Goal: Task Accomplishment & Management: Manage account settings

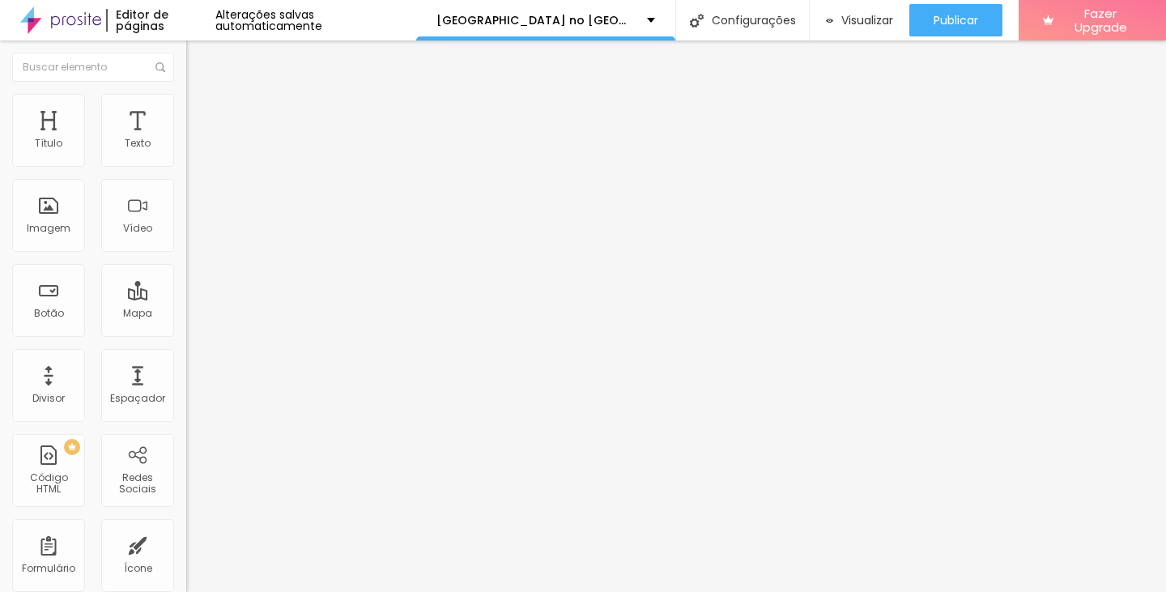
click at [186, 254] on span "1:1 Quadrado" at bounding box center [218, 247] width 64 height 14
click at [186, 273] on span "Padrão" at bounding box center [204, 266] width 36 height 14
click at [186, 254] on span "4:3 Padrão" at bounding box center [212, 247] width 53 height 14
click at [186, 139] on span "Trocar imagem" at bounding box center [230, 133] width 88 height 14
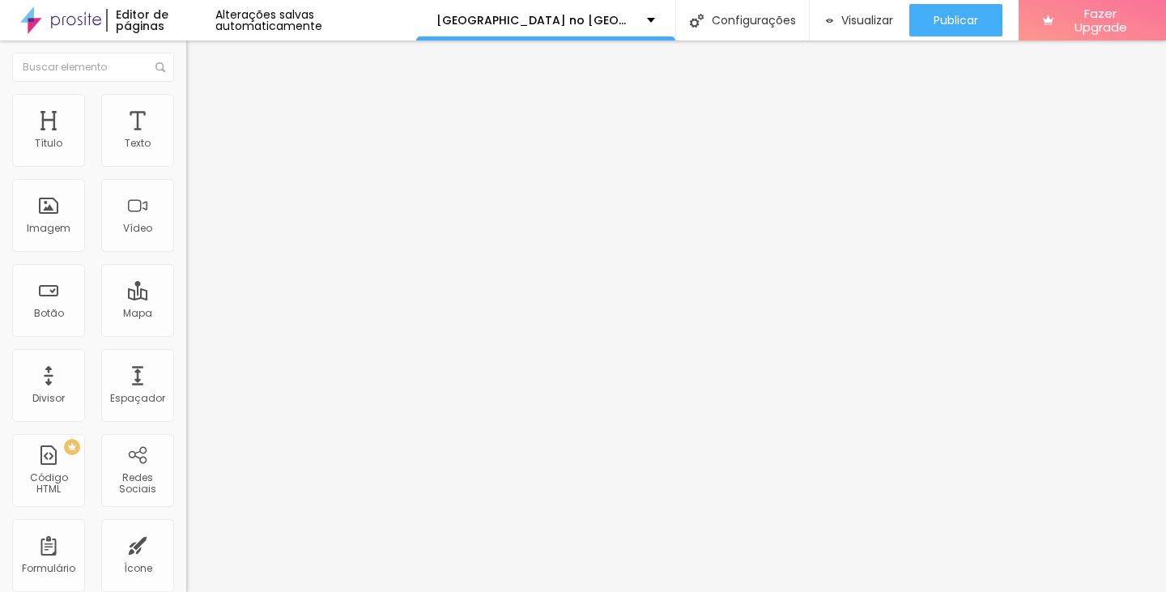
scroll to position [451, 0]
click at [186, 148] on div "Facebook" at bounding box center [279, 238] width 186 height 224
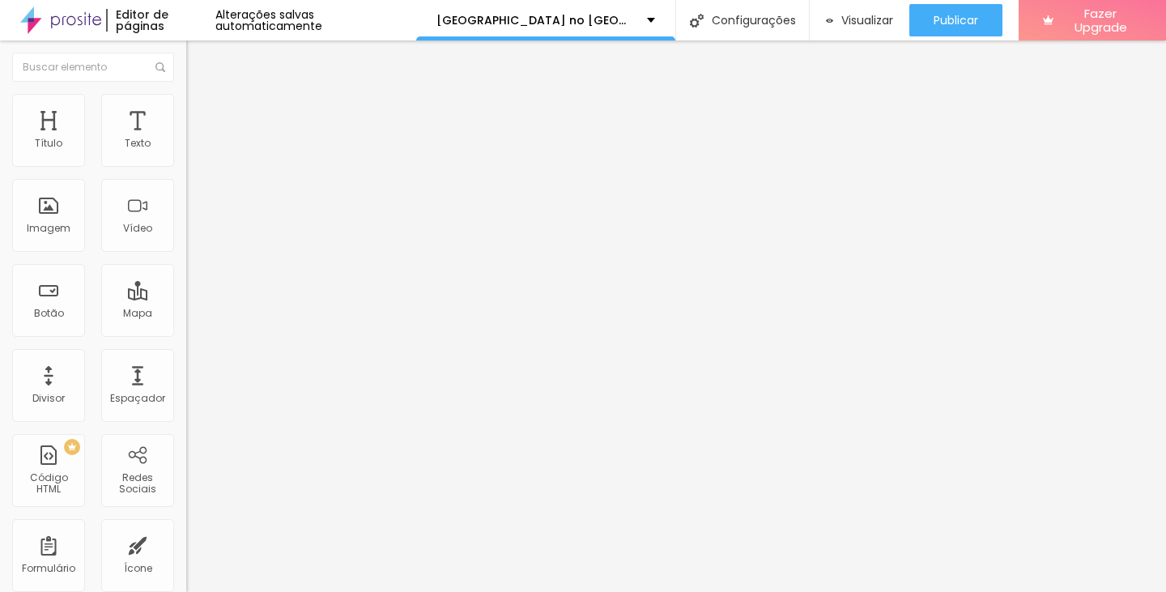
click at [186, 337] on img at bounding box center [191, 342] width 11 height 11
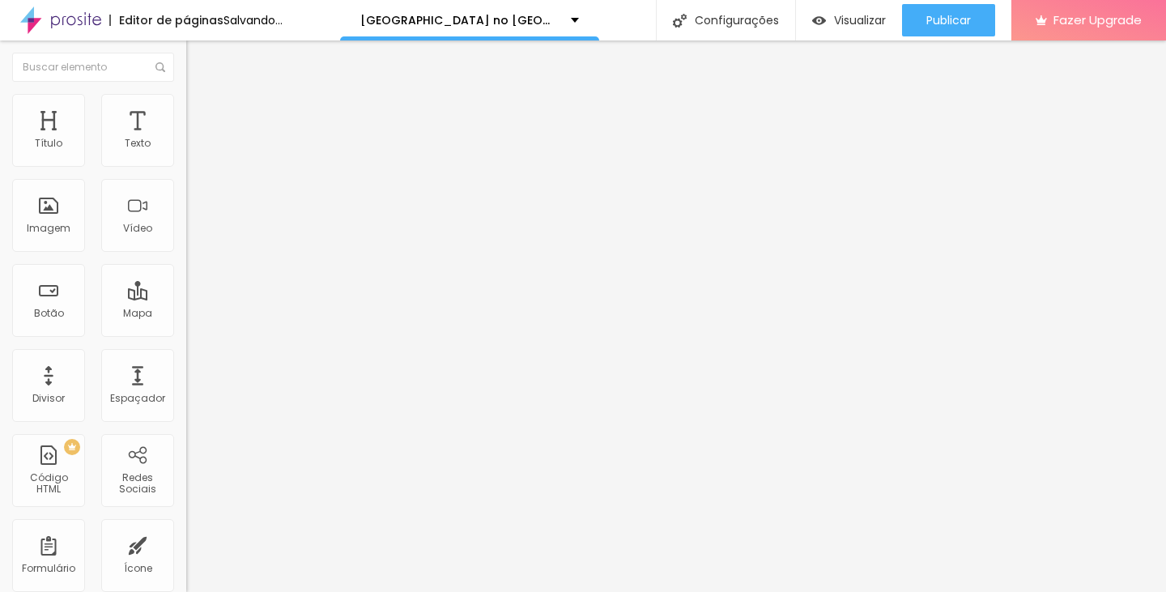
click at [186, 327] on div "Instagram" at bounding box center [279, 332] width 186 height 10
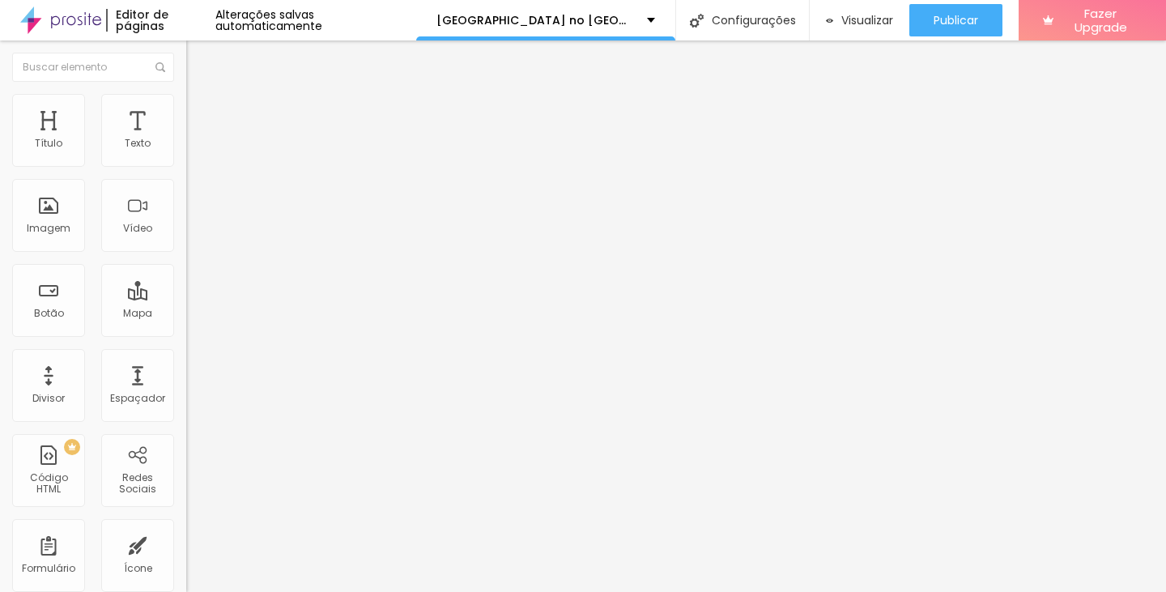
click at [186, 551] on input "https://" at bounding box center [283, 559] width 194 height 16
paste input "https://www.instagram.com/lisboanamala/"
type input "https://https://www.instagram.com/lisboanamala/"
click at [186, 327] on div "Instagram" at bounding box center [279, 332] width 186 height 10
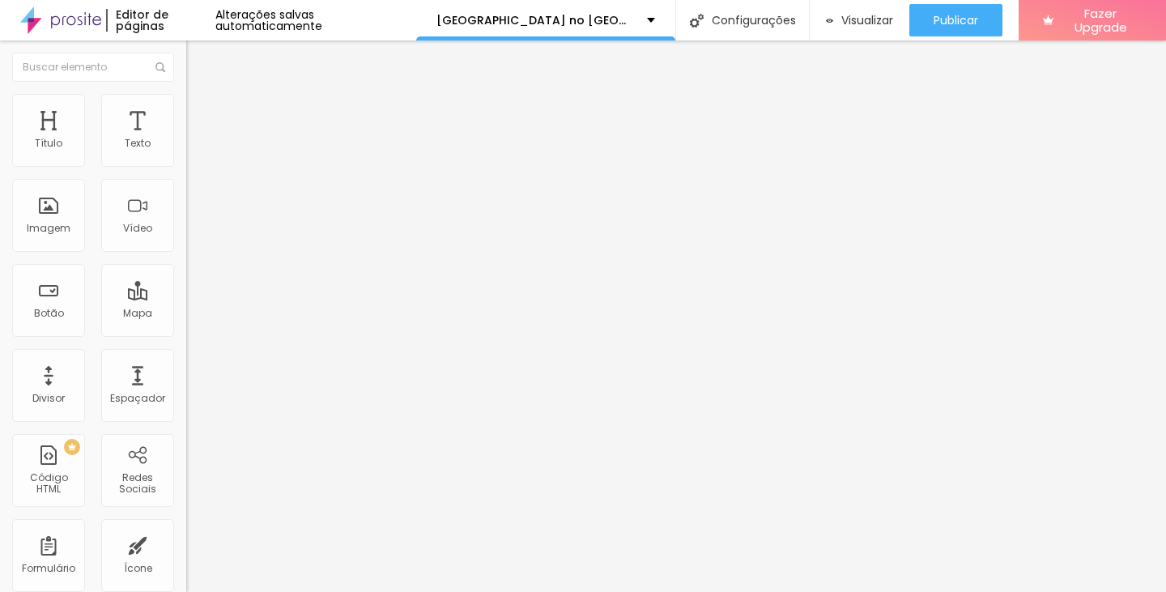
click at [186, 551] on input "https://https://www.instagram.com/lisboanamala/" at bounding box center [283, 559] width 194 height 16
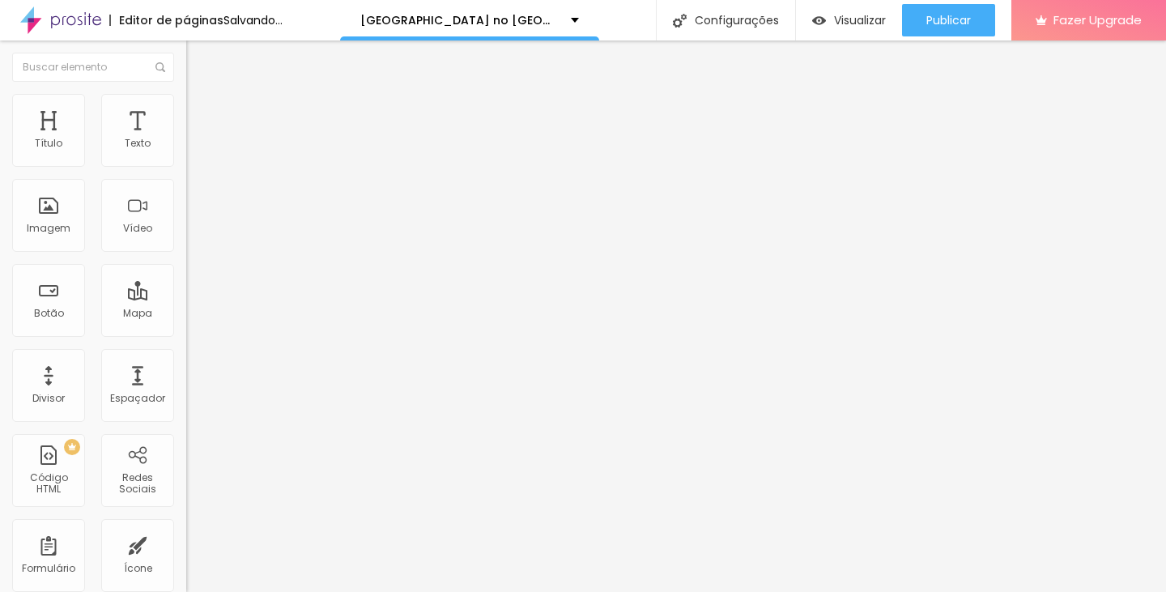
type input "https://https://www.instagram.com/lisboanoprato/"
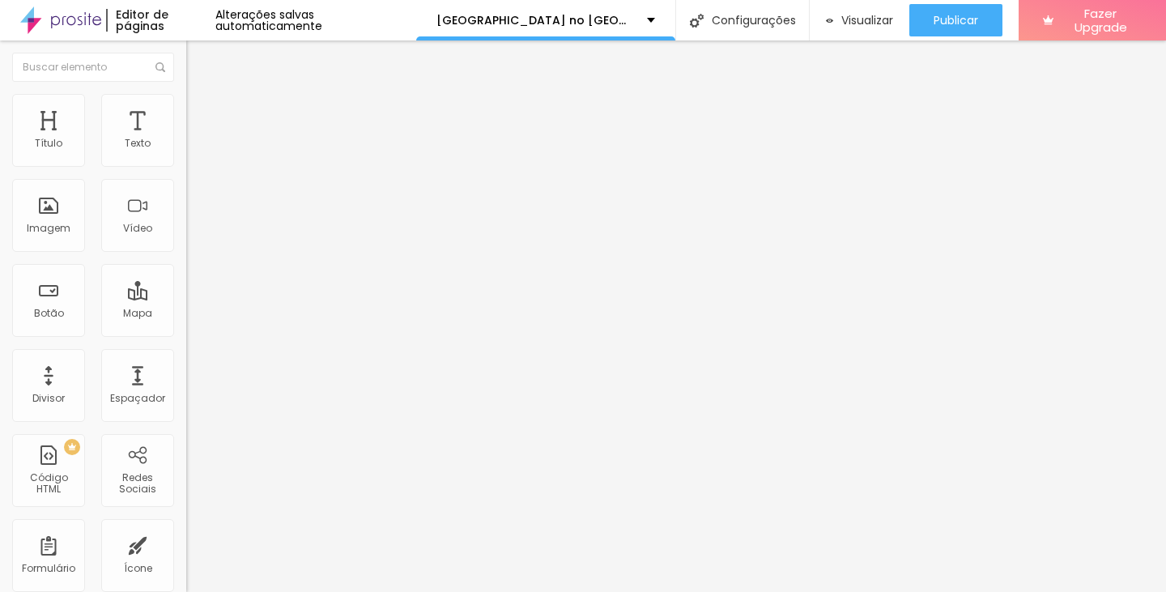
scroll to position [0, 0]
click at [848, 18] on span "Visualizar" at bounding box center [868, 20] width 52 height 13
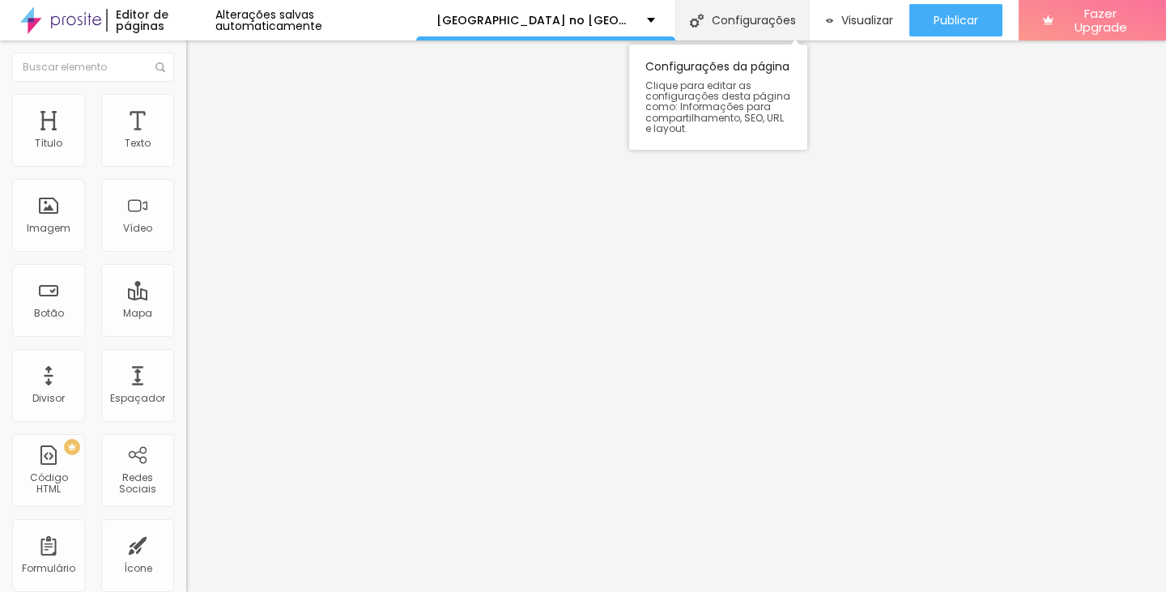
click at [741, 21] on div "Configurações" at bounding box center [742, 20] width 134 height 40
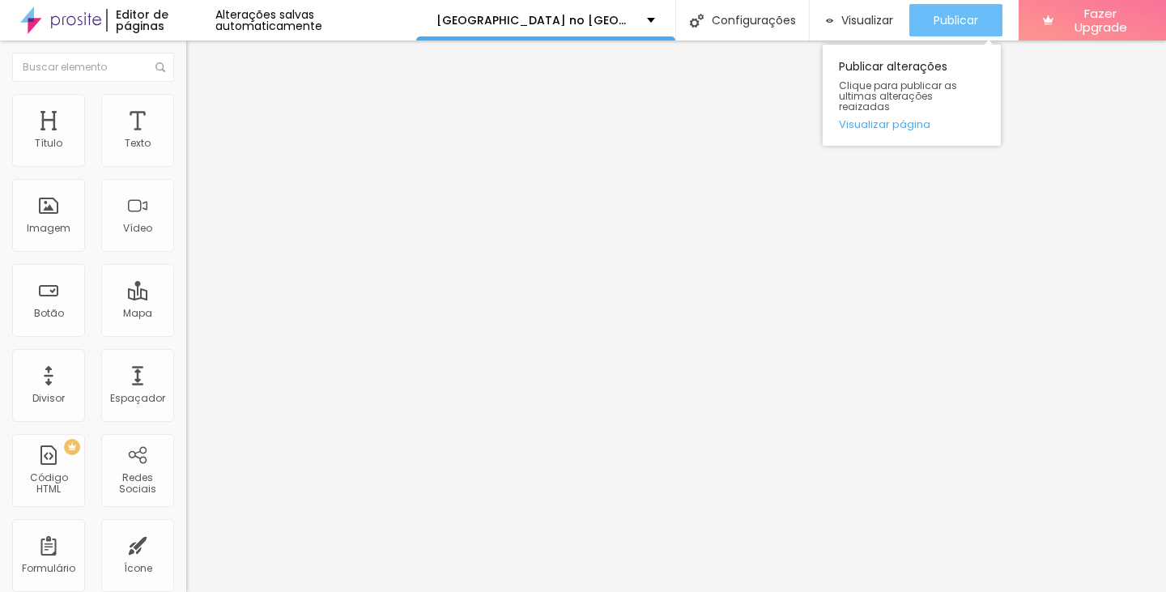
click at [961, 14] on span "Publicar" at bounding box center [956, 20] width 45 height 13
click at [904, 119] on link "Visualizar página" at bounding box center [915, 124] width 146 height 11
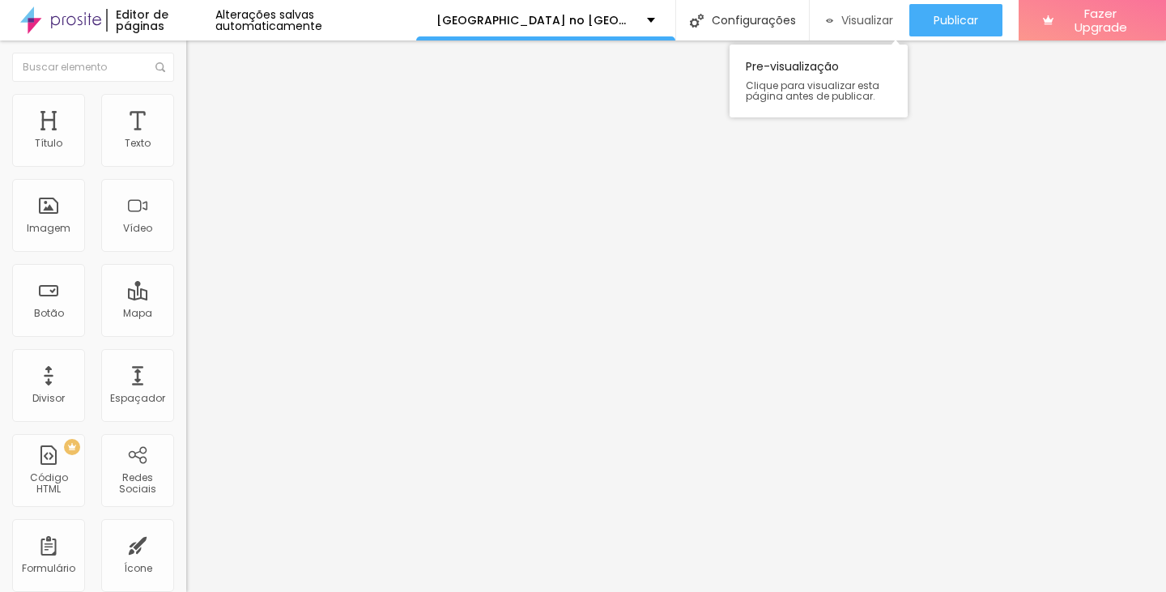
click at [860, 28] on div "Visualizar" at bounding box center [859, 20] width 66 height 32
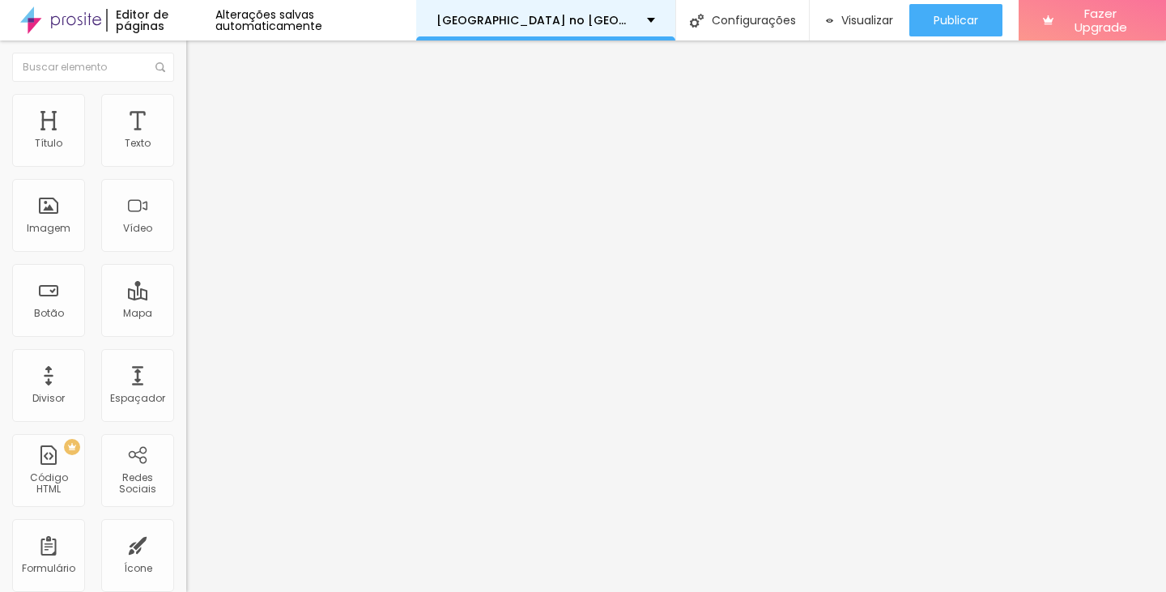
click at [593, 18] on div "[GEOGRAPHIC_DATA] no [GEOGRAPHIC_DATA]" at bounding box center [545, 20] width 259 height 40
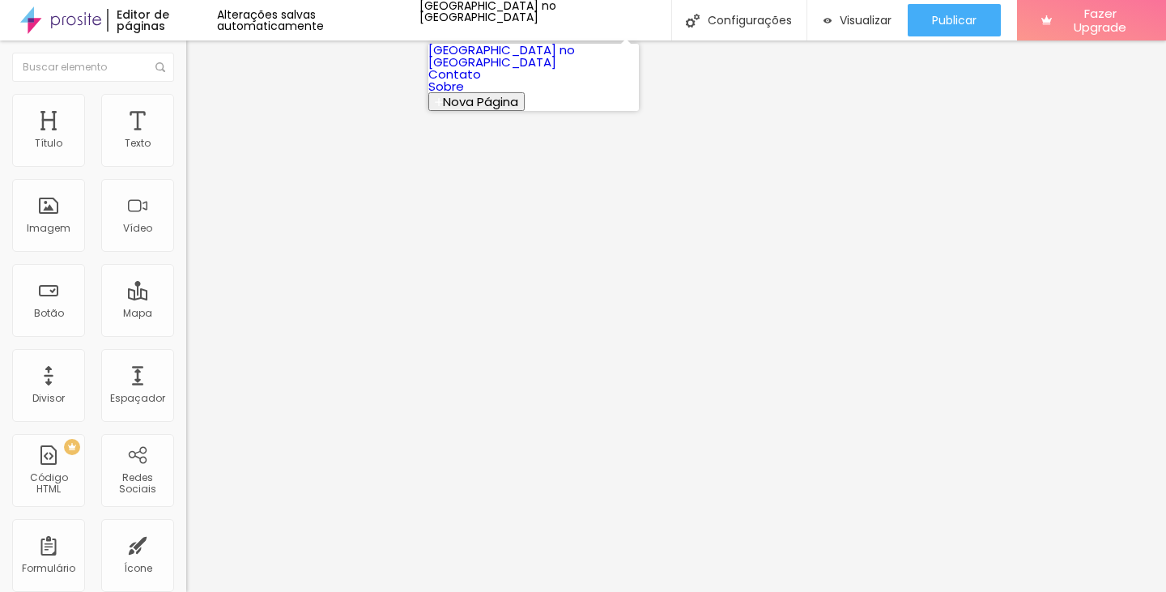
click at [526, 59] on link "[GEOGRAPHIC_DATA] no [GEOGRAPHIC_DATA]" at bounding box center [501, 55] width 147 height 29
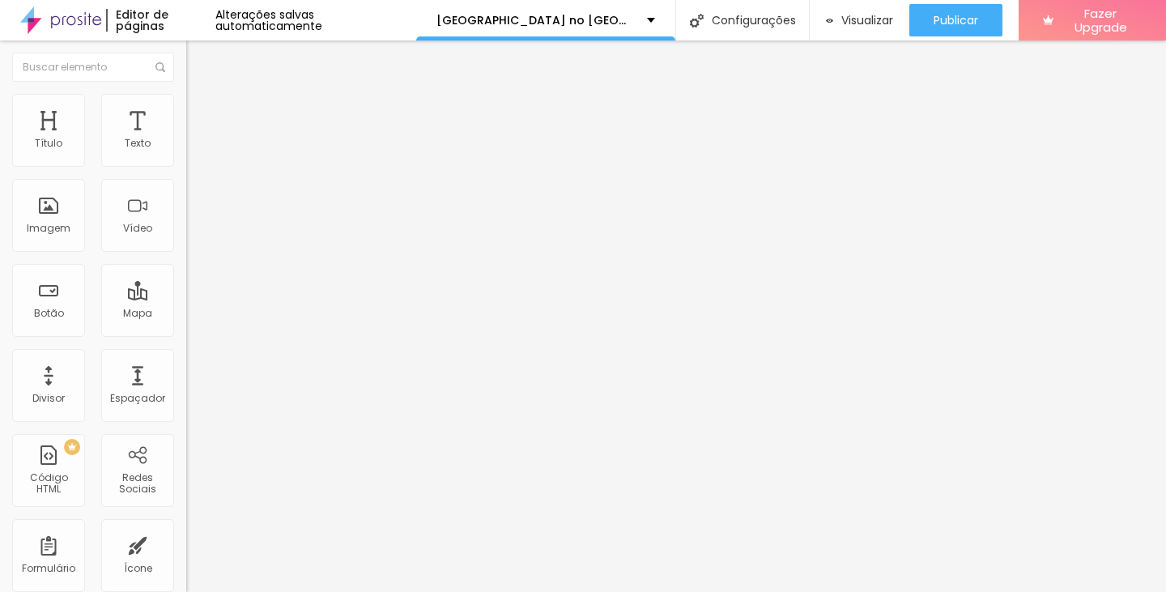
click at [186, 110] on img at bounding box center [193, 117] width 15 height 15
click at [186, 477] on div at bounding box center [279, 477] width 186 height 0
click at [186, 467] on div at bounding box center [279, 467] width 186 height 0
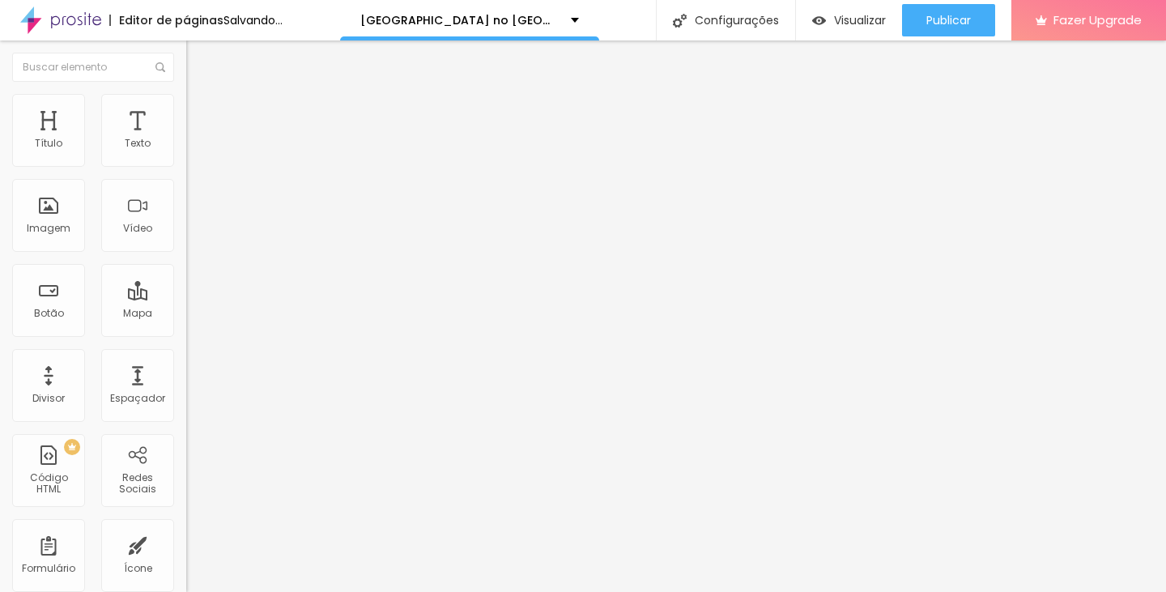
type input "45"
type input "0"
drag, startPoint x: 106, startPoint y: 156, endPoint x: 12, endPoint y: 156, distance: 94.0
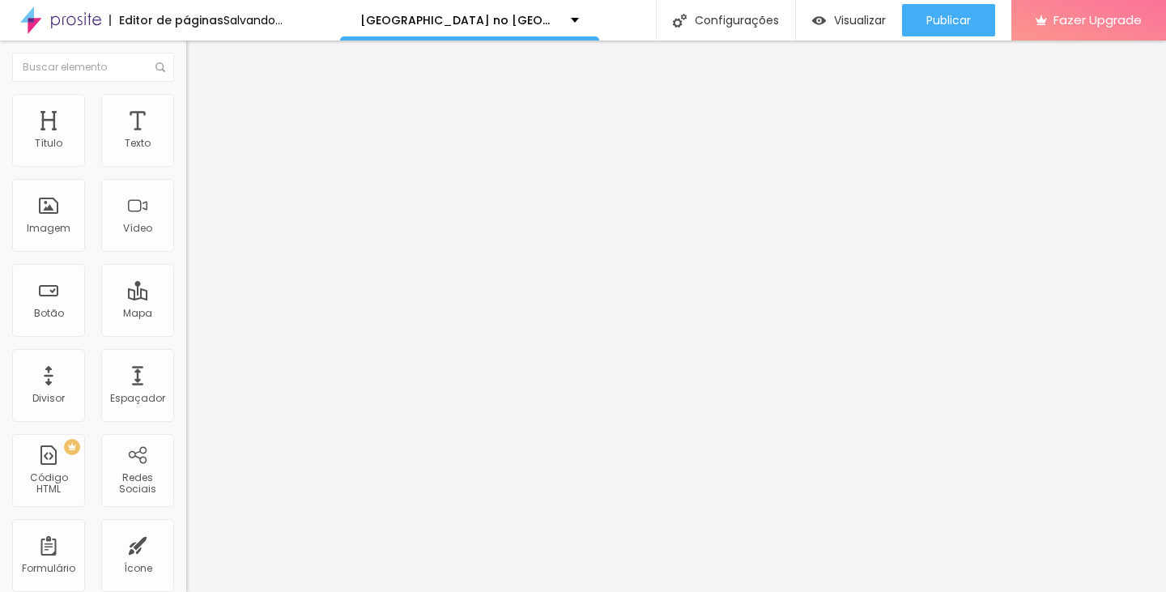
click at [186, 314] on input "range" at bounding box center [238, 320] width 104 height 13
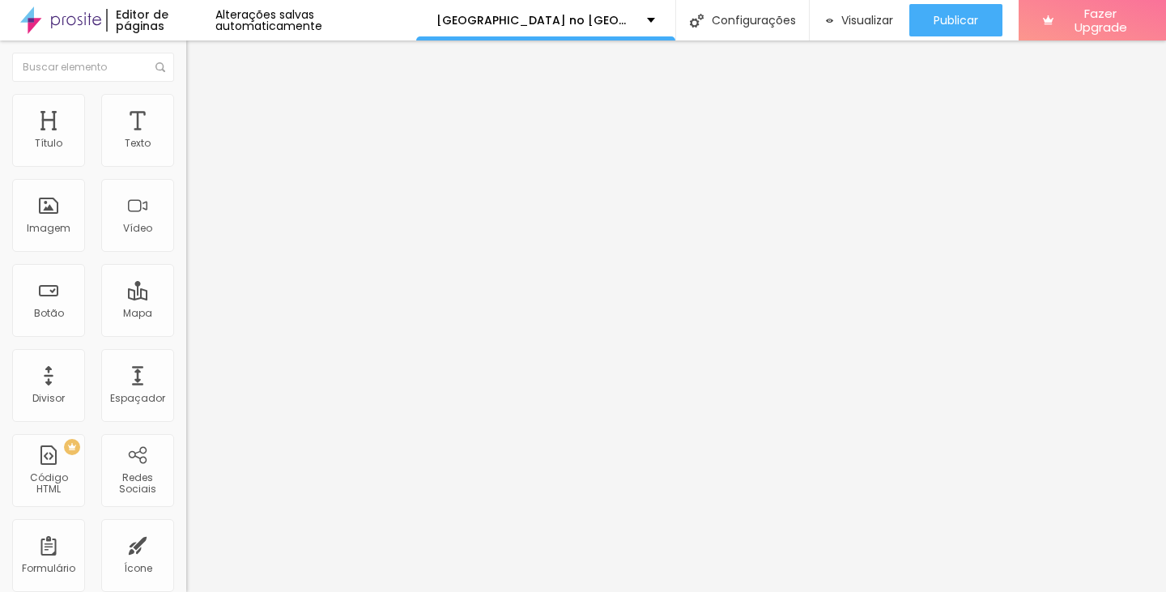
type input "5"
type input "10"
type input "50"
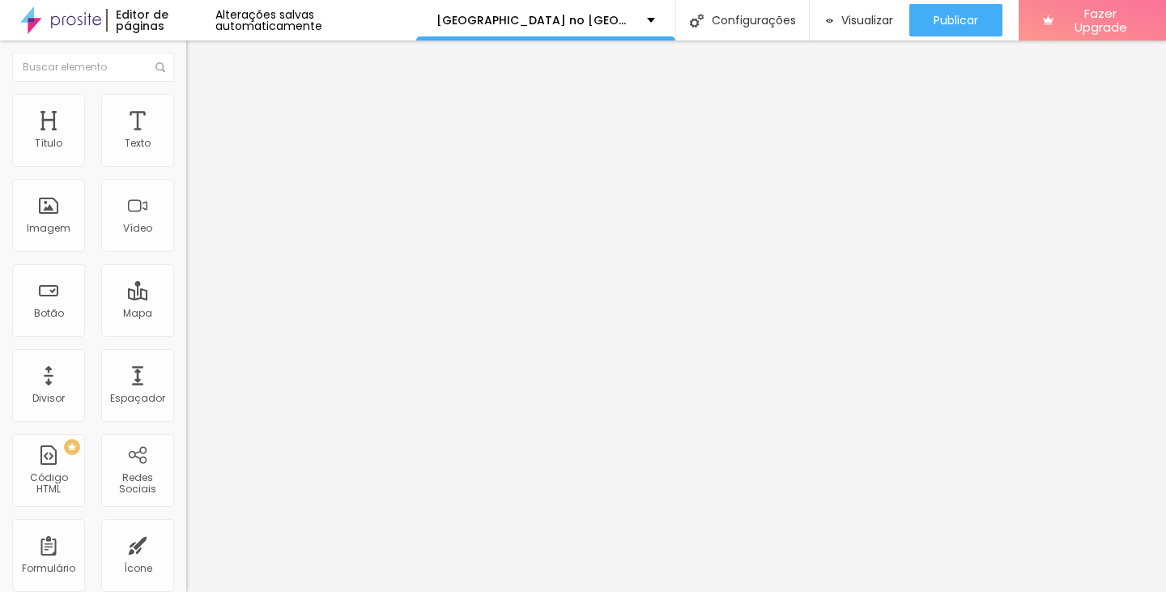
type input "50"
drag, startPoint x: 41, startPoint y: 158, endPoint x: 279, endPoint y: 158, distance: 238.1
type input "50"
click at [279, 314] on input "range" at bounding box center [238, 320] width 104 height 13
click at [201, 111] on span "Estilo" at bounding box center [213, 105] width 25 height 14
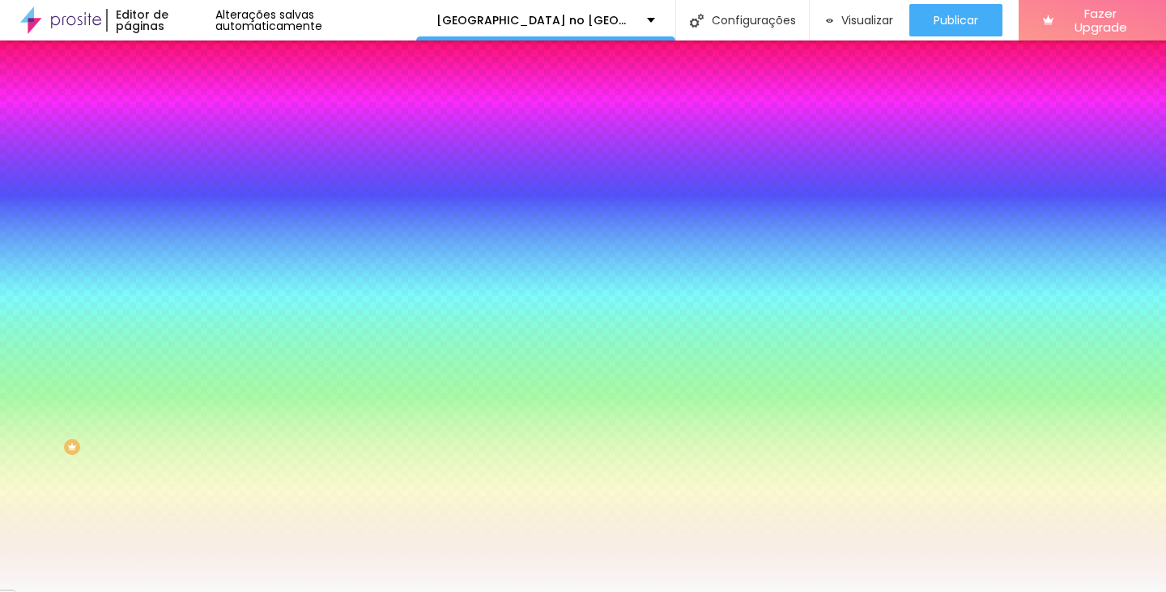
click at [186, 94] on li "Conteúdo" at bounding box center [279, 86] width 186 height 16
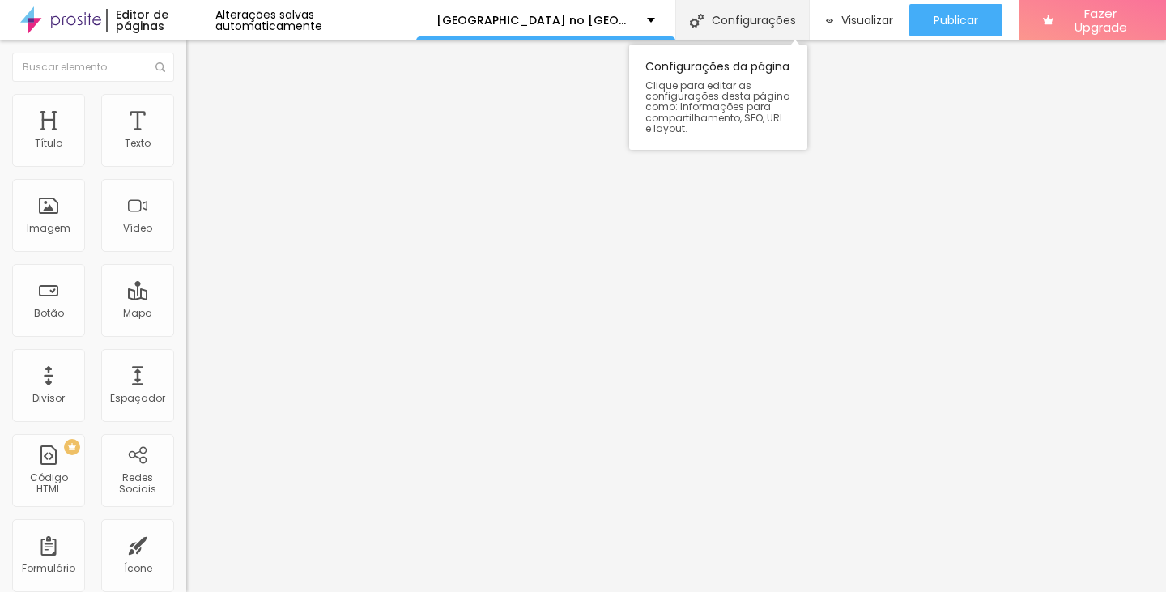
click at [739, 21] on div "Configurações" at bounding box center [742, 20] width 134 height 40
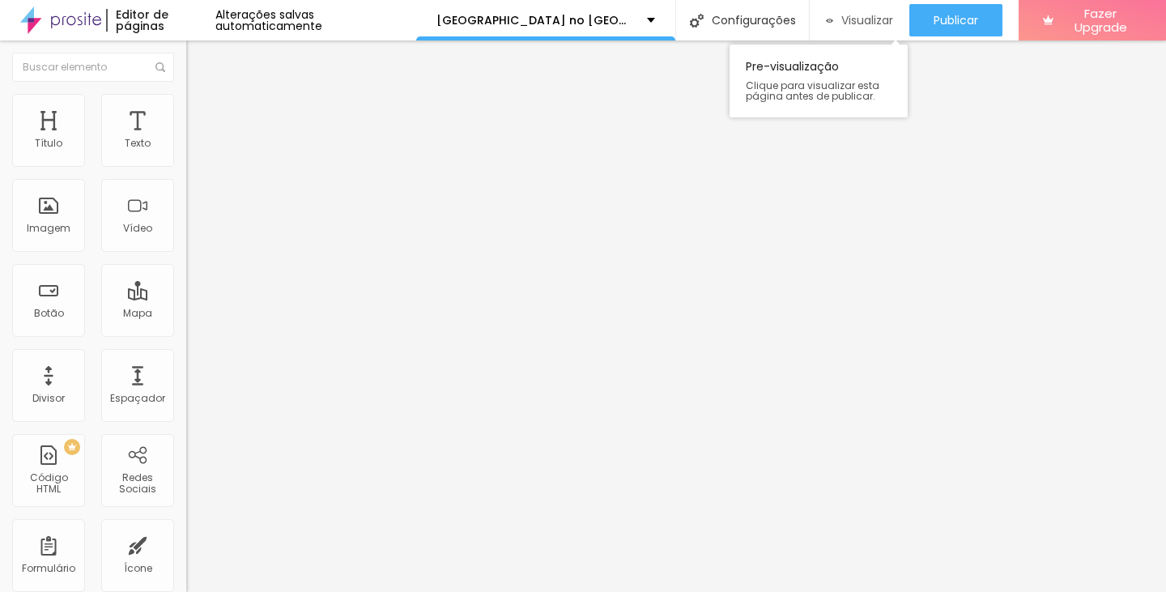
click at [848, 15] on span "Visualizar" at bounding box center [868, 20] width 52 height 13
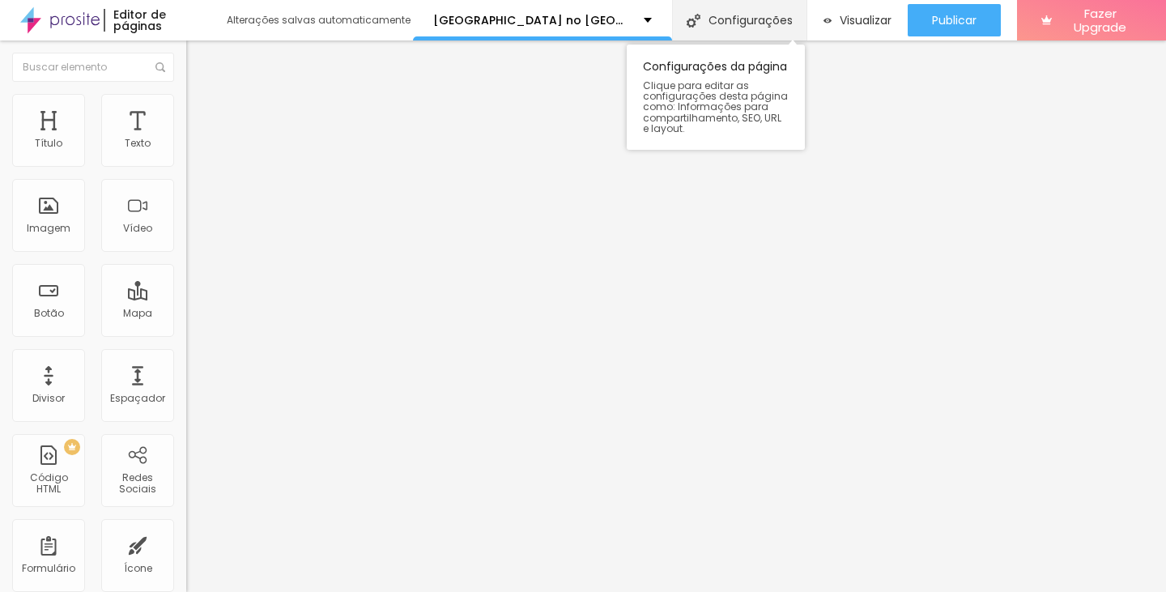
click at [736, 18] on div "Configurações" at bounding box center [739, 20] width 135 height 40
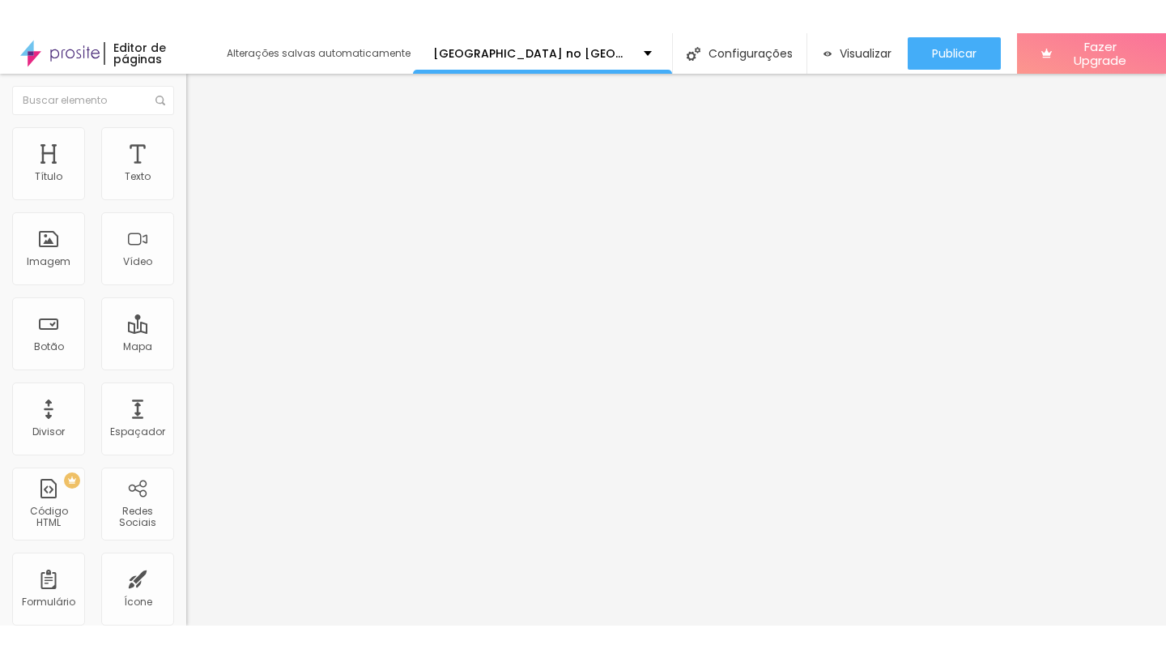
scroll to position [6, 0]
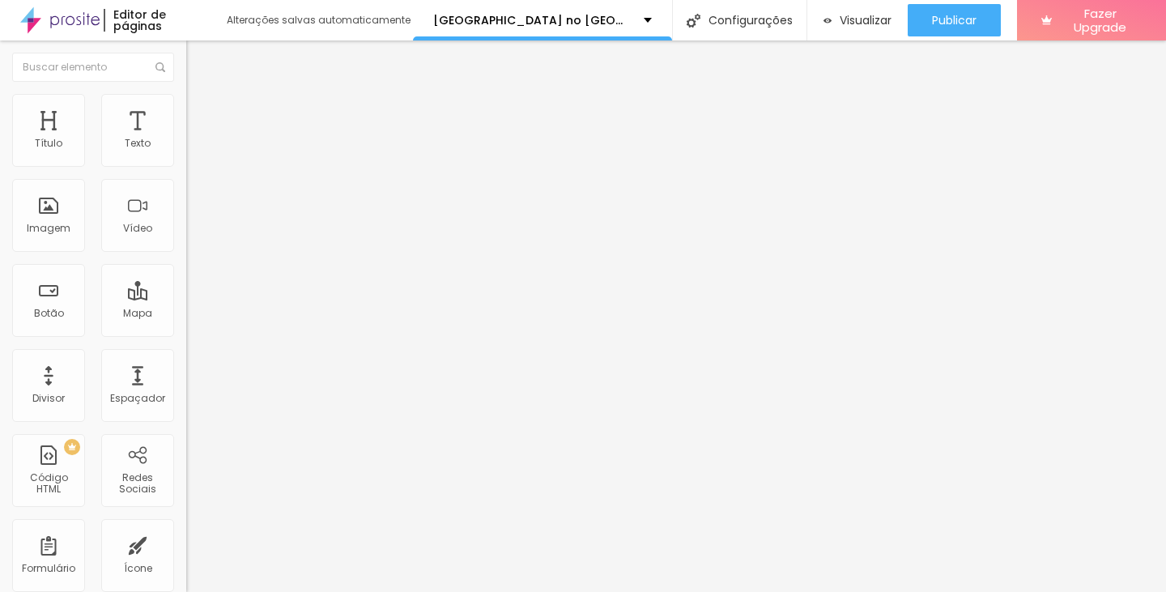
click at [842, 14] on span "Visualizar" at bounding box center [866, 20] width 52 height 13
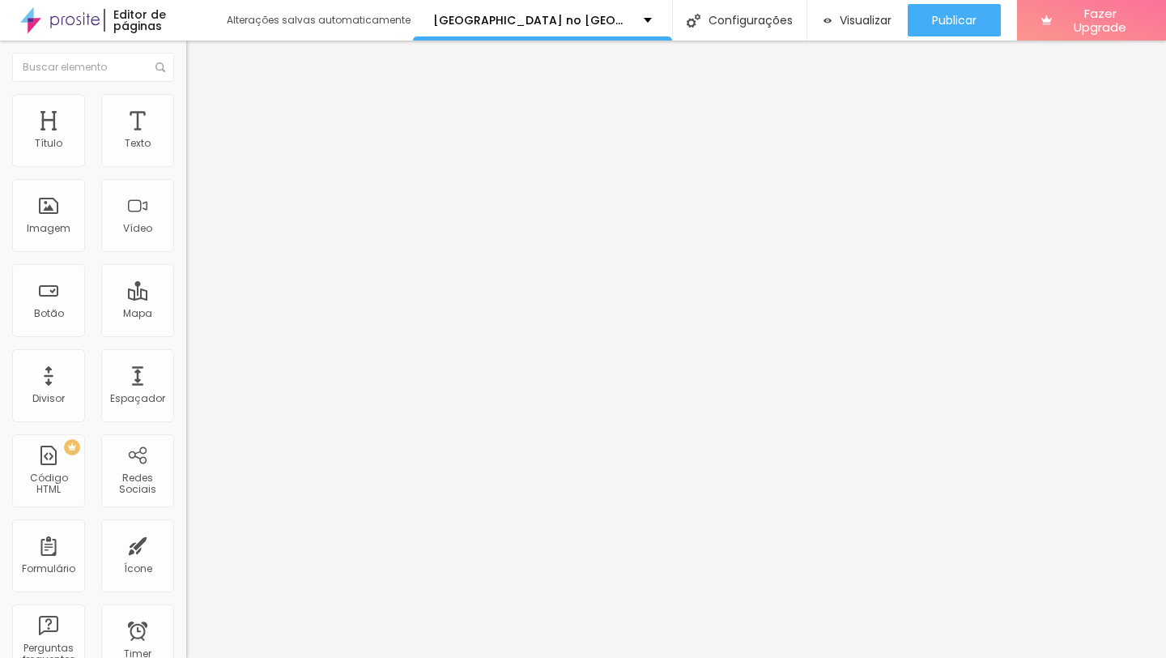
click at [201, 114] on span "Avançado" at bounding box center [227, 121] width 53 height 14
click at [186, 100] on img at bounding box center [193, 101] width 15 height 15
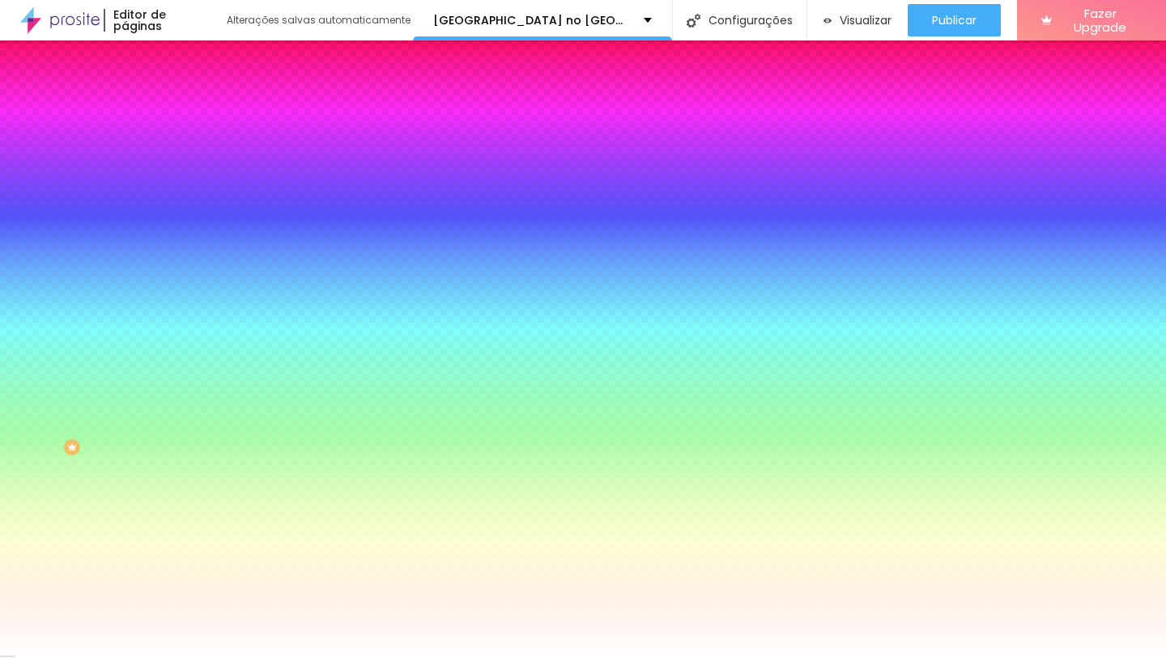
click at [186, 92] on img at bounding box center [193, 85] width 15 height 15
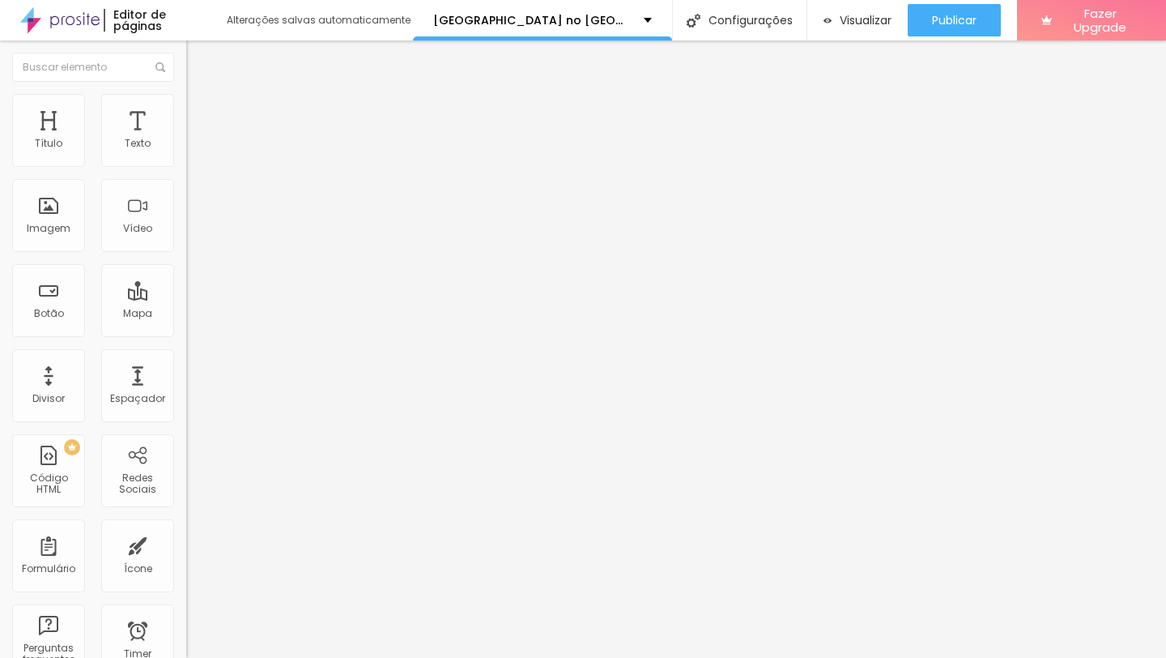
click at [186, 138] on div "Trocar imagem" at bounding box center [279, 131] width 186 height 11
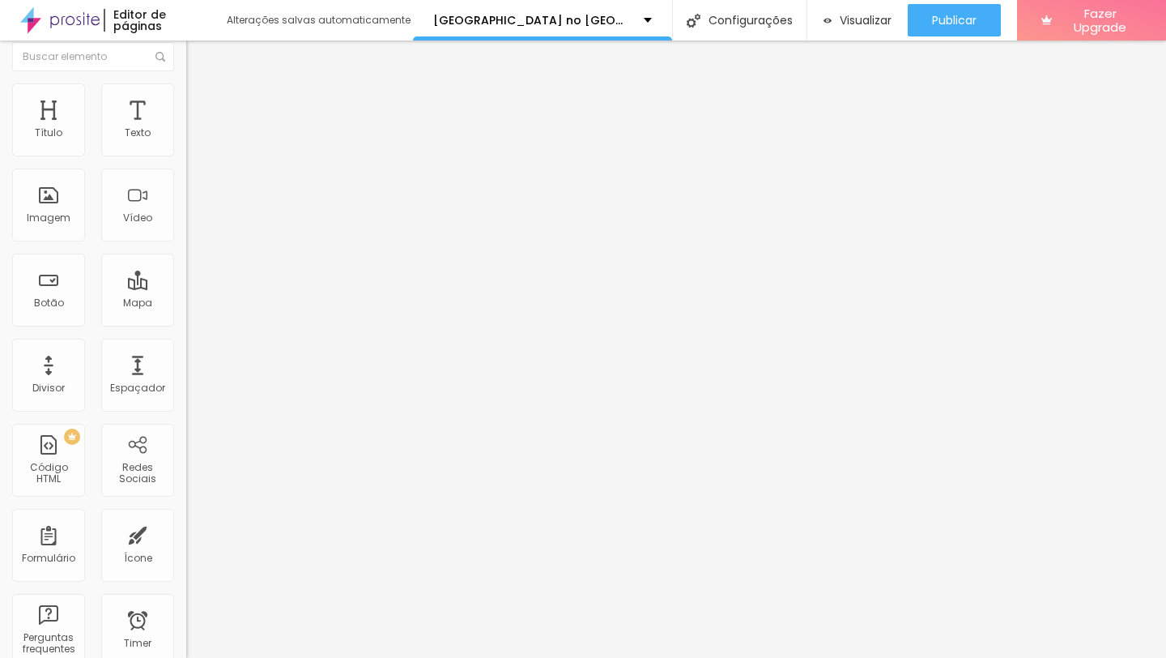
scroll to position [0, 0]
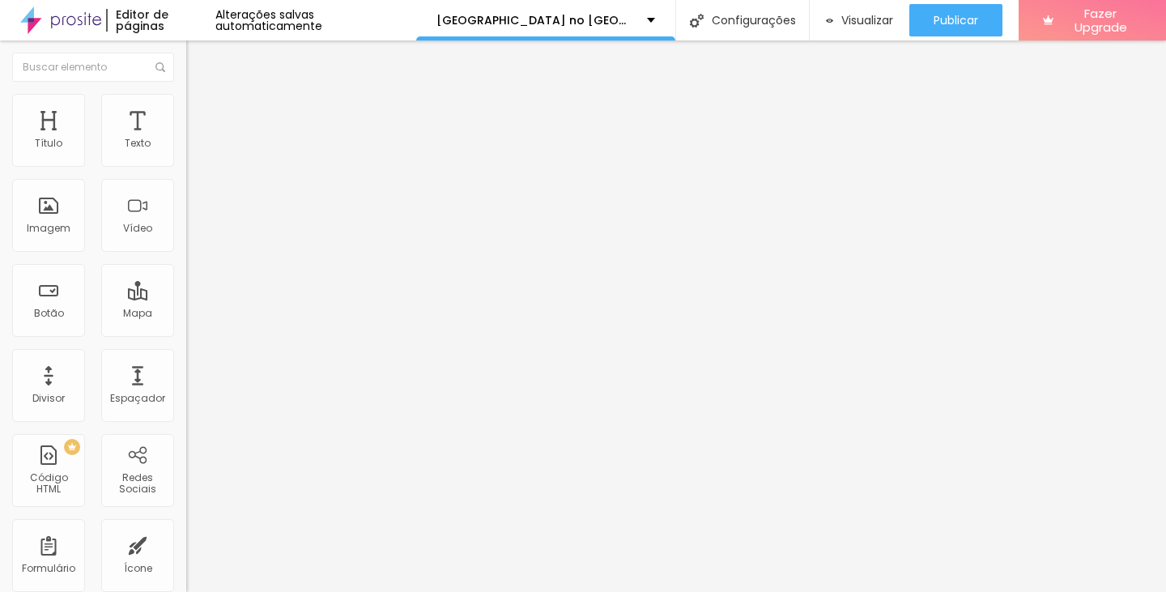
click at [186, 104] on img at bounding box center [193, 101] width 15 height 15
click at [186, 110] on li "Avançado" at bounding box center [279, 118] width 186 height 16
click at [186, 96] on li "Estilo" at bounding box center [279, 102] width 186 height 16
click at [871, 35] on div "Visualizar" at bounding box center [859, 20] width 66 height 32
click at [301, 25] on div "Alterações salvas automaticamente" at bounding box center [315, 20] width 200 height 23
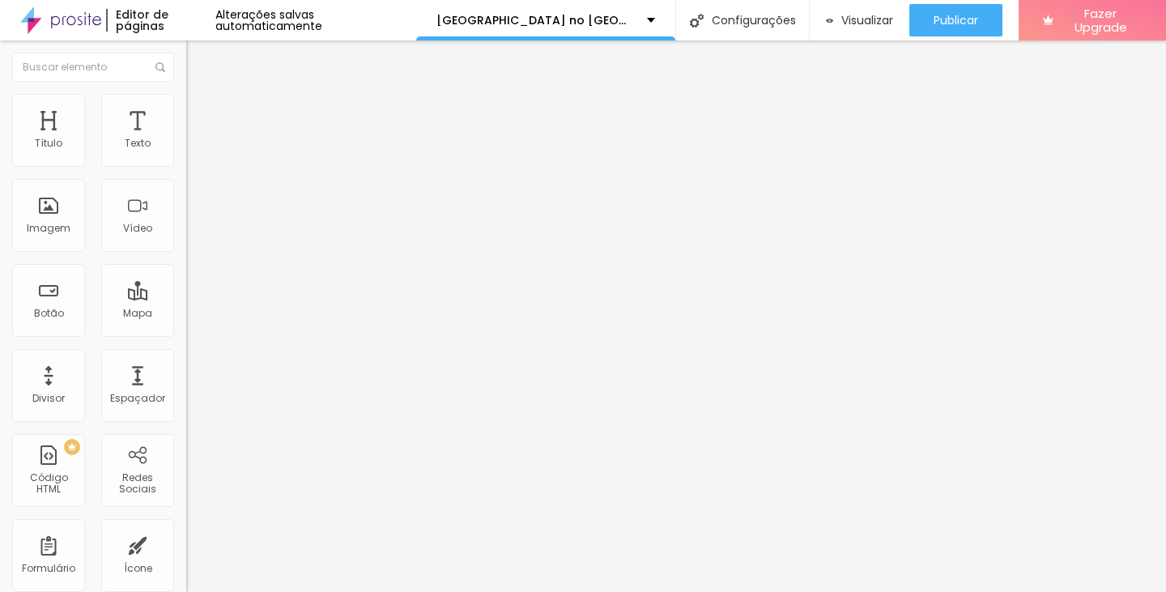
click at [842, 19] on span "Visualizar" at bounding box center [868, 20] width 52 height 13
click at [201, 114] on span "Avançado" at bounding box center [227, 121] width 53 height 14
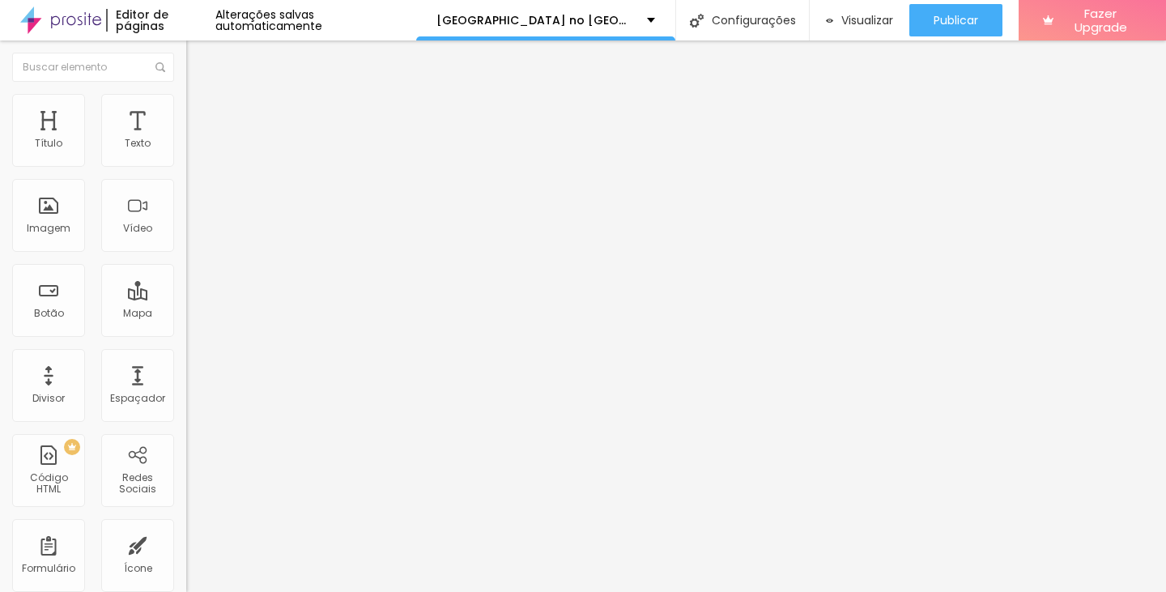
click at [186, 102] on li "Estilo" at bounding box center [279, 102] width 186 height 16
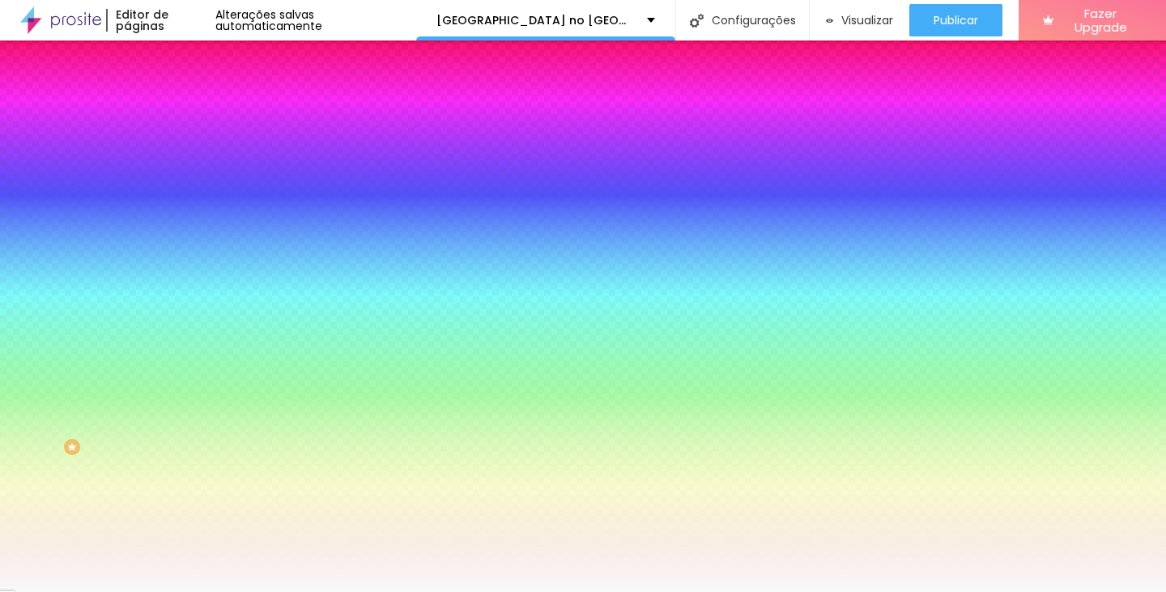
click at [201, 114] on span "Avançado" at bounding box center [227, 121] width 53 height 14
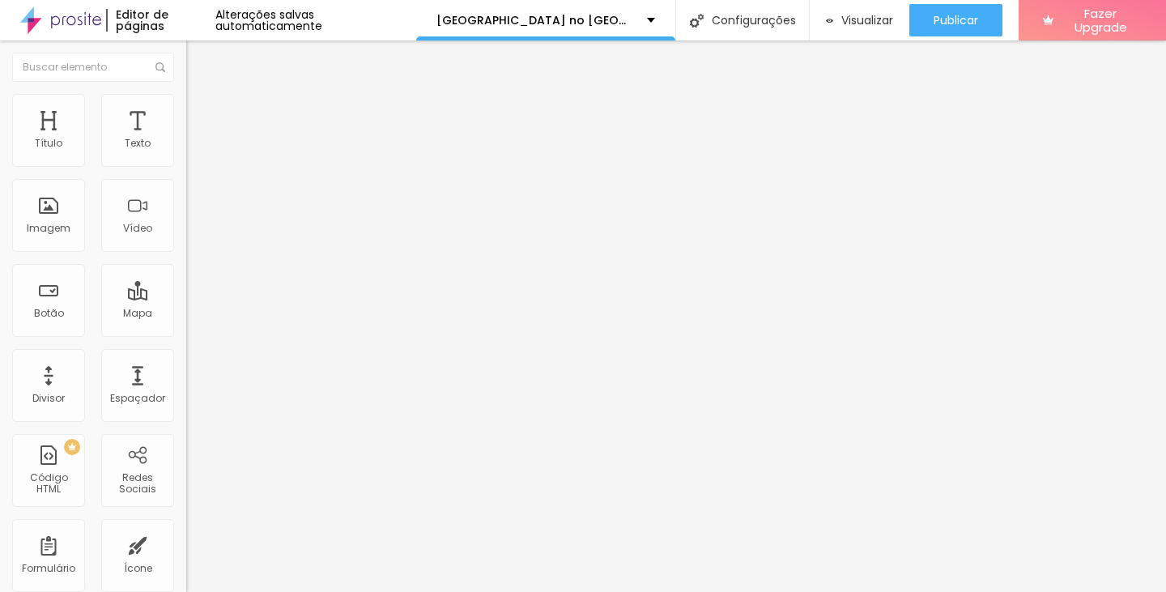
click at [186, 467] on li "Tablet" at bounding box center [279, 472] width 186 height 10
click at [186, 477] on div at bounding box center [279, 477] width 186 height 0
click at [201, 114] on span "Avançado" at bounding box center [227, 121] width 53 height 14
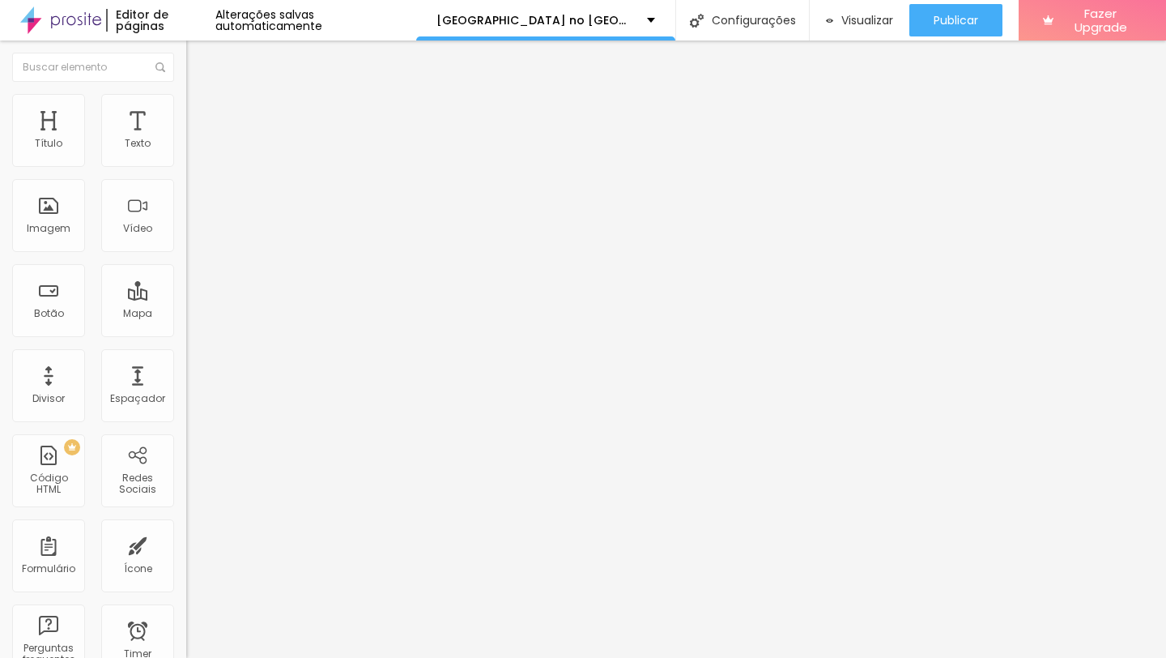
click at [201, 114] on span "Avançado" at bounding box center [227, 121] width 53 height 14
click at [855, 25] on span "Visualizar" at bounding box center [868, 20] width 52 height 13
click at [186, 110] on img at bounding box center [193, 117] width 15 height 15
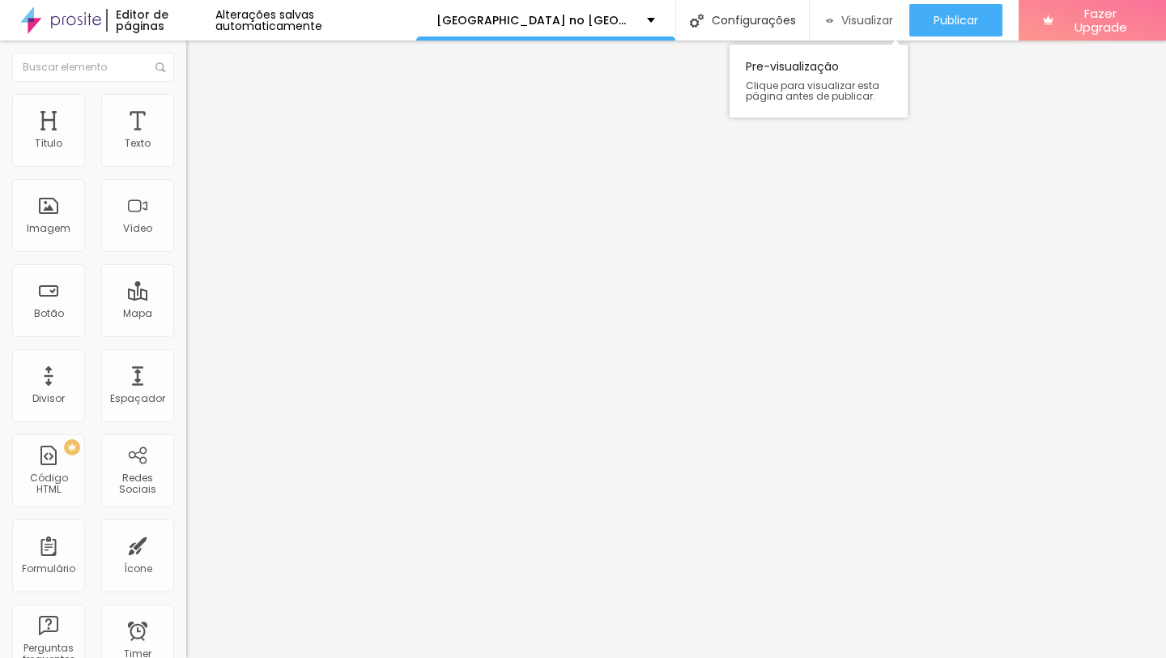
click at [839, 34] on div "Visualizar" at bounding box center [859, 20] width 66 height 32
click at [186, 110] on img at bounding box center [193, 117] width 15 height 15
click at [201, 114] on span "Avançado" at bounding box center [227, 121] width 53 height 14
click at [186, 110] on img at bounding box center [193, 117] width 15 height 15
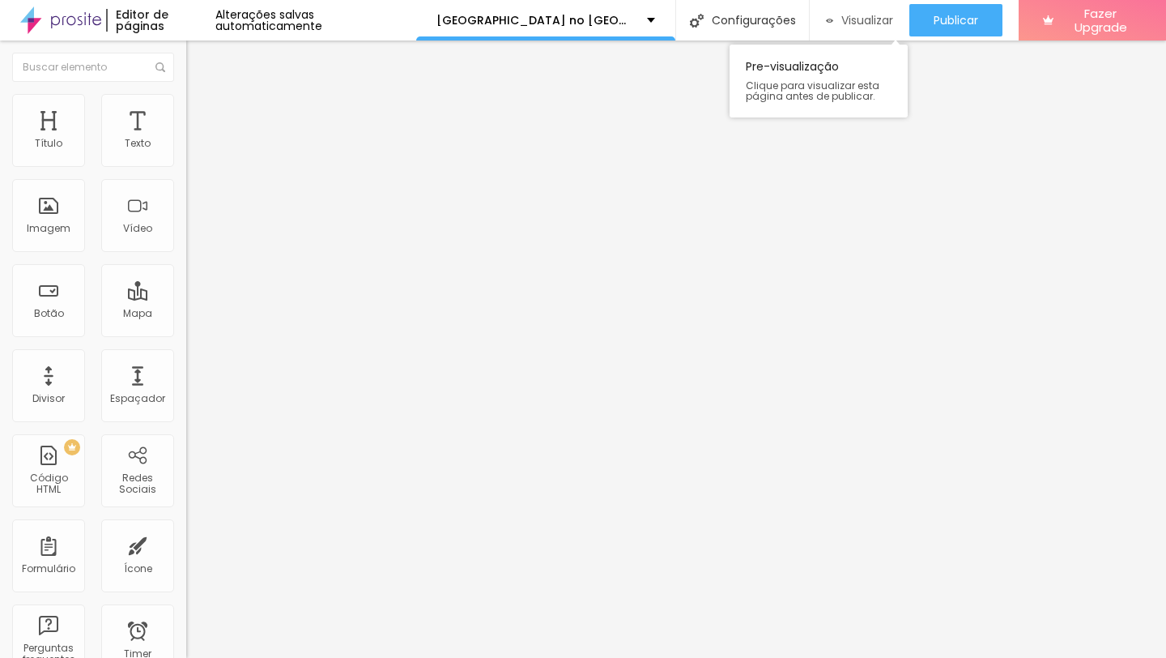
click at [872, 21] on span "Visualizar" at bounding box center [868, 20] width 52 height 13
click at [186, 110] on img at bounding box center [193, 117] width 15 height 15
click at [186, 487] on div at bounding box center [279, 487] width 186 height 0
click at [186, 477] on div at bounding box center [279, 477] width 186 height 0
click at [186, 467] on div at bounding box center [279, 467] width 186 height 0
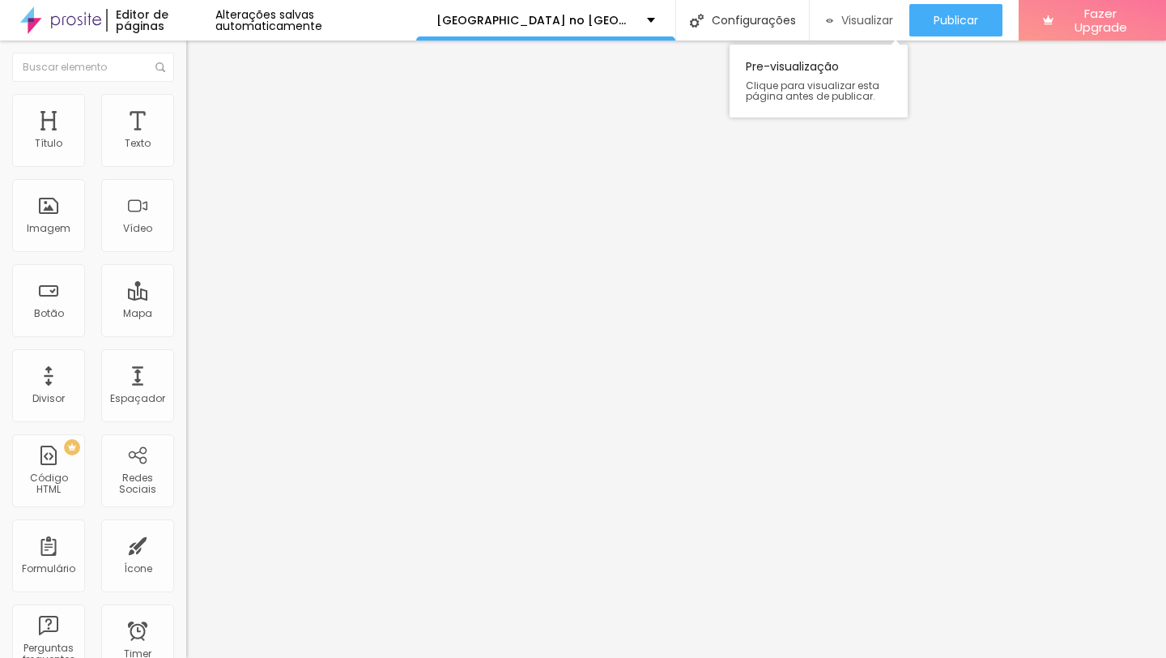
click at [854, 23] on span "Visualizar" at bounding box center [868, 20] width 52 height 13
click at [186, 110] on img at bounding box center [193, 117] width 15 height 15
click at [186, 110] on li "Avançado" at bounding box center [279, 118] width 186 height 16
click at [186, 467] on div at bounding box center [279, 467] width 186 height 0
click at [186, 477] on div at bounding box center [279, 477] width 186 height 0
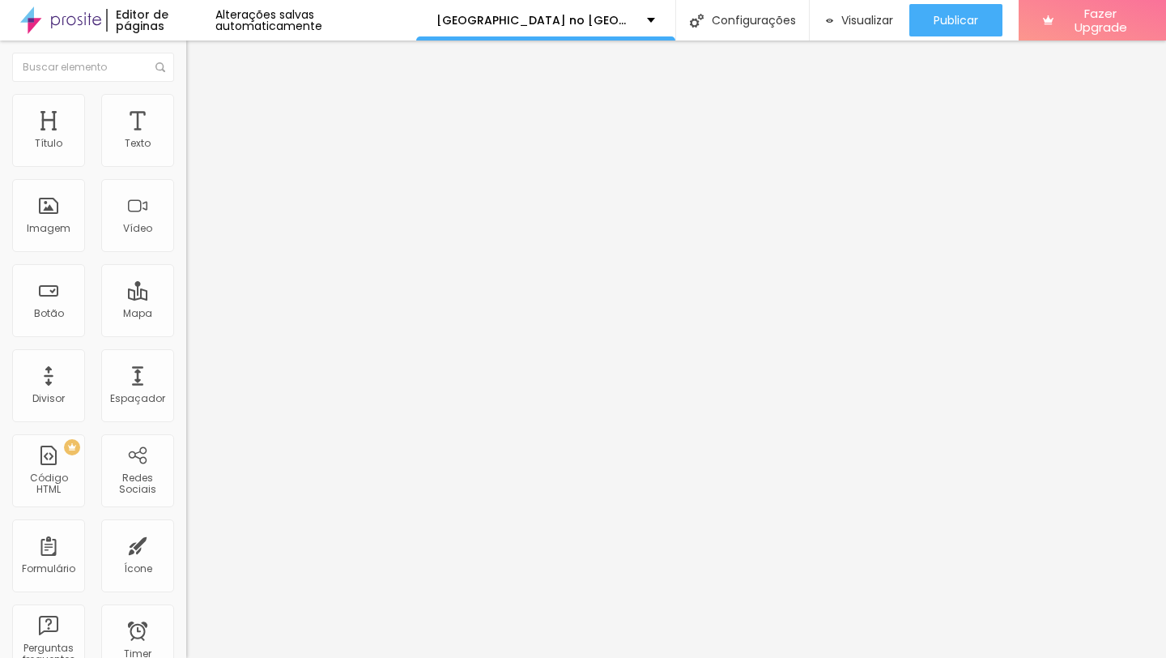
click at [186, 467] on div at bounding box center [279, 467] width 186 height 0
click at [186, 467] on li "Tablet" at bounding box center [279, 472] width 186 height 10
click at [186, 477] on div at bounding box center [279, 477] width 186 height 0
click at [186, 110] on li "Avançado" at bounding box center [279, 118] width 186 height 16
click at [186, 110] on img at bounding box center [193, 117] width 15 height 15
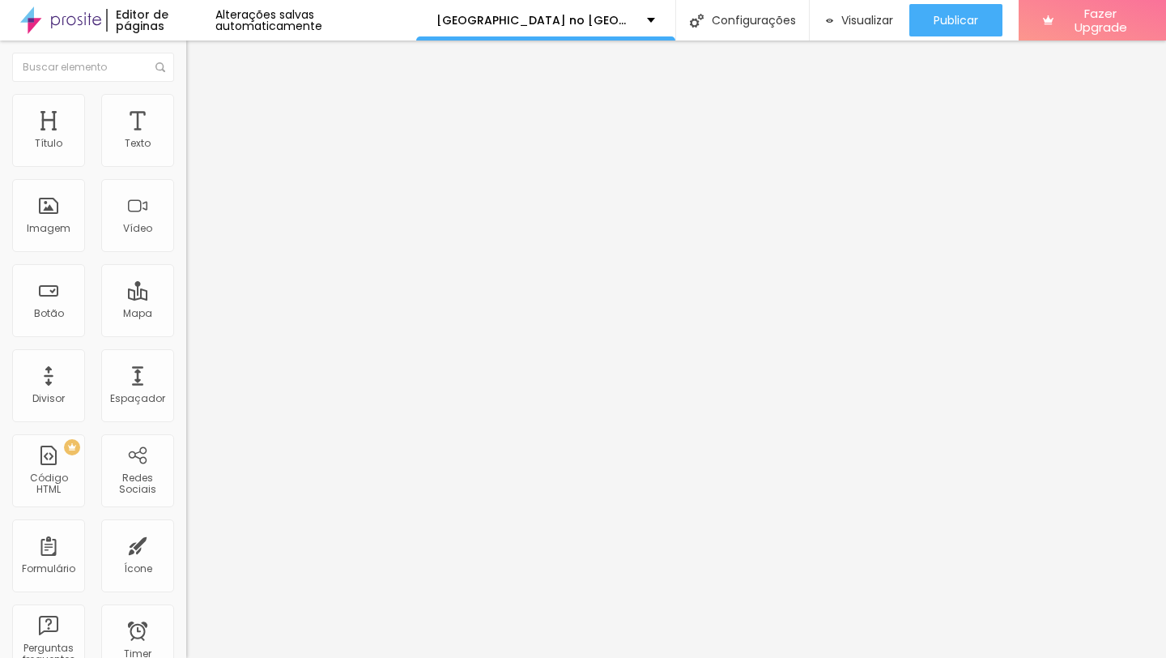
click at [186, 110] on img at bounding box center [193, 117] width 15 height 15
click at [863, 15] on span "Visualizar" at bounding box center [868, 20] width 52 height 13
click at [849, 25] on span "Visualizar" at bounding box center [868, 20] width 52 height 13
click at [186, 110] on li "Avançado" at bounding box center [279, 118] width 186 height 16
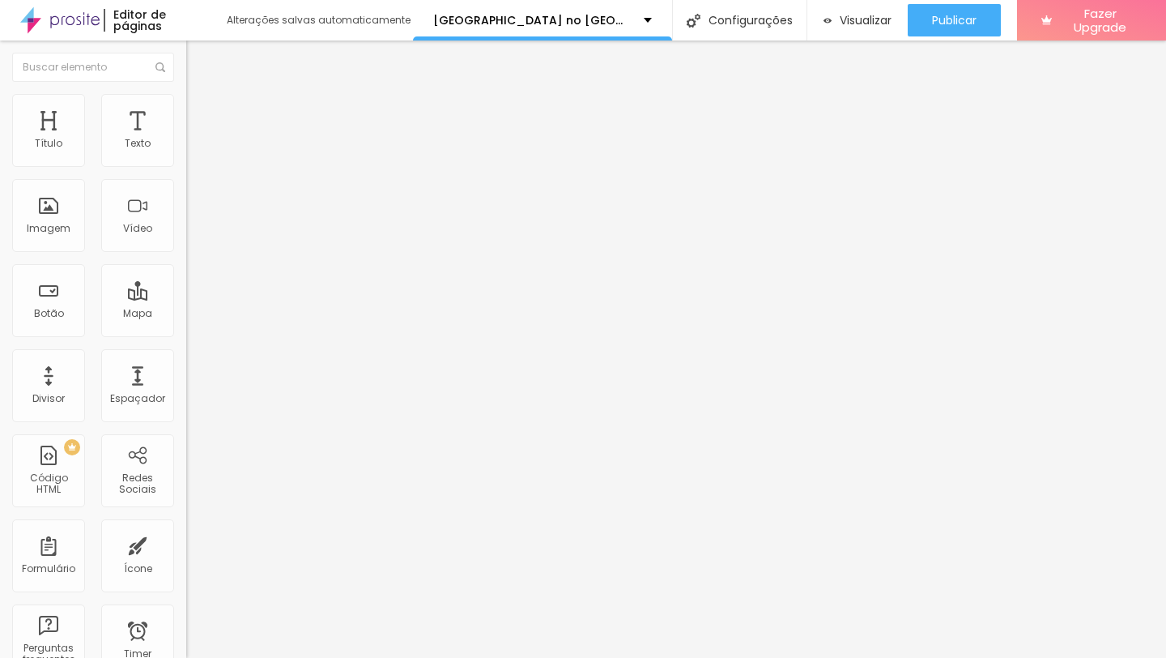
click at [186, 175] on div "+ 55" at bounding box center [279, 334] width 186 height 339
click at [186, 165] on input "text" at bounding box center [283, 157] width 194 height 16
paste input "920249358"
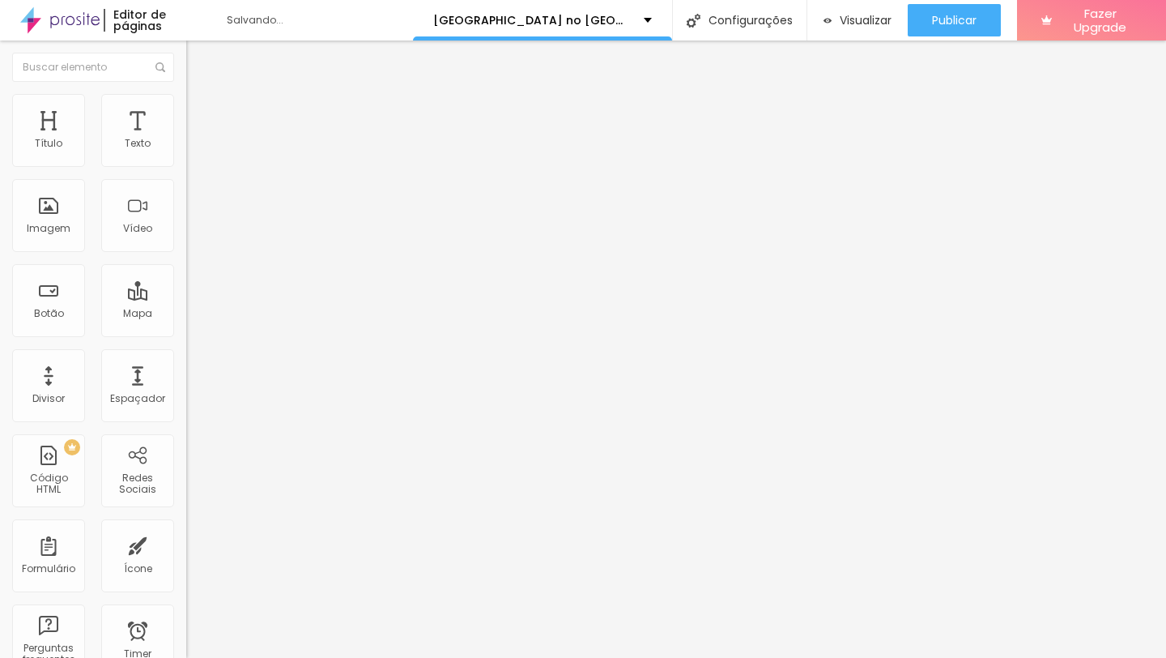
click at [186, 165] on input "920920249358" at bounding box center [283, 157] width 194 height 16
drag, startPoint x: 102, startPoint y: 184, endPoint x: 72, endPoint y: 184, distance: 30.0
click at [186, 184] on div "920920249358 + 351" at bounding box center [279, 326] width 186 height 355
type input "920249358"
drag, startPoint x: 62, startPoint y: 296, endPoint x: 122, endPoint y: 296, distance: 60.8
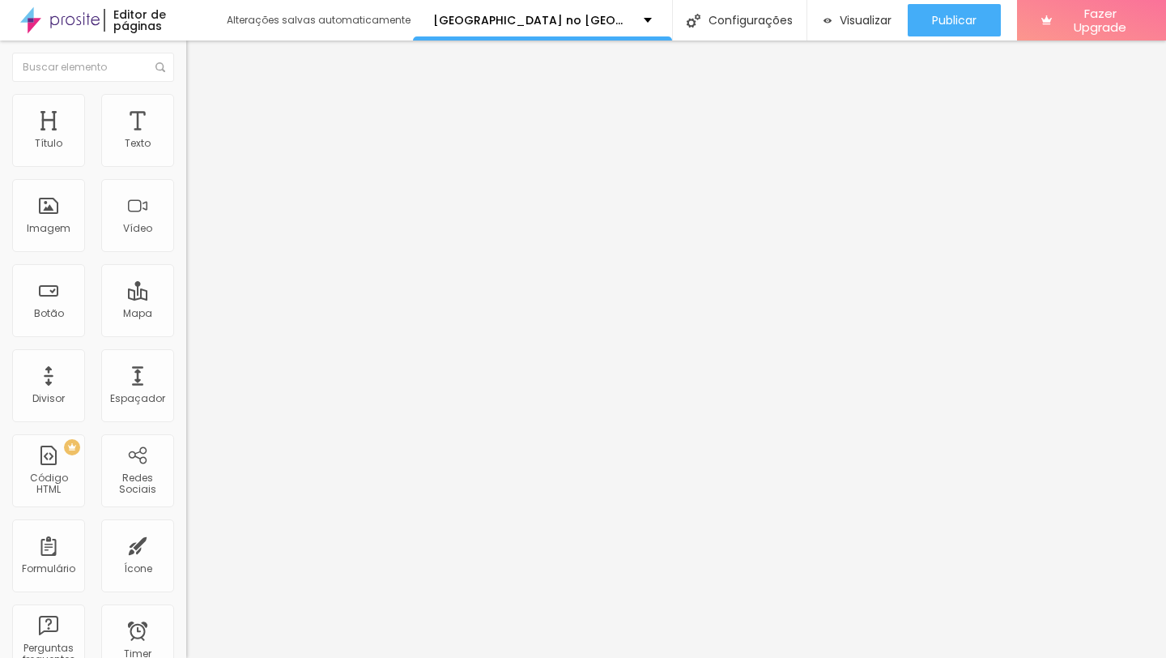
click at [186, 560] on textarea "Olá, cheguei até você pela página {page_title} e gostaria de mais informações" at bounding box center [277, 574] width 183 height 28
type textarea "Olá, cheguei até você pela página do [GEOGRAPHIC_DATA] no [GEOGRAPHIC_DATA] e g…"
click at [186, 560] on textarea "Olá, cheguei até você pela página do [GEOGRAPHIC_DATA] no [GEOGRAPHIC_DATA] e g…" at bounding box center [277, 574] width 183 height 28
click at [186, 123] on li "Avançado" at bounding box center [279, 131] width 186 height 16
type input "13"
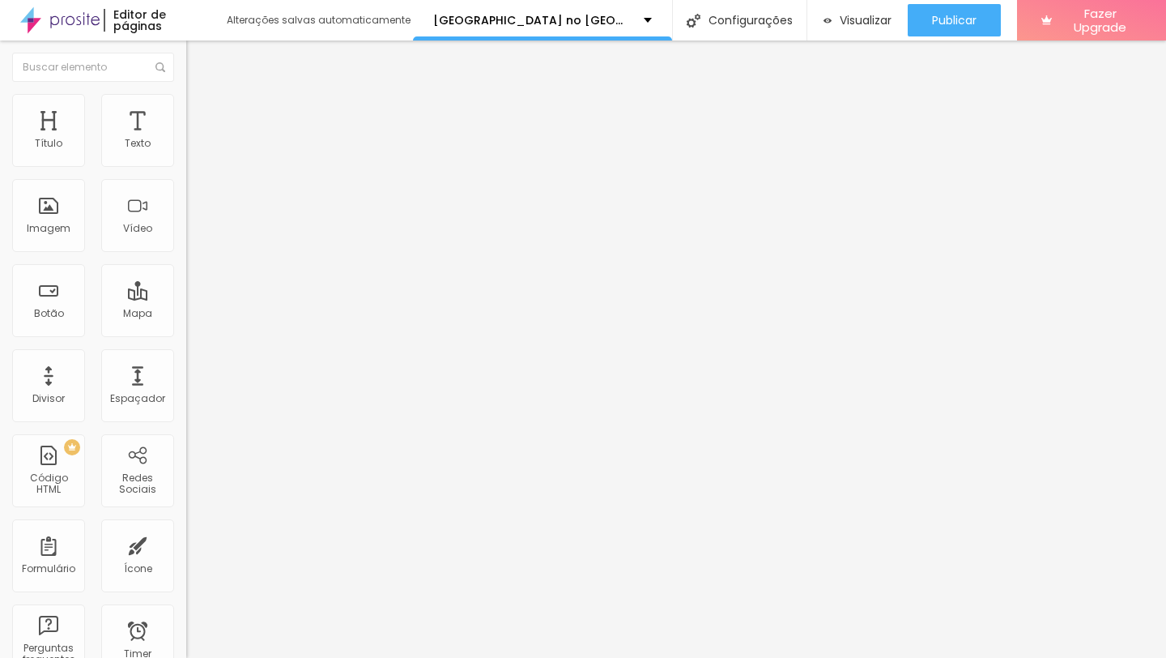
type input "13"
type input "23"
type input "28"
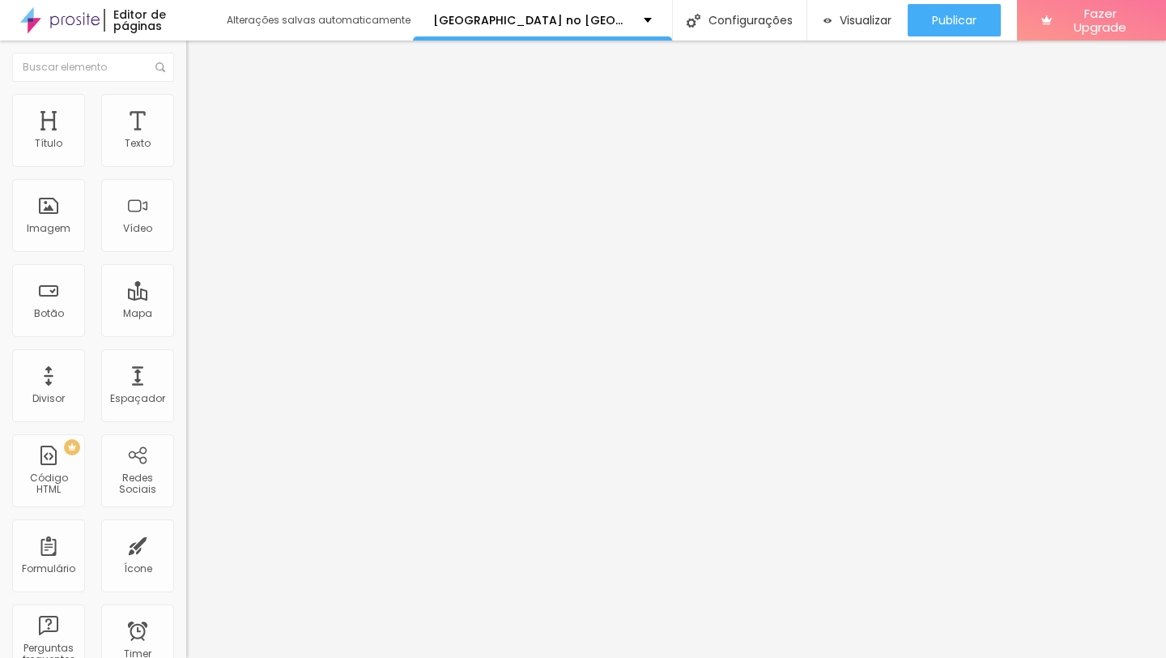
type input "33"
type input "35"
type input "37"
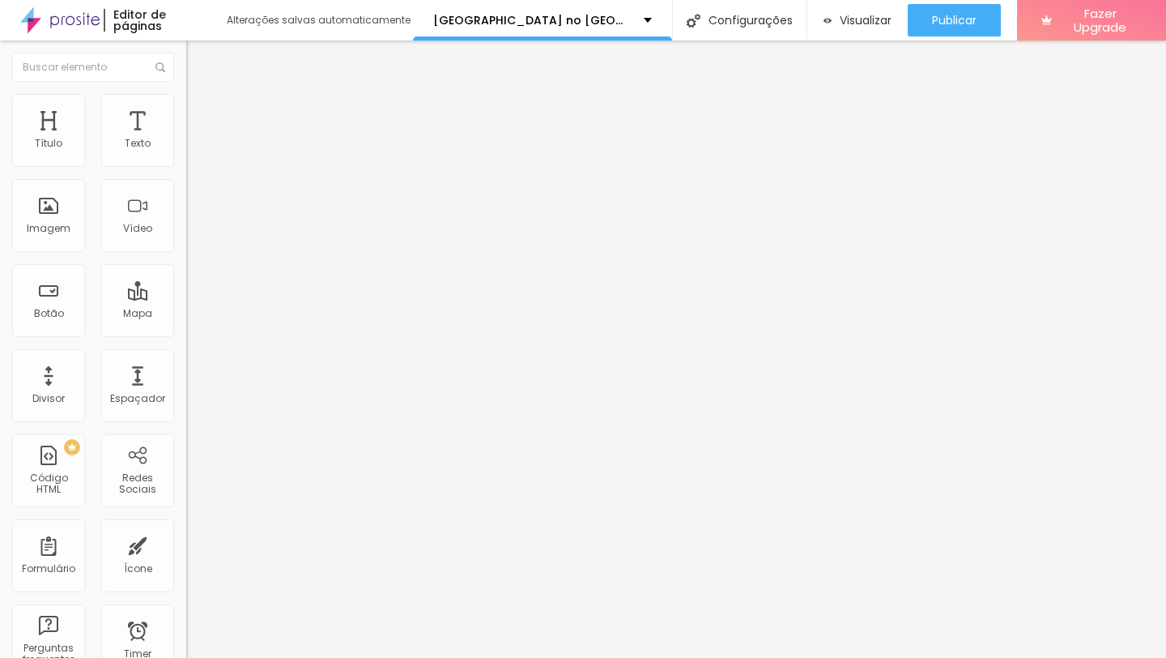
type input "37"
type input "38"
type input "37"
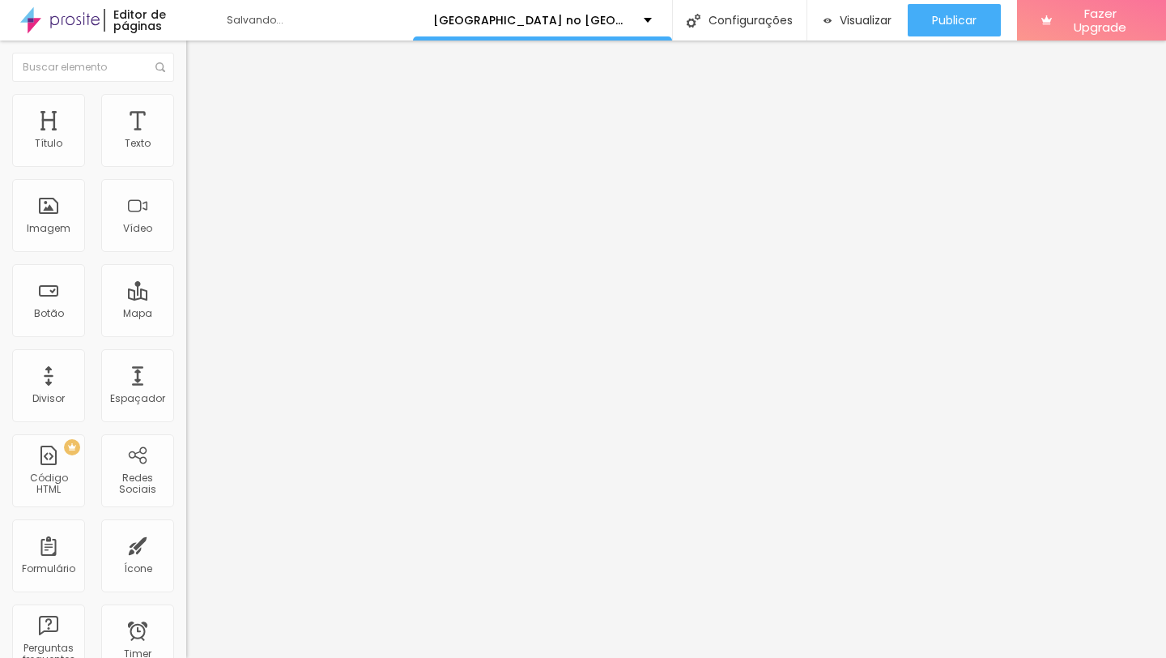
type input "9"
type input "0"
drag, startPoint x: 47, startPoint y: 171, endPoint x: 10, endPoint y: 173, distance: 37.3
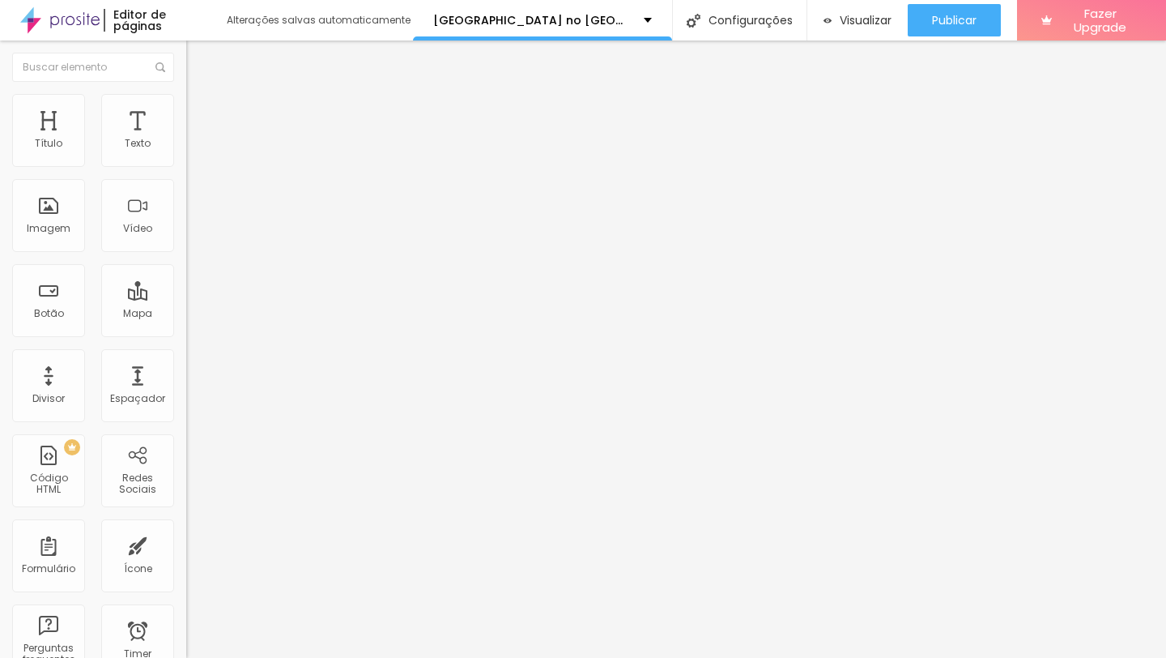
type input "0"
click at [186, 327] on input "range" at bounding box center [238, 333] width 104 height 13
type input "14"
type input "32"
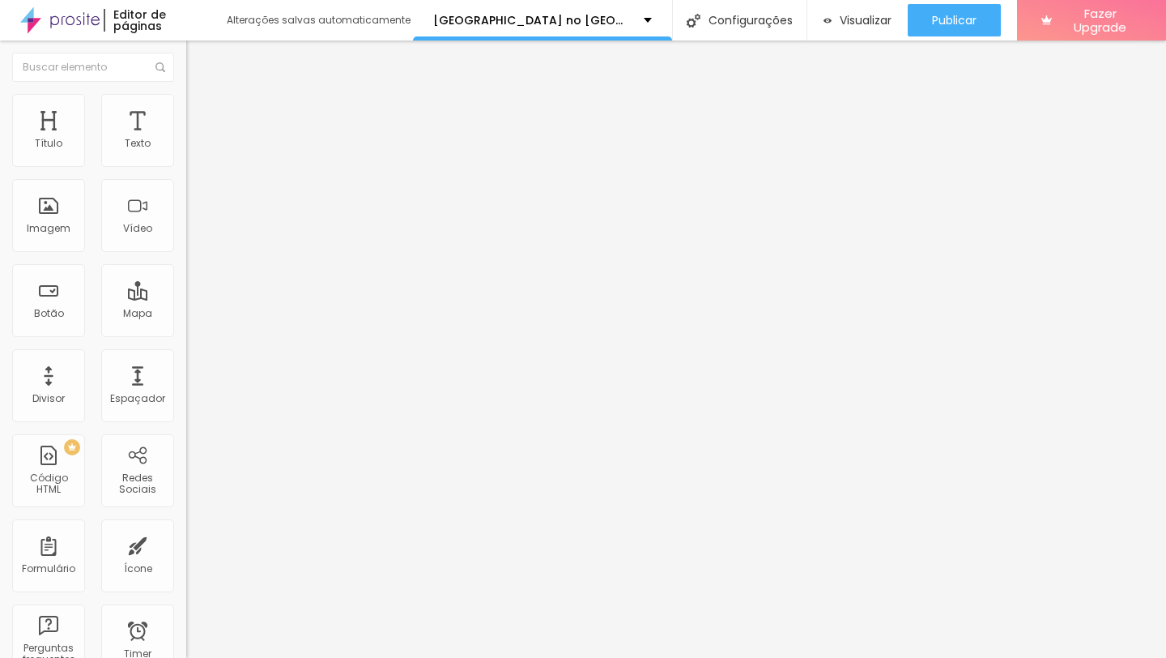
type input "32"
type input "37"
type input "41"
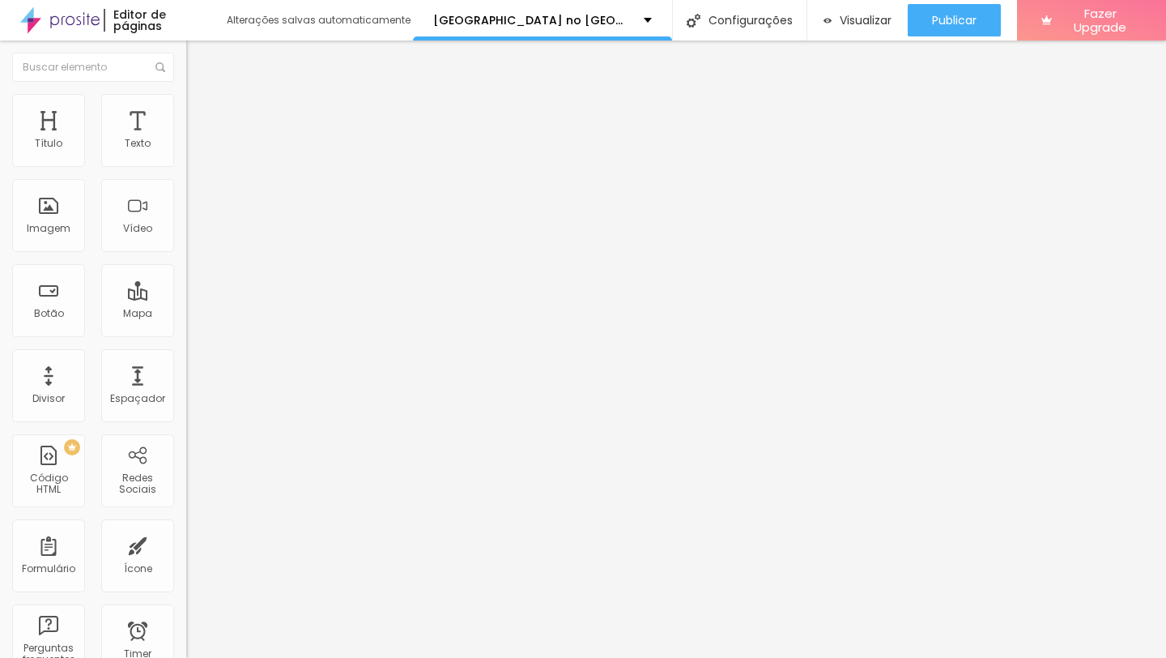
type input "45"
type input "47"
type input "48"
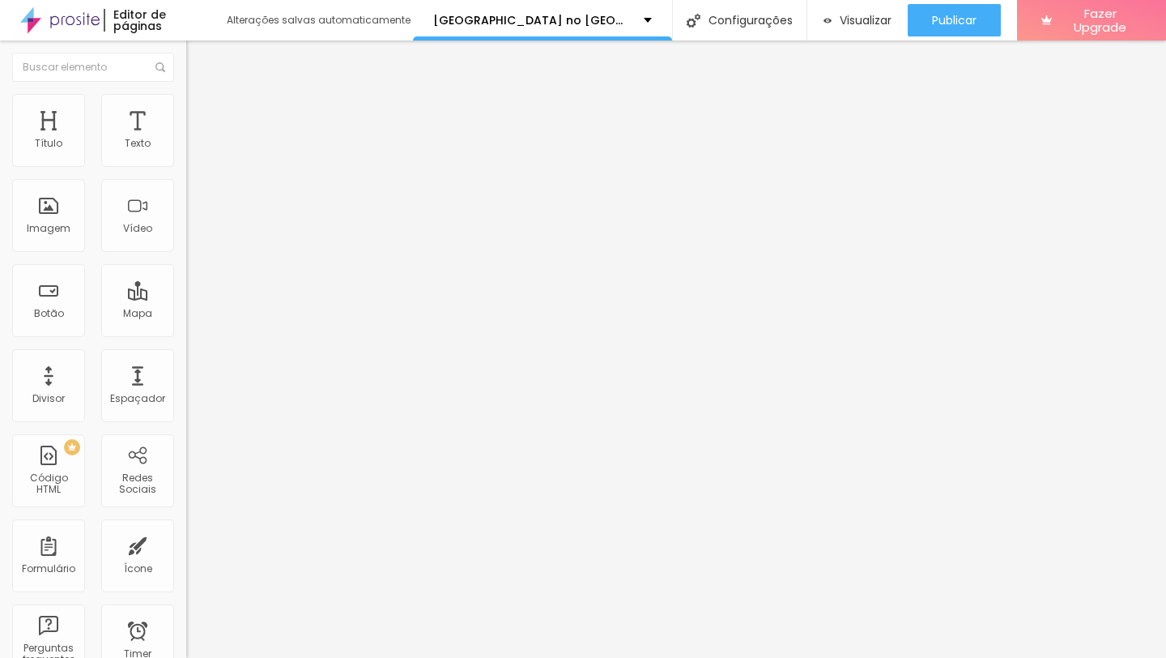
type input "48"
type input "49"
type input "50"
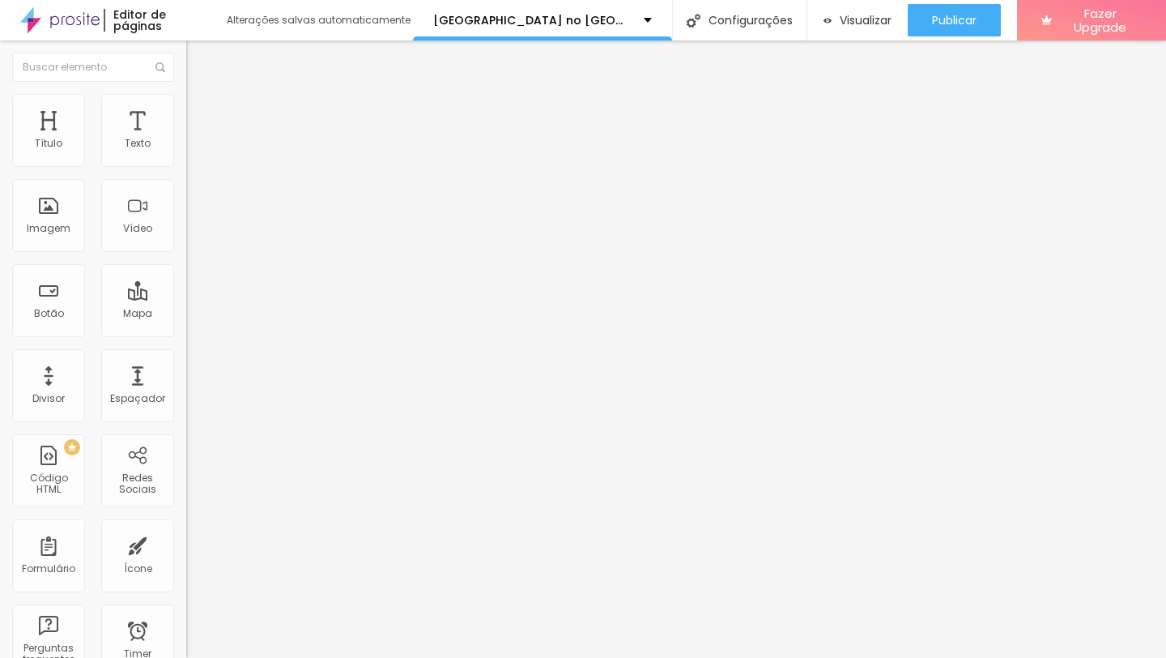
type input "51"
type input "52"
type input "51"
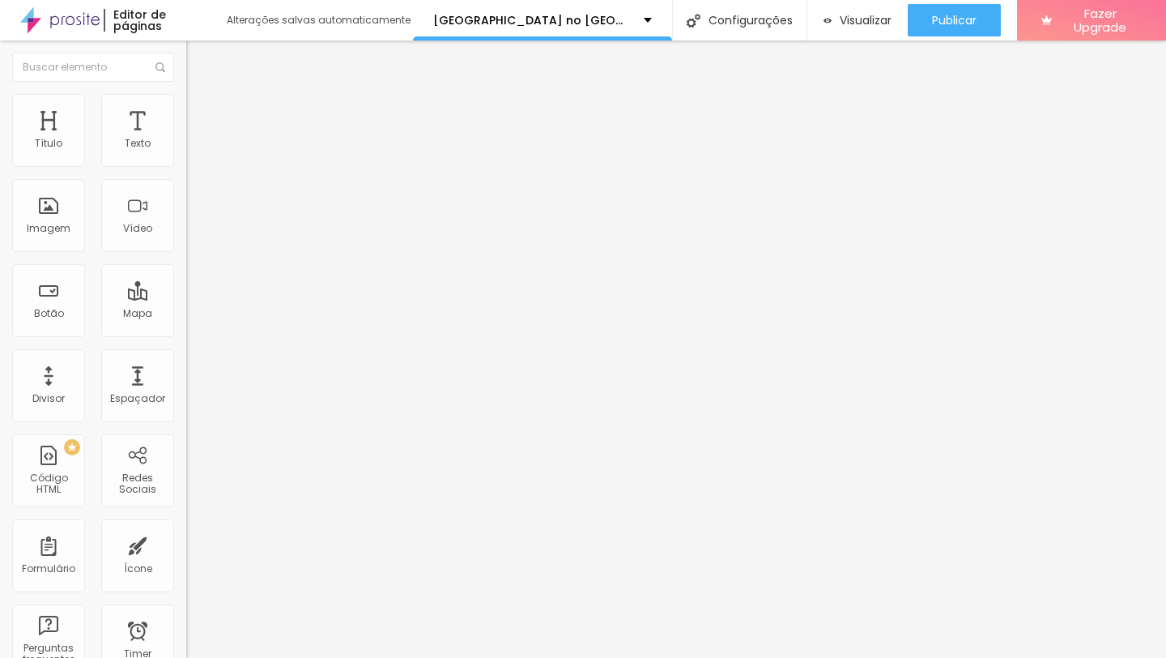
type input "51"
type input "49"
type input "45"
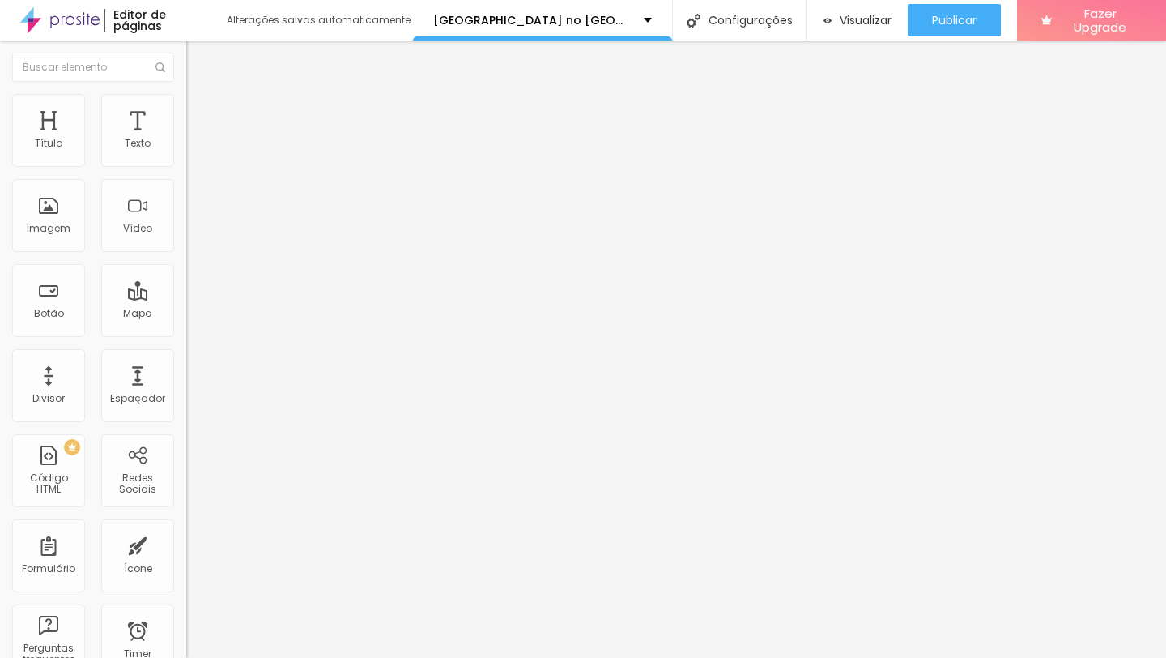
type input "37"
type input "29"
type input "21"
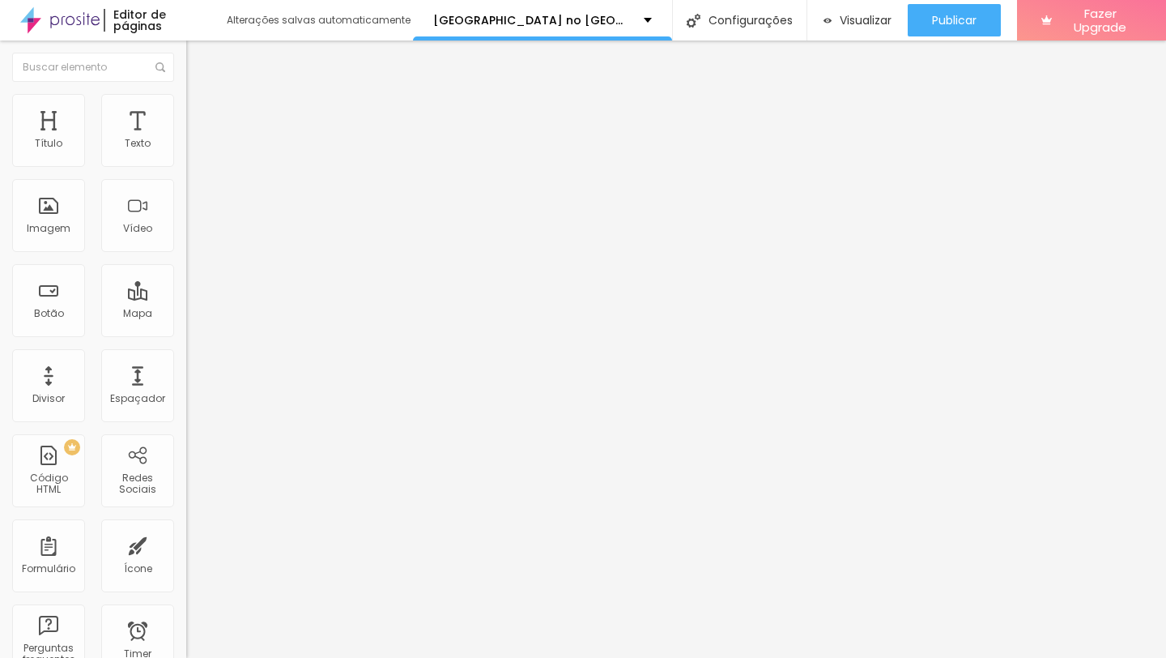
type input "21"
type input "16"
type input "11"
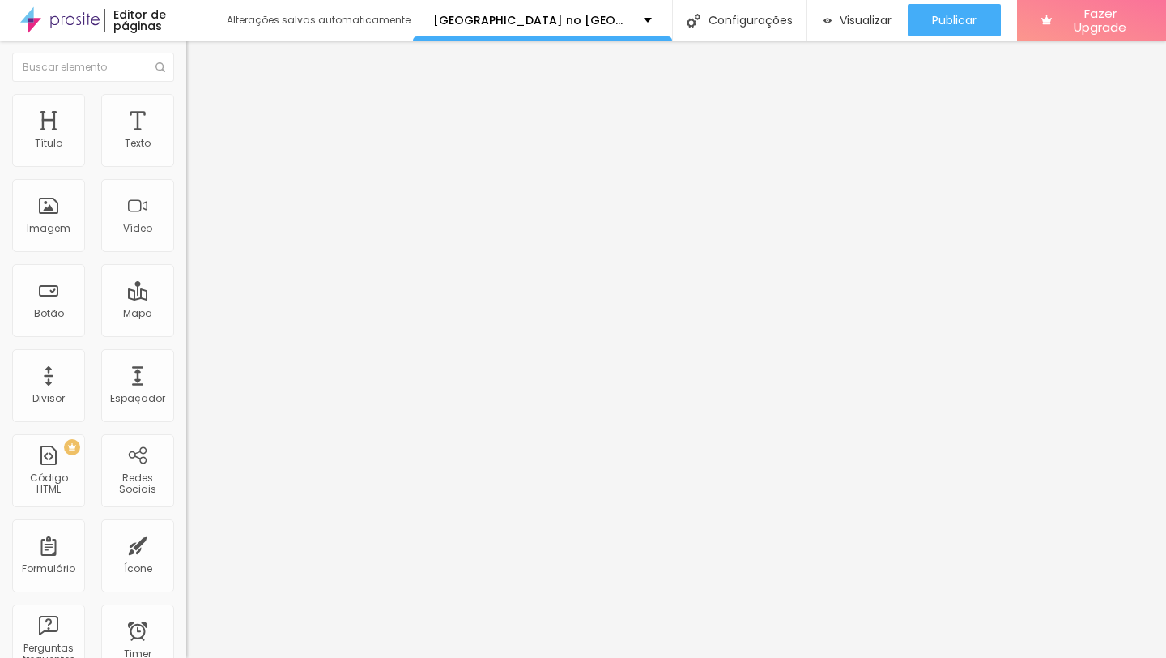
type input "8"
type input "5"
type input "3"
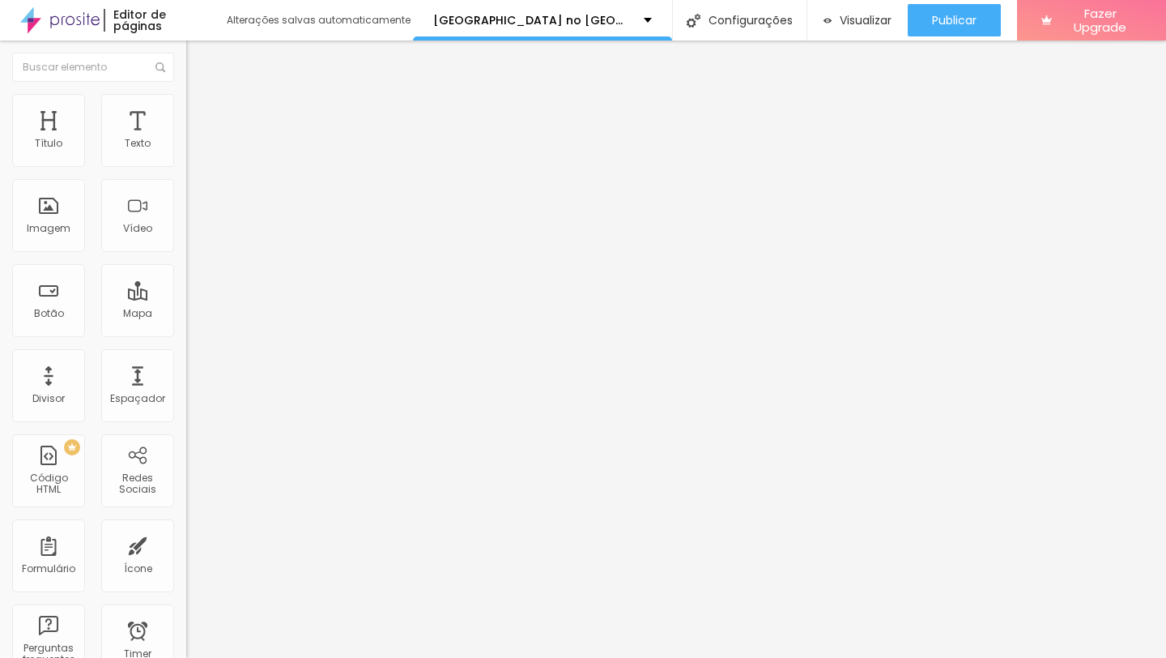
type input "3"
type input "1"
type input "0"
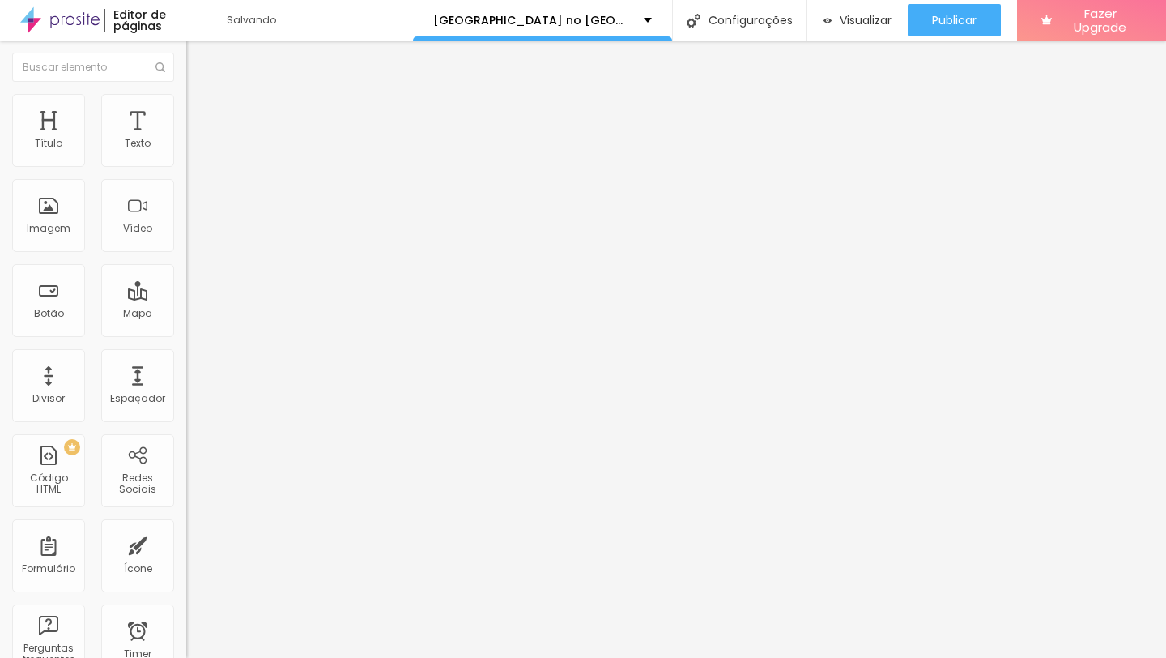
drag, startPoint x: 50, startPoint y: 205, endPoint x: 3, endPoint y: 202, distance: 47.0
type input "0"
click at [186, 556] on input "range" at bounding box center [238, 562] width 104 height 13
click at [186, 107] on img at bounding box center [193, 114] width 15 height 15
click at [193, 268] on img at bounding box center [198, 273] width 10 height 10
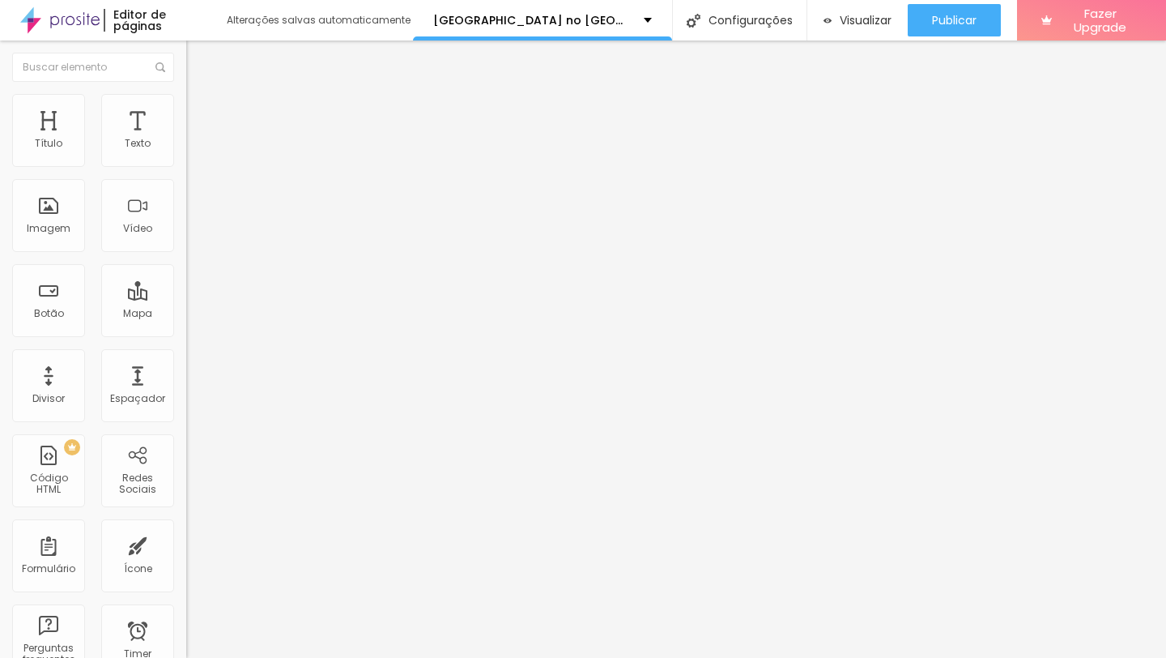
radio input "false"
click at [193, 268] on img at bounding box center [198, 273] width 10 height 10
radio input "false"
radio input "true"
click at [193, 268] on img at bounding box center [198, 273] width 10 height 10
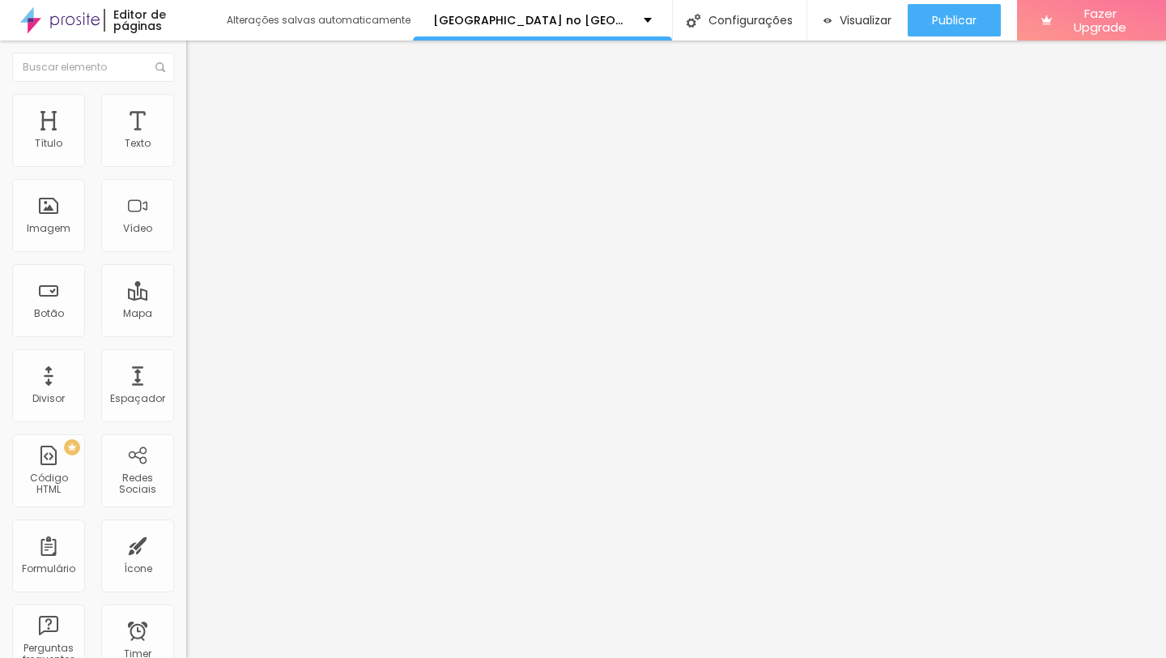
radio input "true"
radio input "false"
click at [193, 268] on img at bounding box center [198, 273] width 10 height 10
radio input "false"
click at [193, 268] on img at bounding box center [198, 273] width 10 height 10
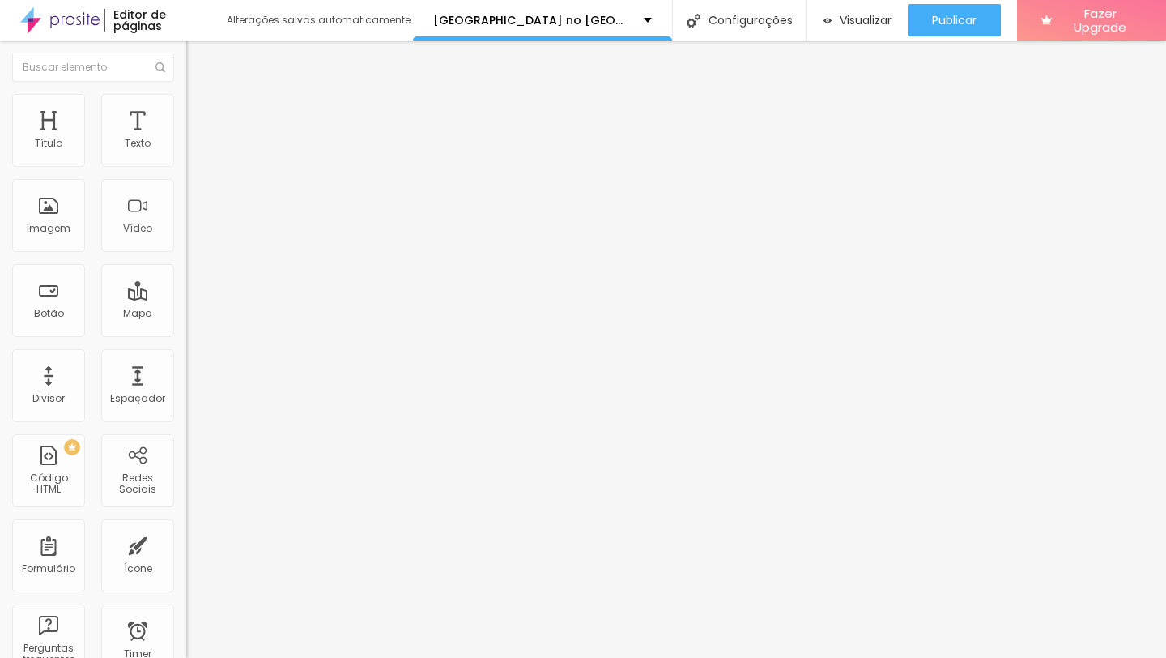
radio input "false"
radio input "true"
click at [193, 268] on img at bounding box center [198, 273] width 10 height 10
radio input "true"
radio input "false"
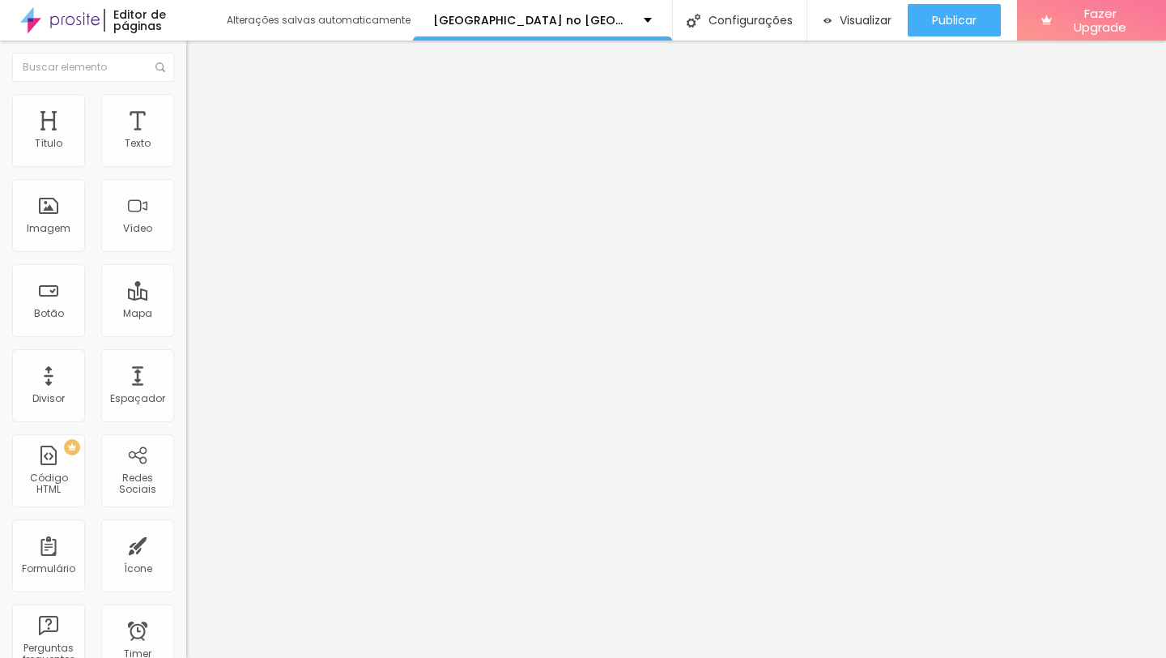
click at [193, 268] on img at bounding box center [198, 273] width 10 height 10
radio input "false"
click at [193, 268] on img at bounding box center [198, 273] width 10 height 10
radio input "false"
radio input "true"
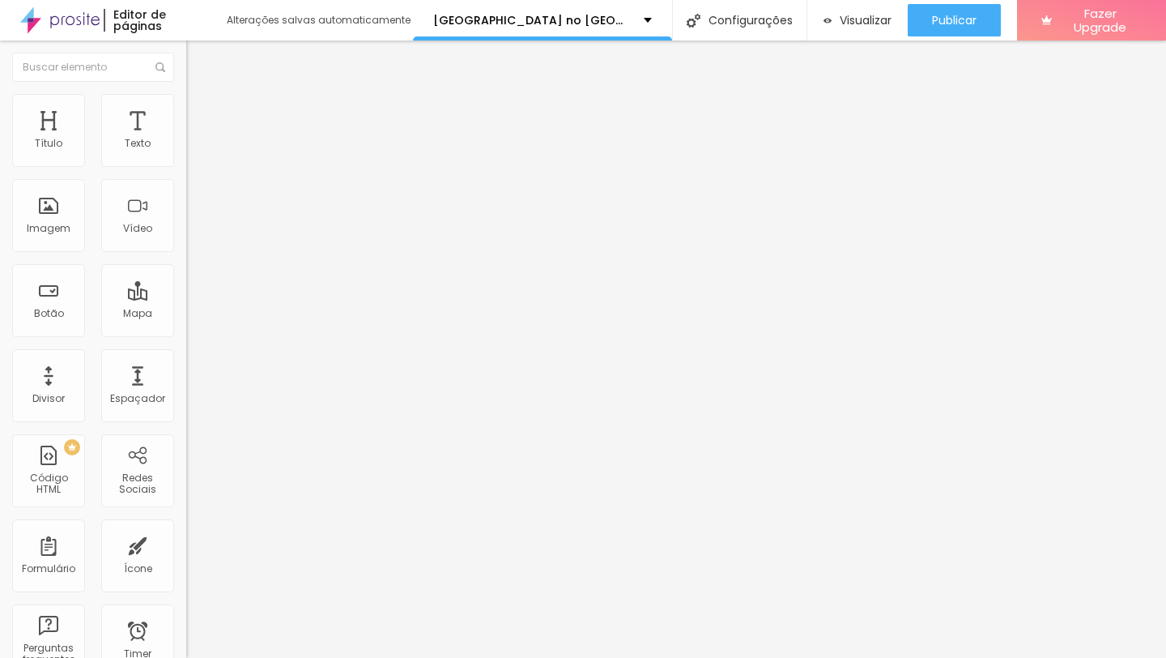
click at [193, 268] on img at bounding box center [198, 273] width 10 height 10
radio input "true"
radio input "false"
click at [193, 268] on img at bounding box center [198, 273] width 10 height 10
radio input "false"
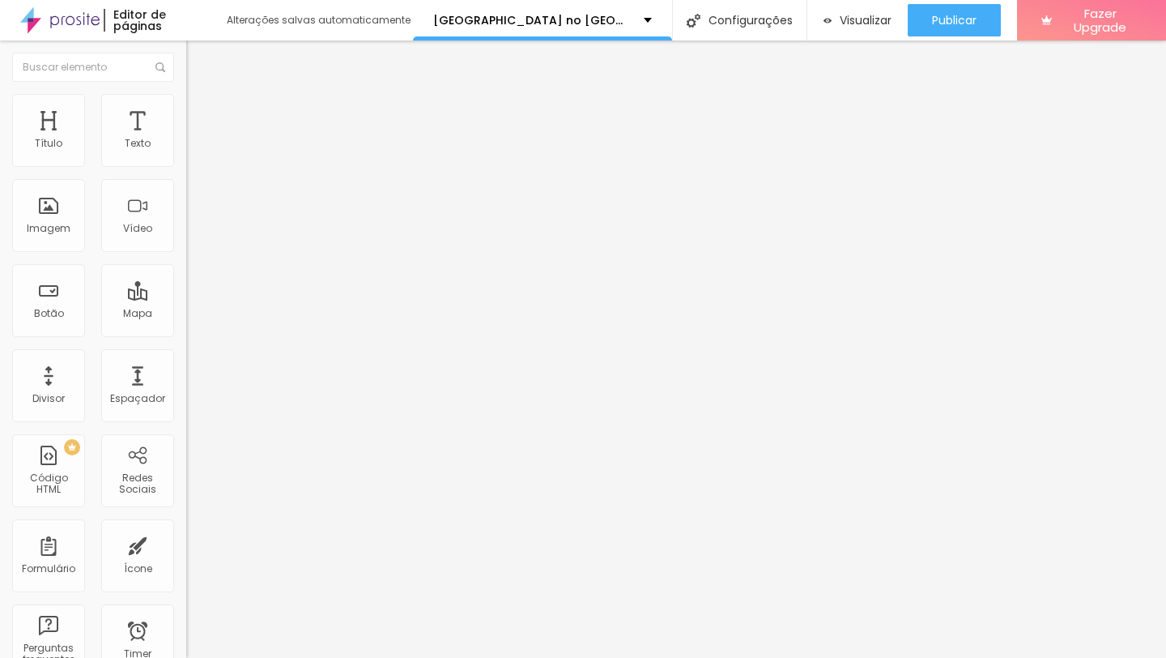
click at [193, 268] on img at bounding box center [198, 273] width 10 height 10
radio input "false"
radio input "true"
click at [193, 268] on img at bounding box center [198, 273] width 10 height 10
radio input "true"
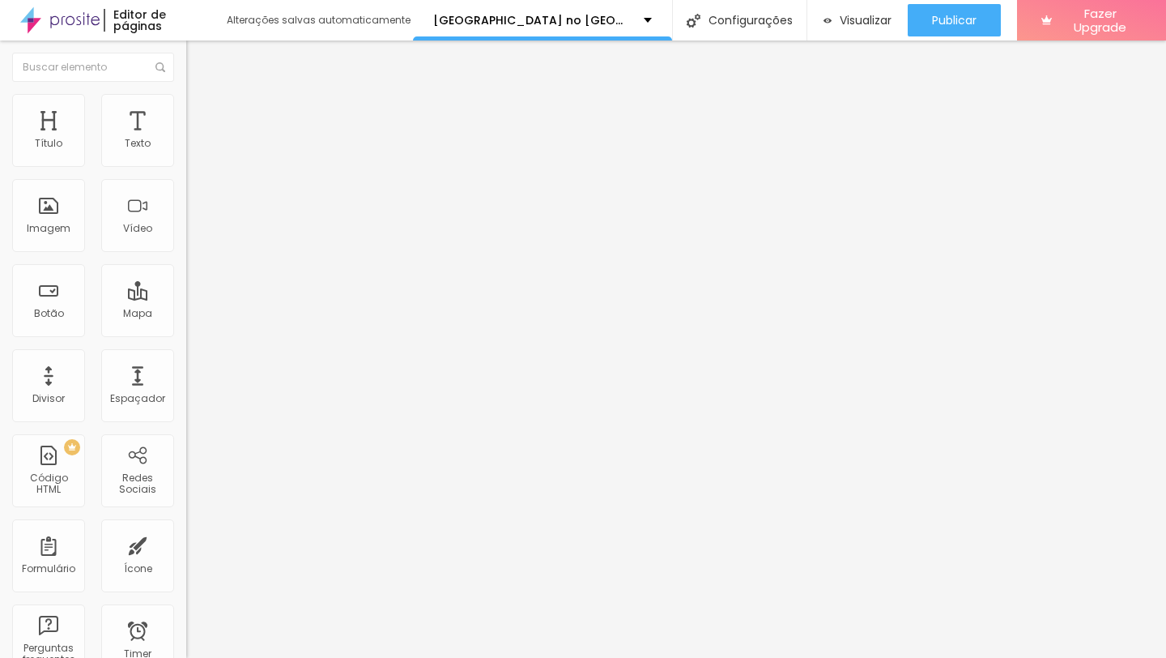
radio input "false"
click at [193, 268] on img at bounding box center [198, 273] width 10 height 10
radio input "false"
click at [193, 268] on img at bounding box center [198, 273] width 10 height 10
radio input "false"
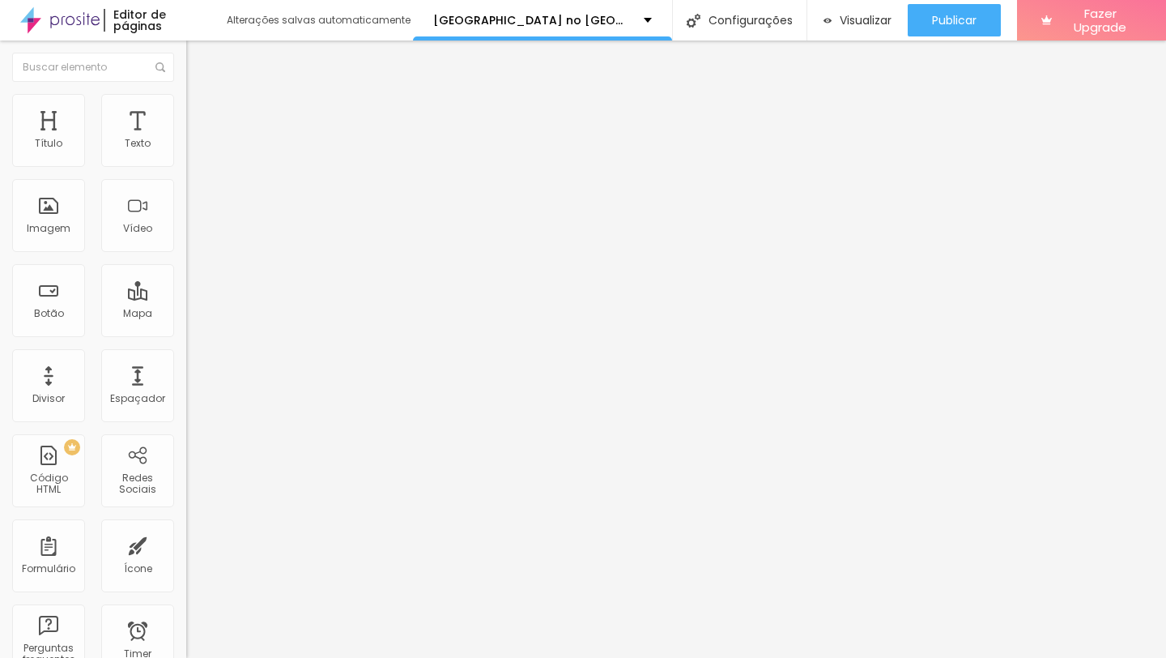
radio input "true"
click at [193, 268] on img at bounding box center [198, 273] width 10 height 10
radio input "true"
radio input "false"
click at [193, 268] on img at bounding box center [198, 273] width 10 height 10
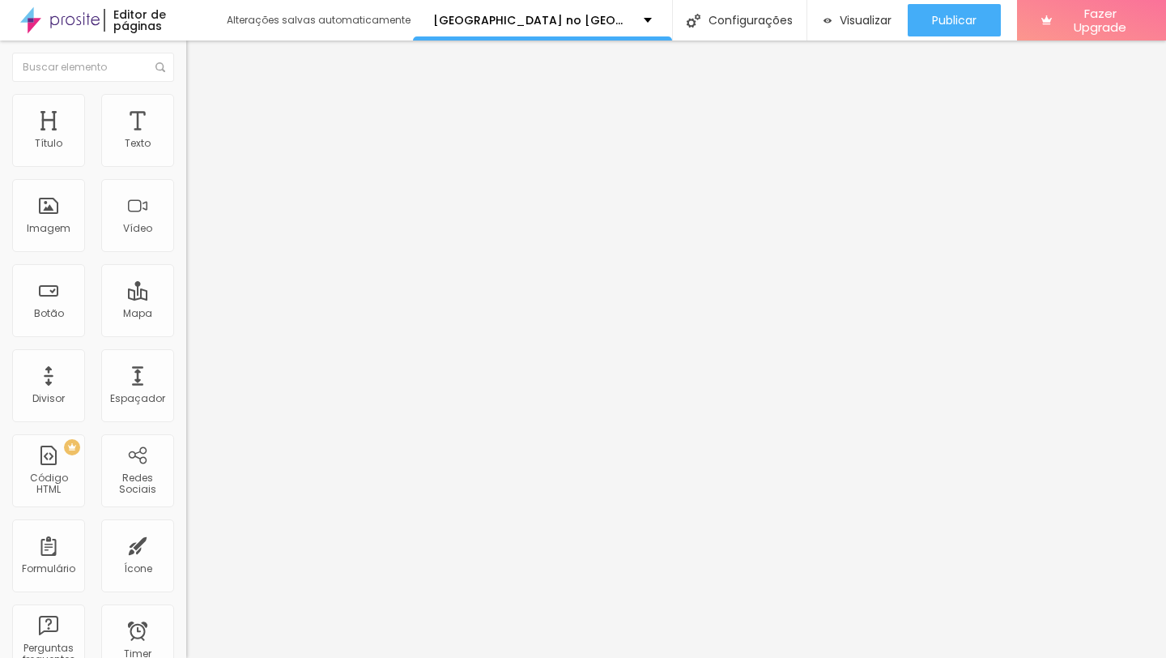
radio input "false"
click at [193, 268] on img at bounding box center [198, 273] width 10 height 10
radio input "false"
radio input "true"
click at [193, 268] on img at bounding box center [198, 273] width 10 height 10
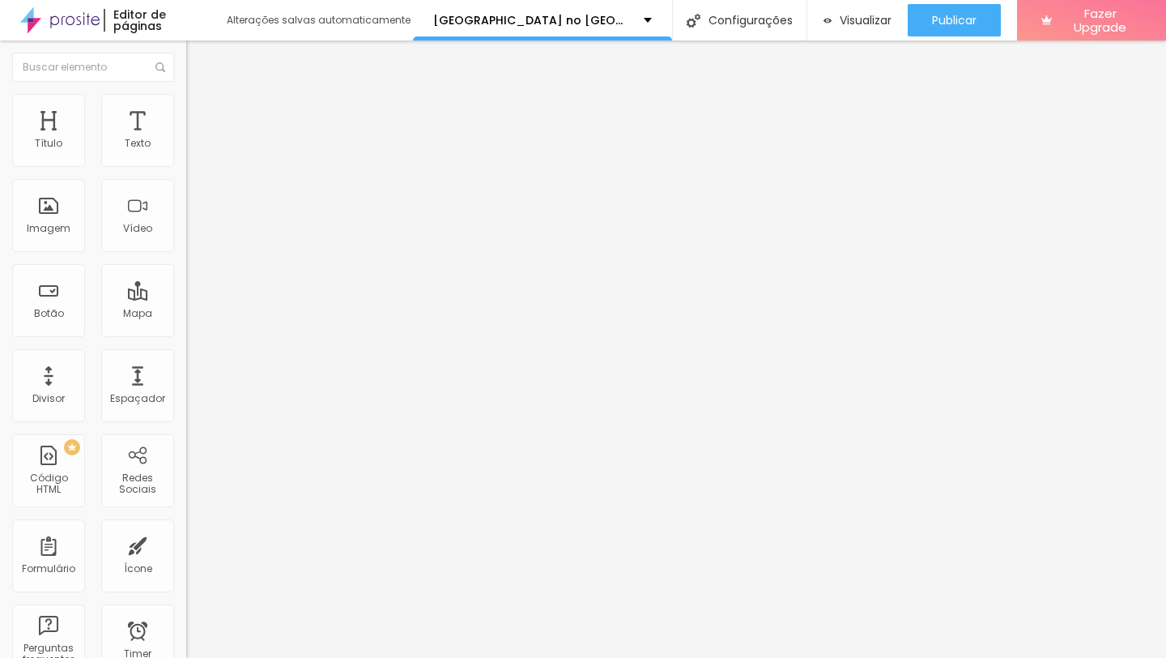
radio input "true"
radio input "false"
click at [193, 268] on img at bounding box center [198, 273] width 10 height 10
radio input "false"
radio input "true"
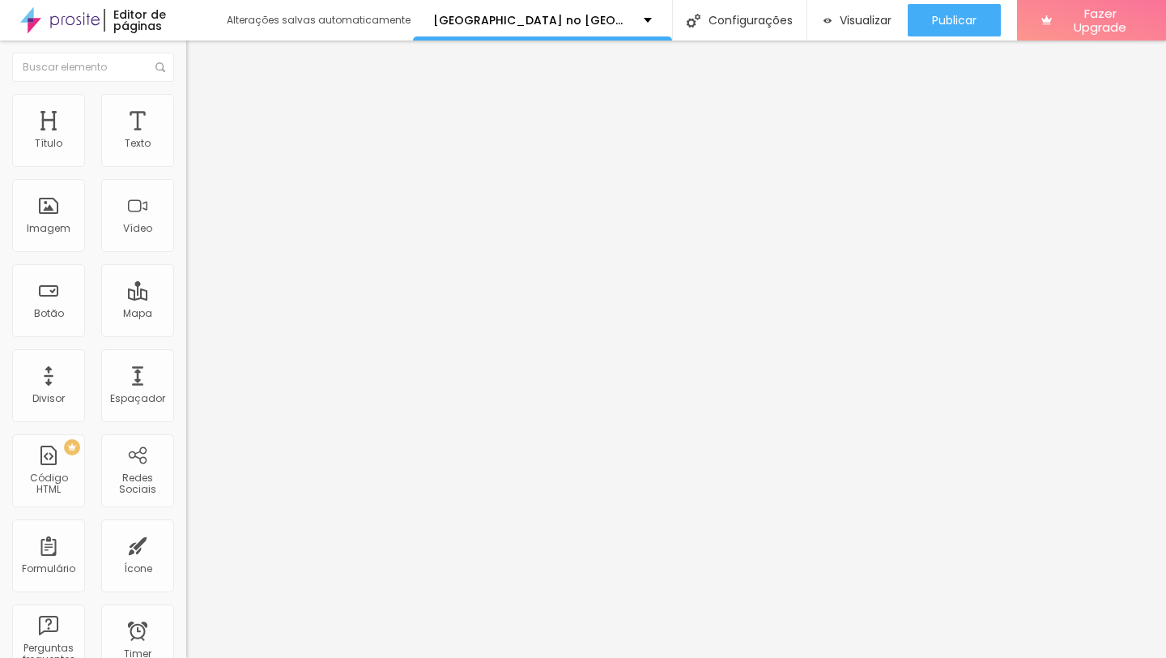
click at [201, 109] on span "Conteúdo" at bounding box center [226, 102] width 50 height 14
click at [201, 125] on span "Estilo" at bounding box center [213, 118] width 25 height 14
click at [186, 531] on span "Verde claro" at bounding box center [214, 538] width 57 height 14
click at [186, 556] on span "Verde escuro" at bounding box center [218, 563] width 65 height 14
click at [186, 576] on span "Arredondada" at bounding box center [220, 583] width 68 height 14
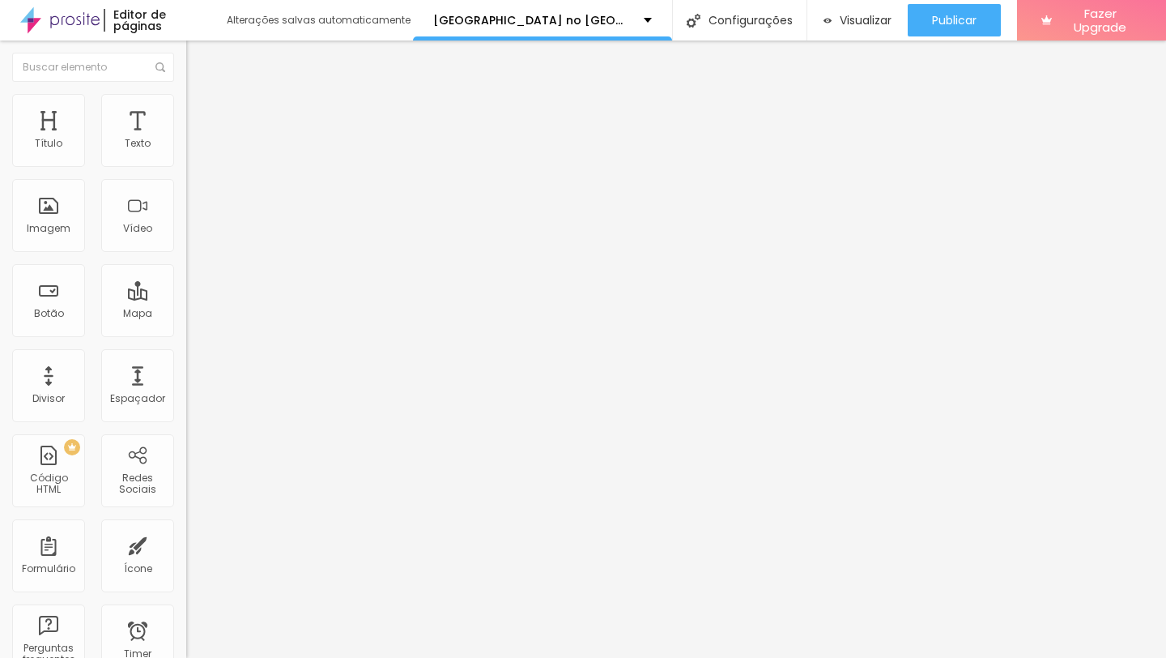
click at [186, 595] on span "Curvada" at bounding box center [208, 602] width 45 height 14
click at [186, 576] on span "Curvada" at bounding box center [208, 583] width 45 height 14
click at [186, 588] on div "Reta" at bounding box center [279, 593] width 186 height 10
click at [186, 569] on div "Borda" at bounding box center [279, 574] width 186 height 10
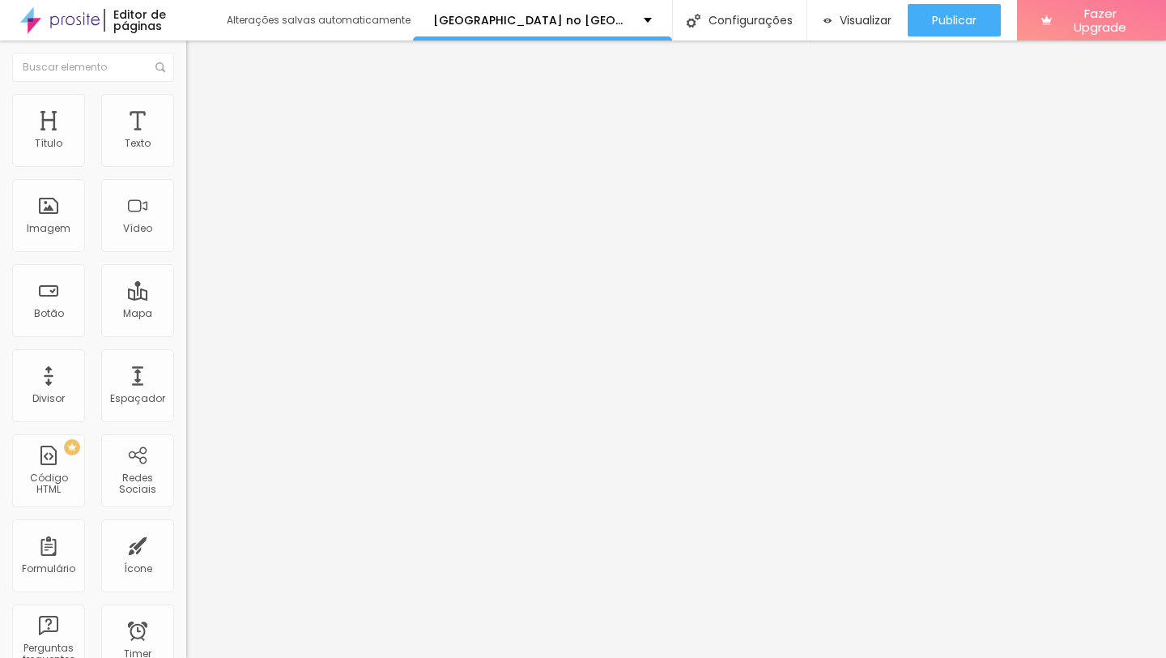
click at [186, 569] on div "Borda Reta Reta Curvada Arredondada" at bounding box center [279, 596] width 186 height 54
click at [186, 576] on span "Reta" at bounding box center [197, 583] width 23 height 14
click at [186, 611] on span "Arredondada" at bounding box center [220, 618] width 68 height 14
click at [186, 96] on img at bounding box center [193, 101] width 15 height 15
click at [201, 114] on span "Avançado" at bounding box center [227, 121] width 53 height 14
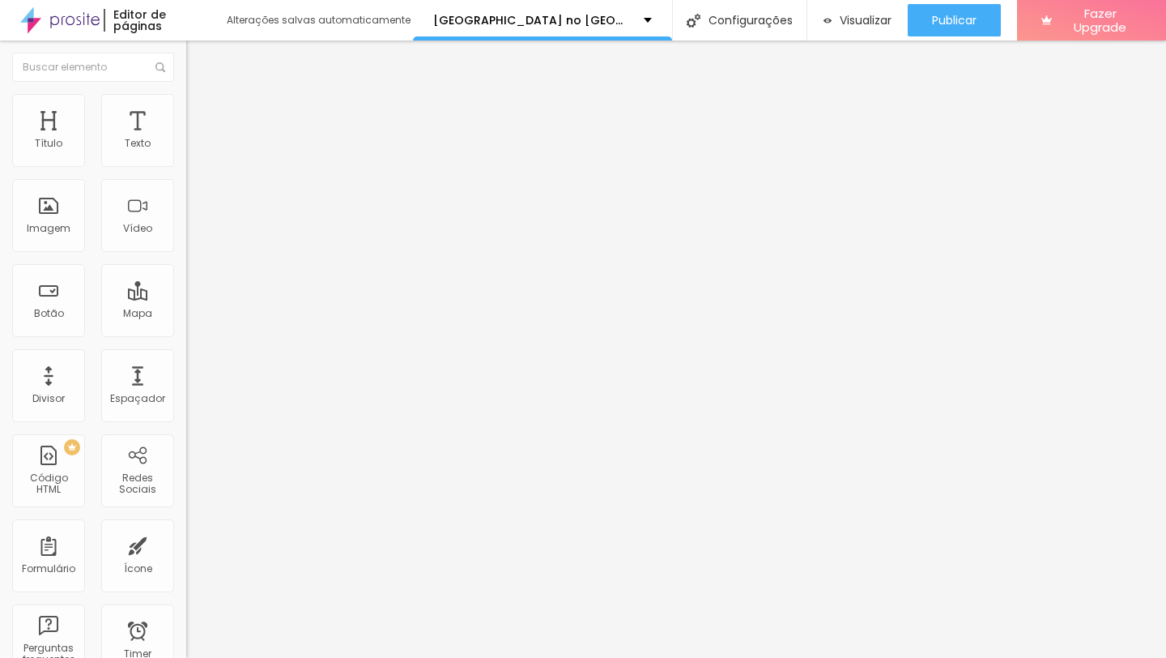
click at [186, 106] on ul "Conteúdo Estilo Avançado" at bounding box center [279, 102] width 186 height 49
click at [186, 103] on img at bounding box center [193, 101] width 15 height 15
type input "11"
type input "21"
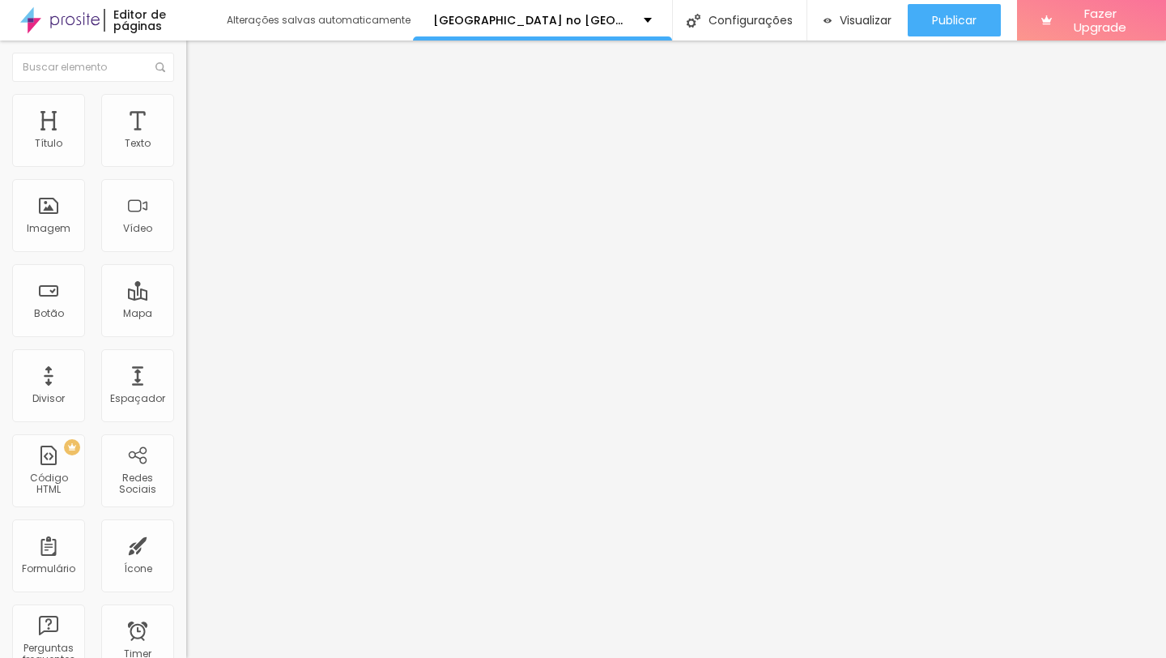
type input "21"
type input "25"
type input "22"
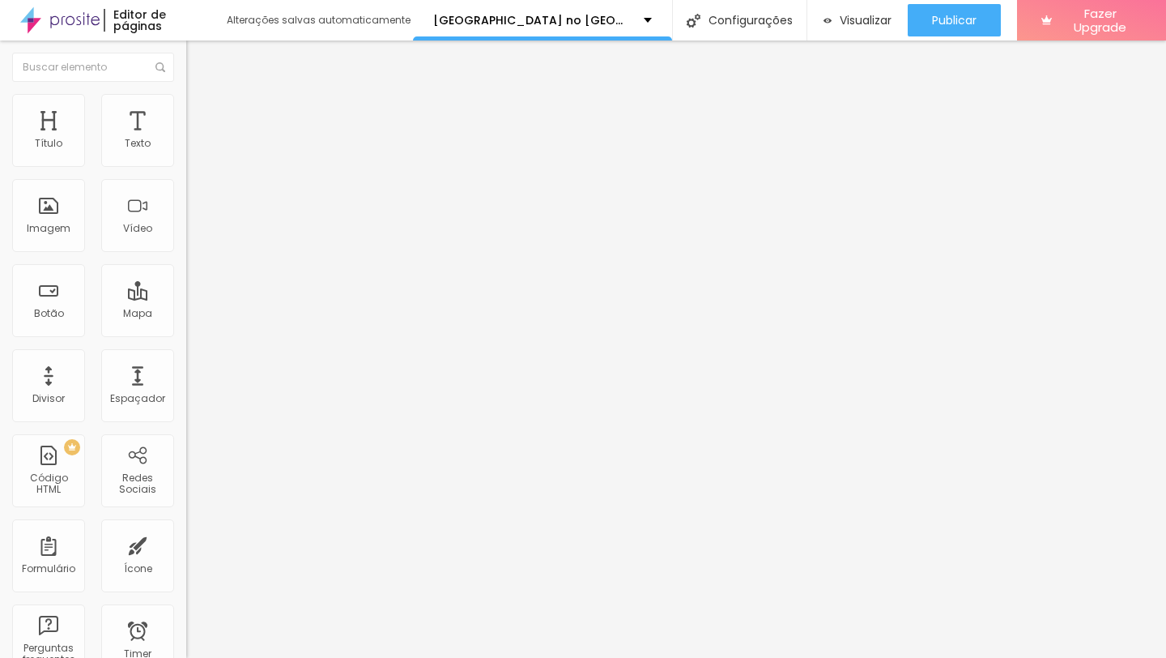
type input "6"
type input "5"
drag, startPoint x: 57, startPoint y: 217, endPoint x: 0, endPoint y: 215, distance: 56.7
type input "5"
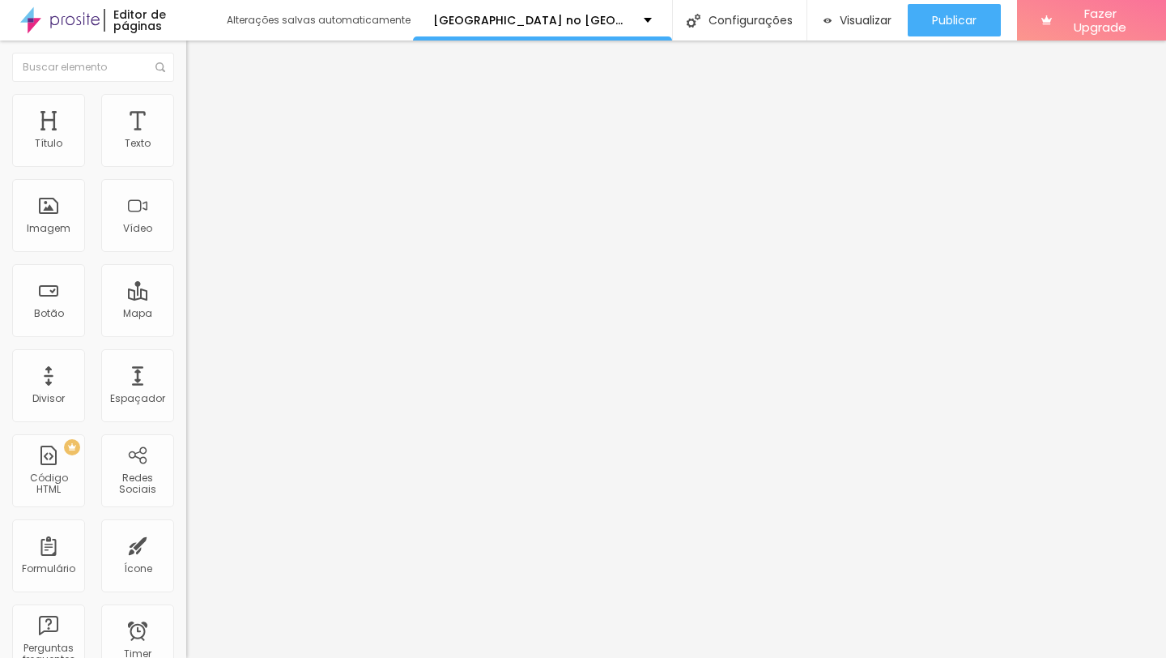
click at [186, 207] on input "range" at bounding box center [238, 200] width 104 height 13
type input "21"
type input "28"
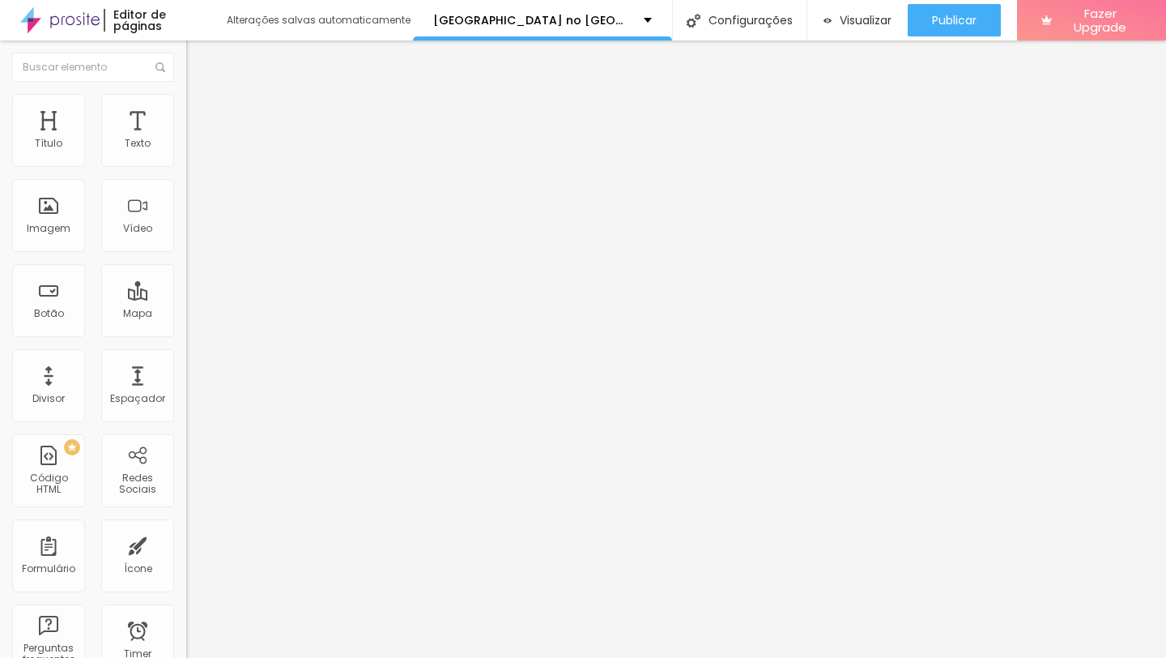
type input "33"
type input "38"
type input "40"
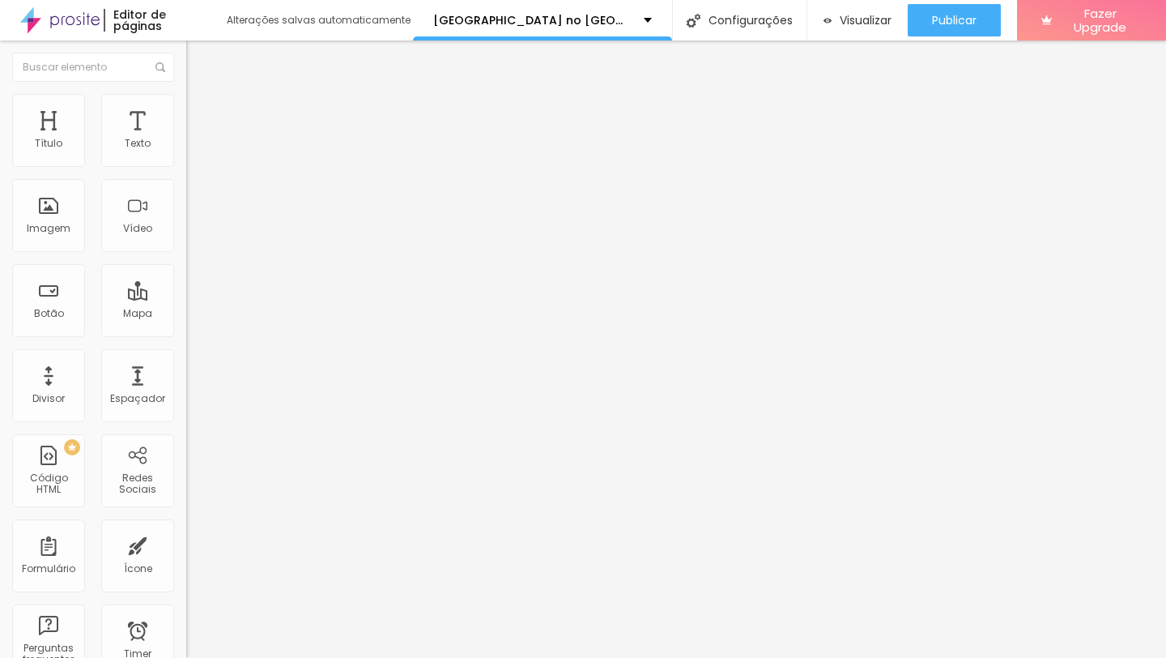
type input "40"
type input "32"
type input "14"
drag, startPoint x: 46, startPoint y: 172, endPoint x: 20, endPoint y: 165, distance: 26.7
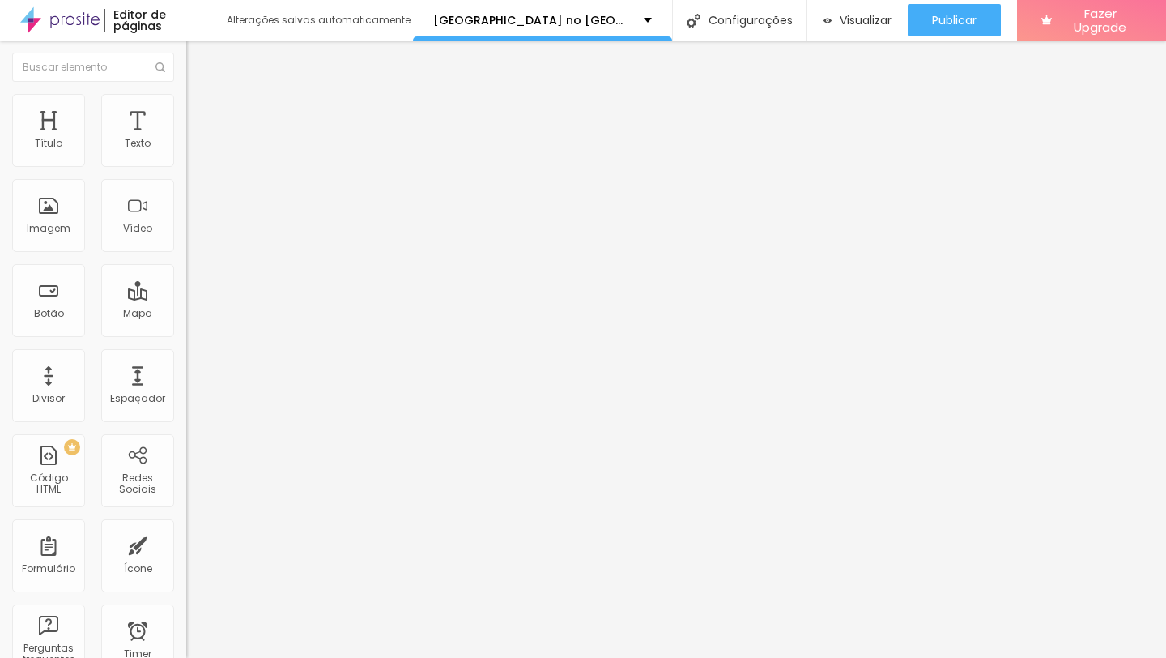
type input "14"
click at [186, 165] on input "range" at bounding box center [238, 159] width 104 height 13
type input "9"
type input "0"
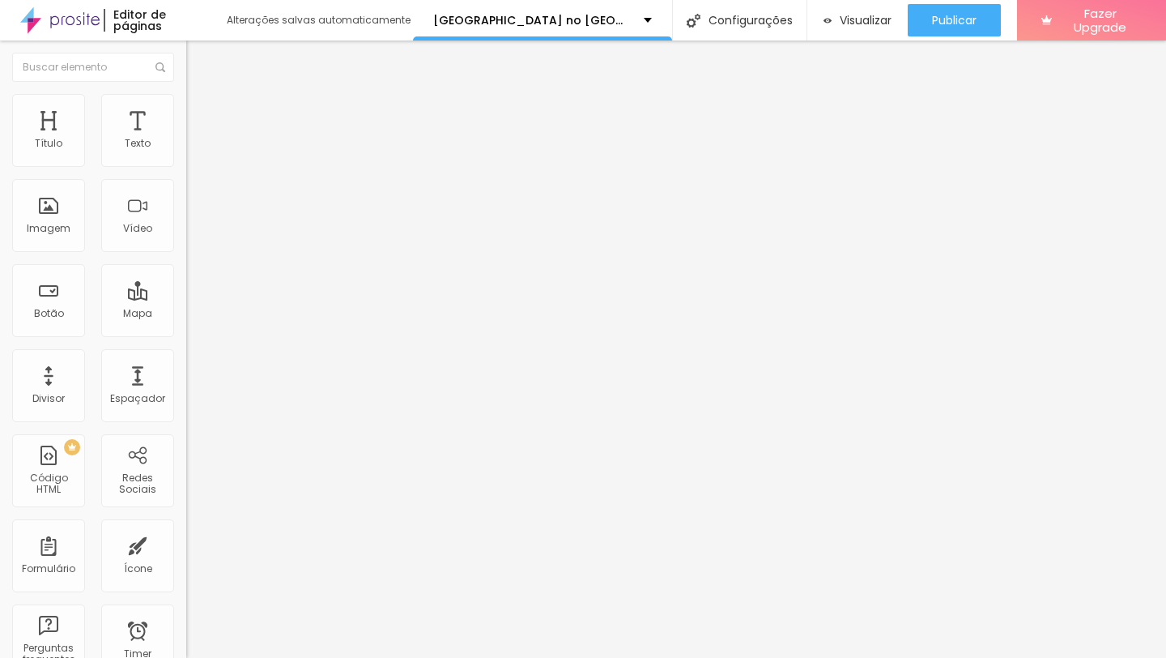
drag, startPoint x: 67, startPoint y: 312, endPoint x: 10, endPoint y: 313, distance: 57.5
type input "0"
click at [186, 290] on input "range" at bounding box center [238, 283] width 104 height 13
type input "1"
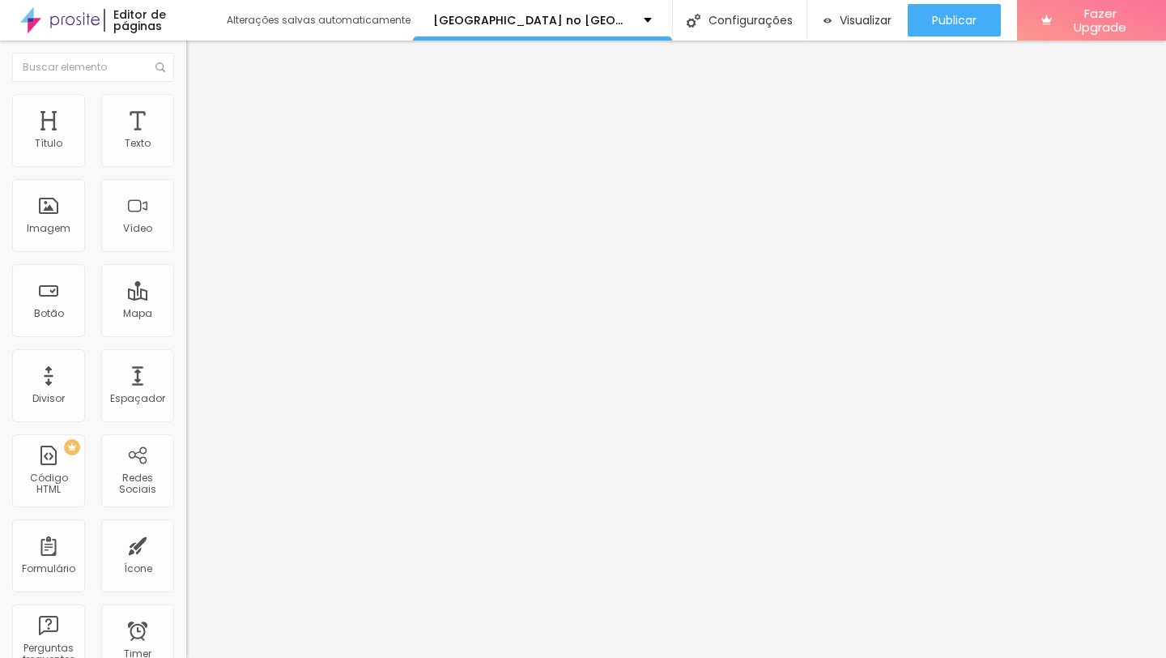
type input "15"
type input "26"
type input "30"
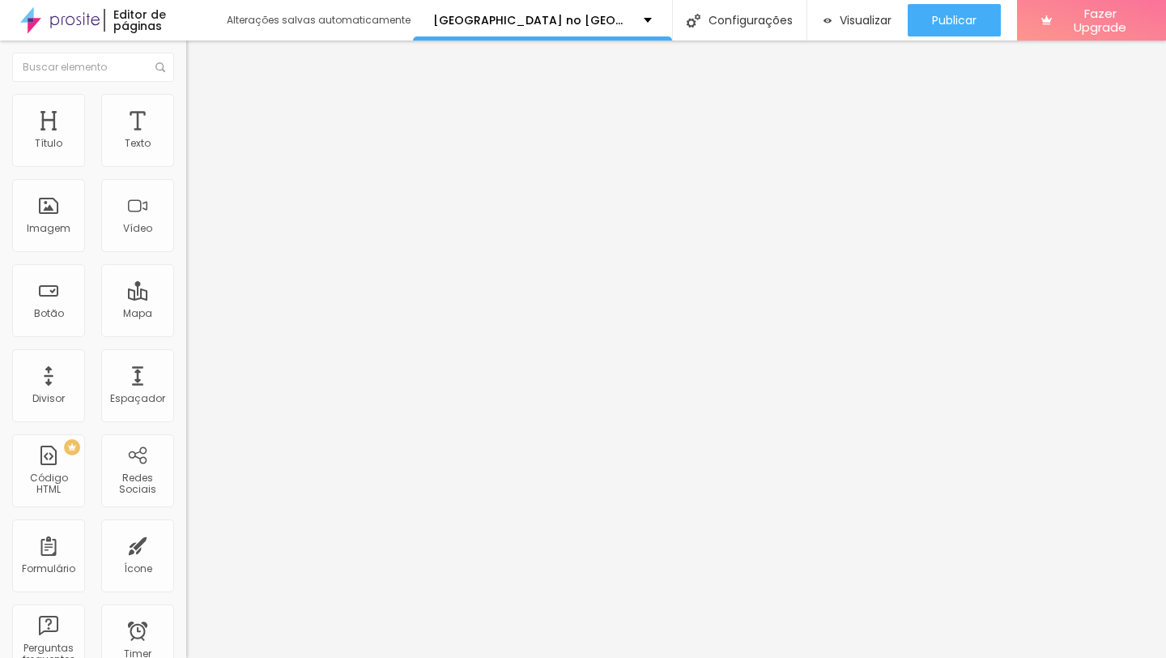
type input "30"
type input "17"
type input "0"
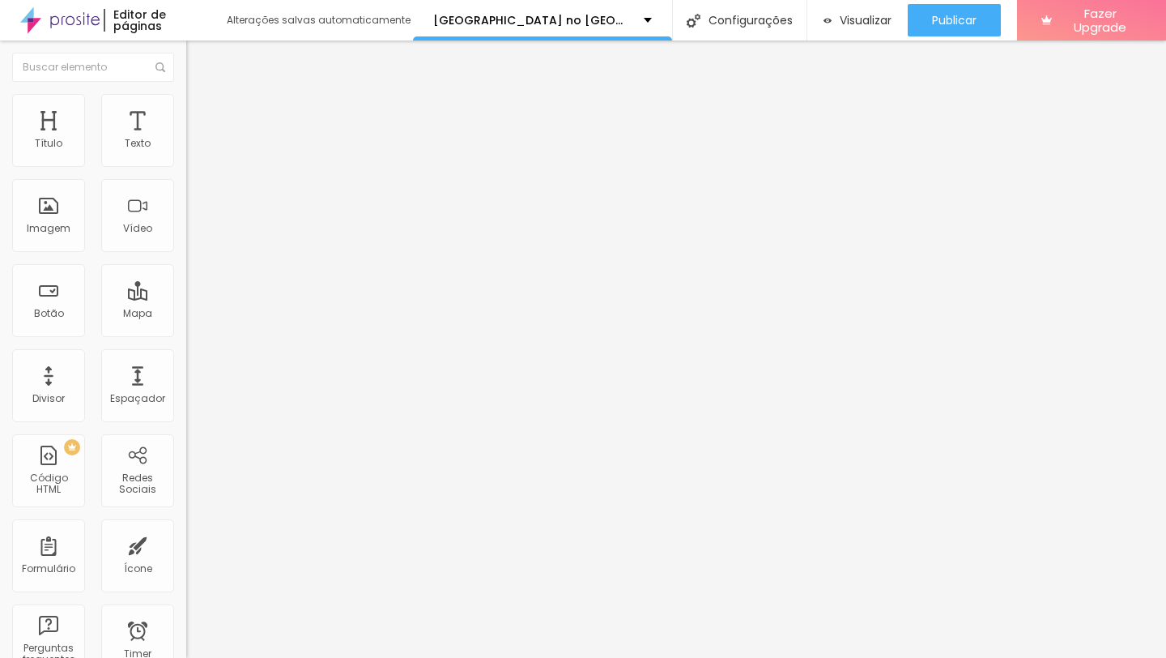
drag, startPoint x: 19, startPoint y: 311, endPoint x: 0, endPoint y: 317, distance: 19.5
click at [186, 290] on input "range" at bounding box center [238, 283] width 104 height 13
type input "24"
type input "39"
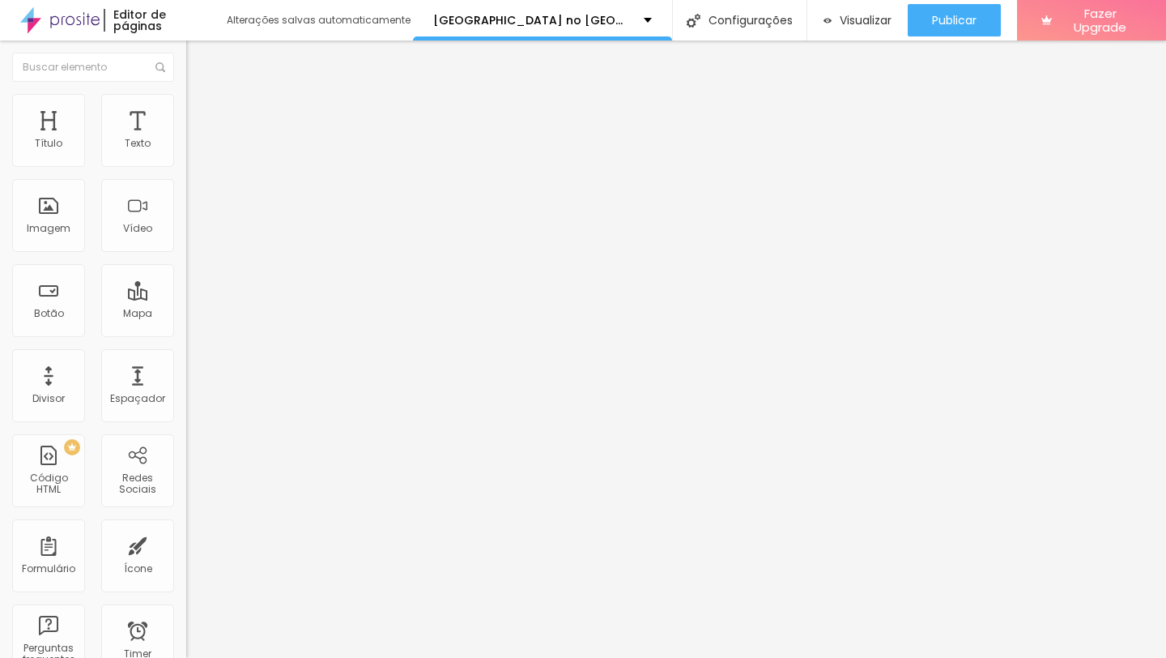
type input "39"
type input "40"
type input "39"
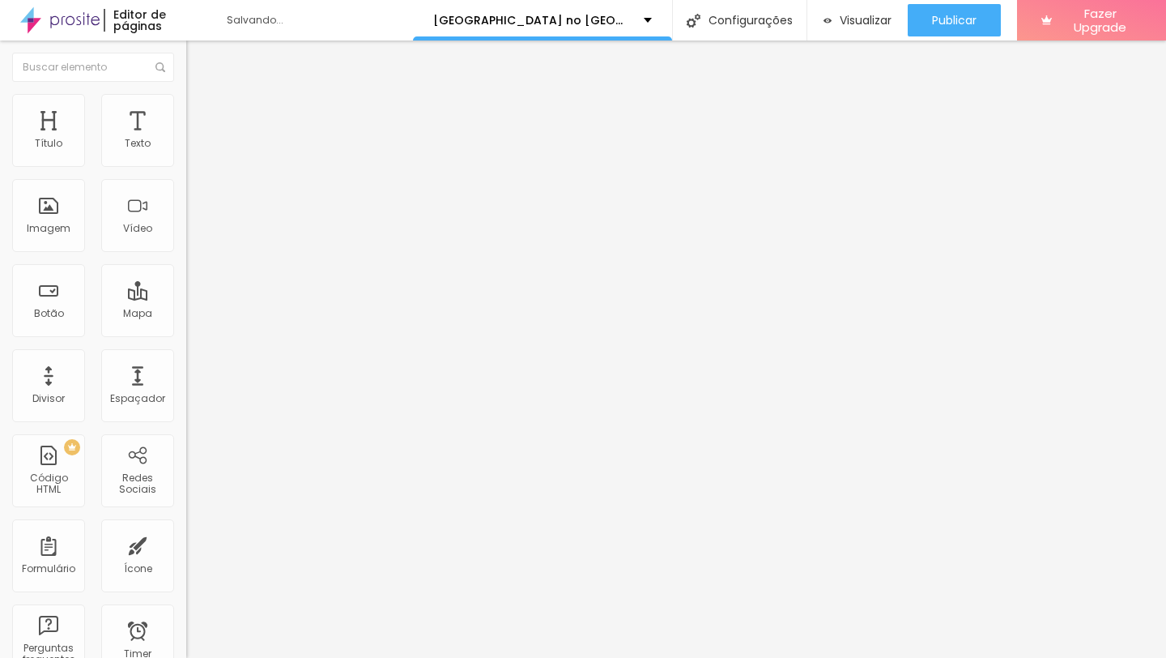
type input "14"
drag, startPoint x: 20, startPoint y: 170, endPoint x: 0, endPoint y: 178, distance: 21.8
click at [186, 166] on input "range" at bounding box center [238, 159] width 104 height 13
type input "49"
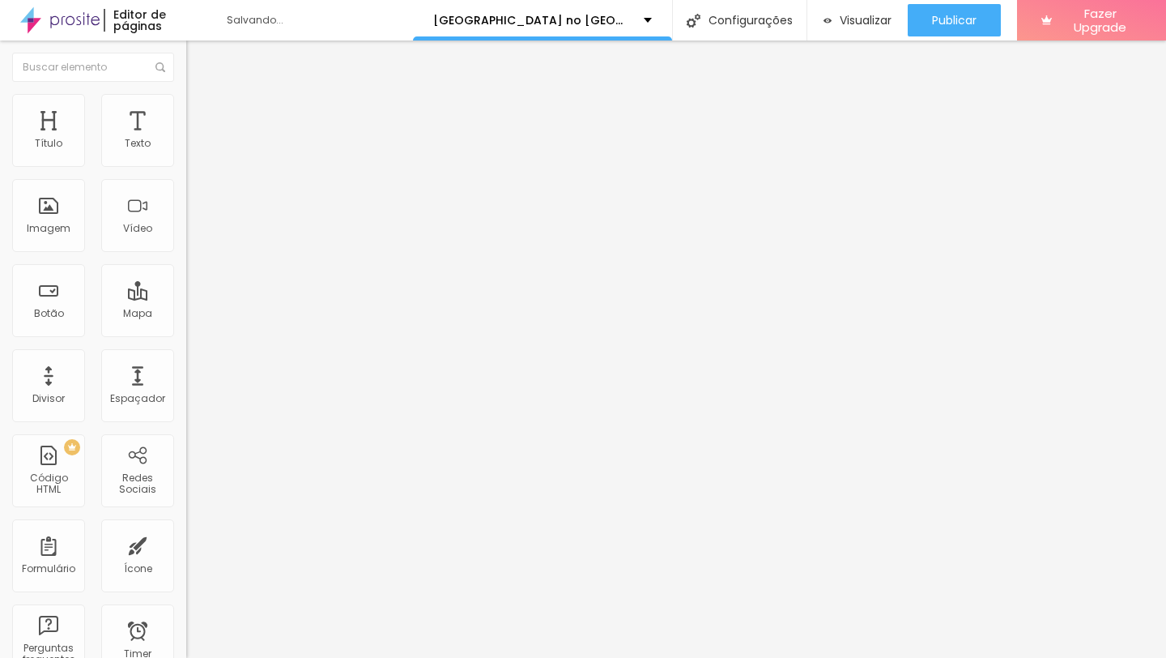
type input "49"
type input "15"
type input "1"
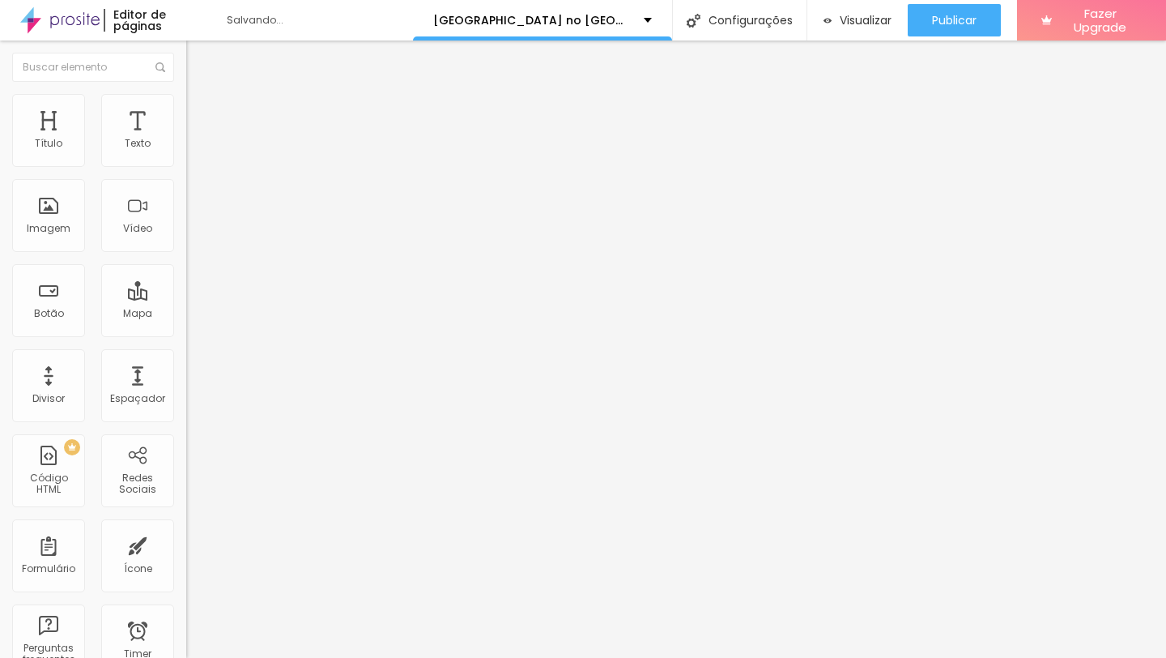
type input "0"
type input "50"
drag, startPoint x: 169, startPoint y: 267, endPoint x: 430, endPoint y: 258, distance: 261.0
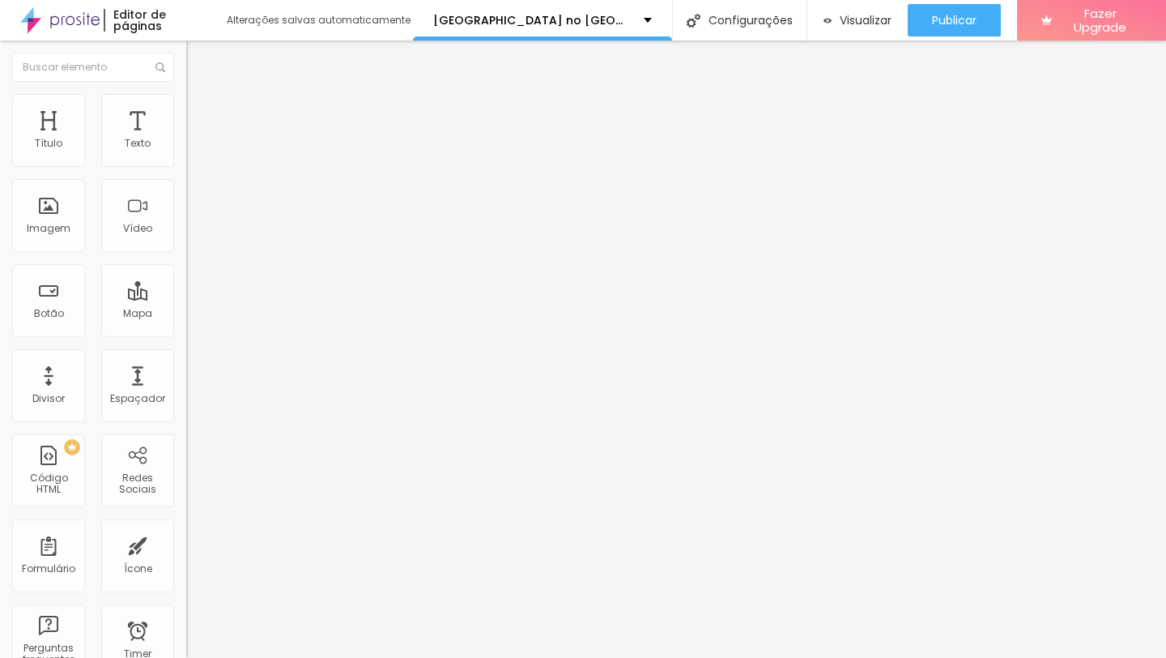
click at [291, 249] on input "range" at bounding box center [238, 242] width 104 height 13
click at [186, 94] on li "Conteúdo" at bounding box center [279, 86] width 186 height 16
click at [186, 644] on img at bounding box center [191, 649] width 11 height 11
click at [186, 657] on img at bounding box center [191, 662] width 11 height 11
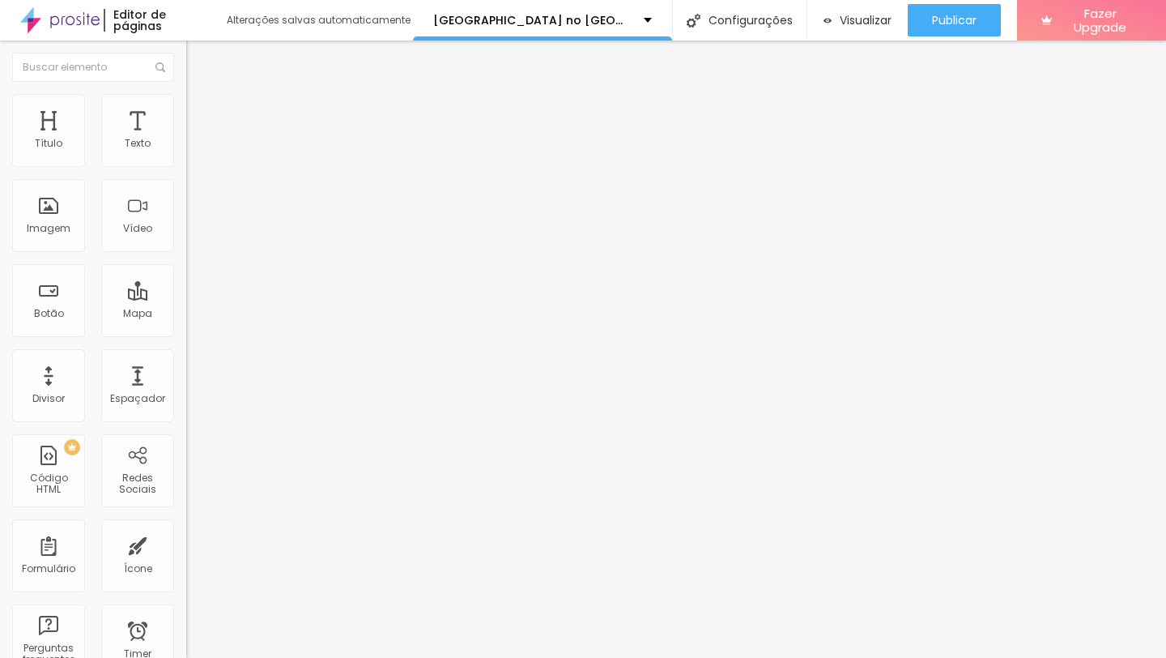
click at [201, 112] on span "Estilo" at bounding box center [213, 105] width 25 height 14
type input "15"
type input "16"
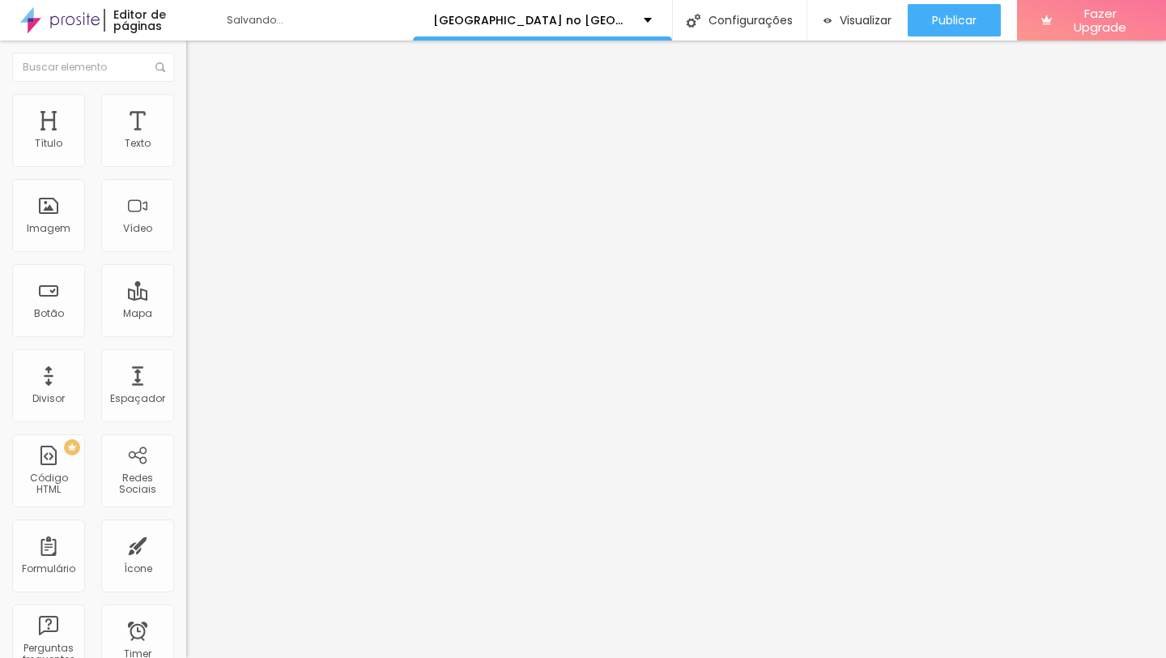
type input "17"
type input "18"
type input "19"
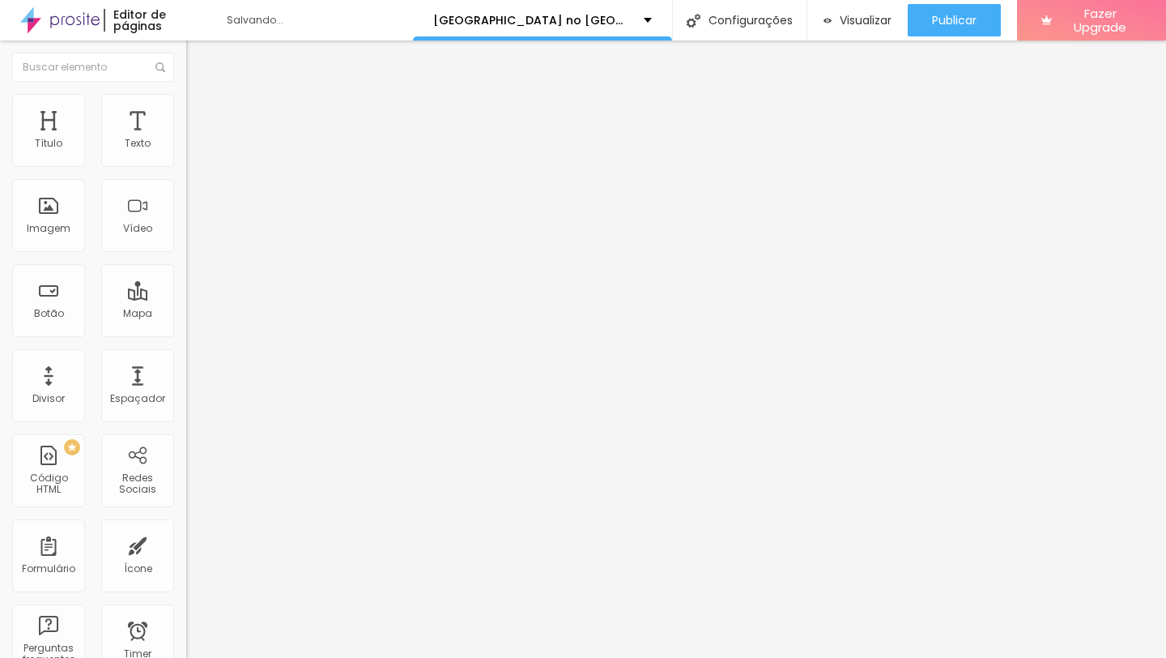
type input "19"
type input "20"
type input "21"
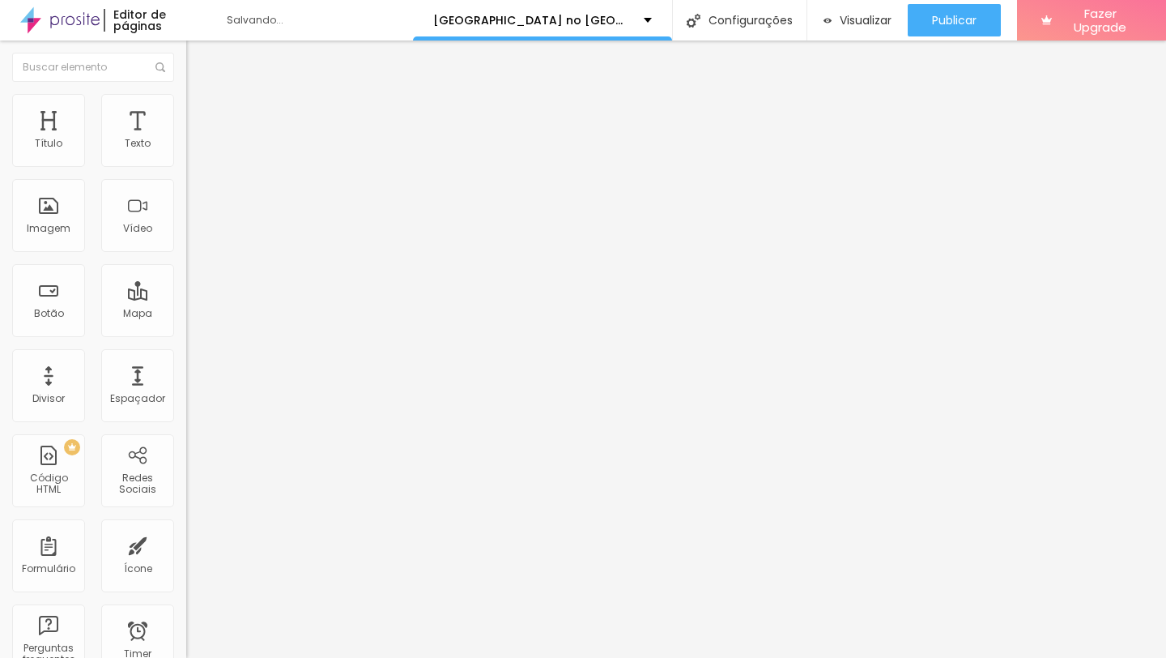
type input "22"
type input "23"
type input "24"
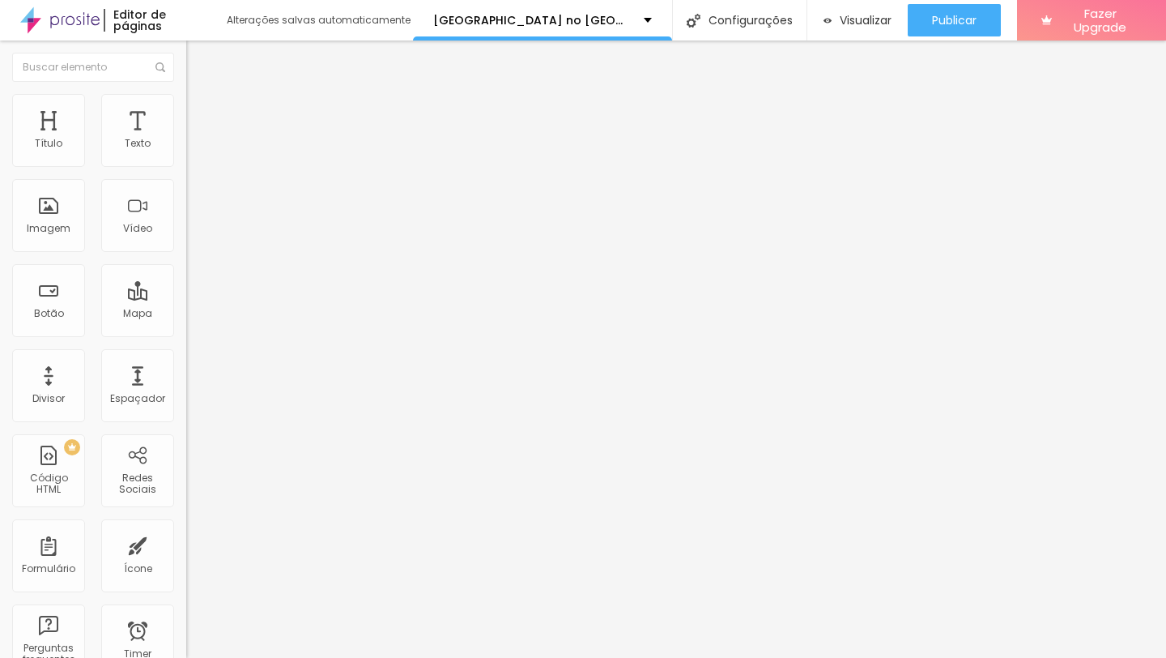
drag, startPoint x: 20, startPoint y: 171, endPoint x: 76, endPoint y: 174, distance: 56.0
type input "24"
click at [186, 166] on input "range" at bounding box center [238, 159] width 104 height 13
click at [186, 110] on li "Avançado" at bounding box center [279, 118] width 186 height 16
click at [186, 139] on span "Trocar imagem" at bounding box center [230, 133] width 88 height 14
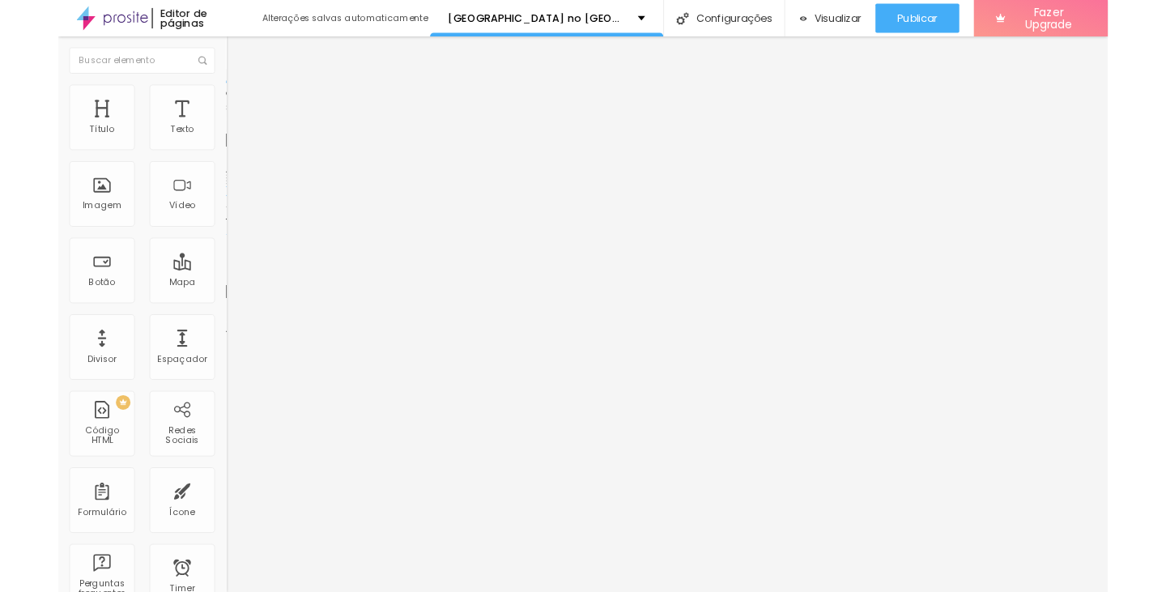
scroll to position [0, 0]
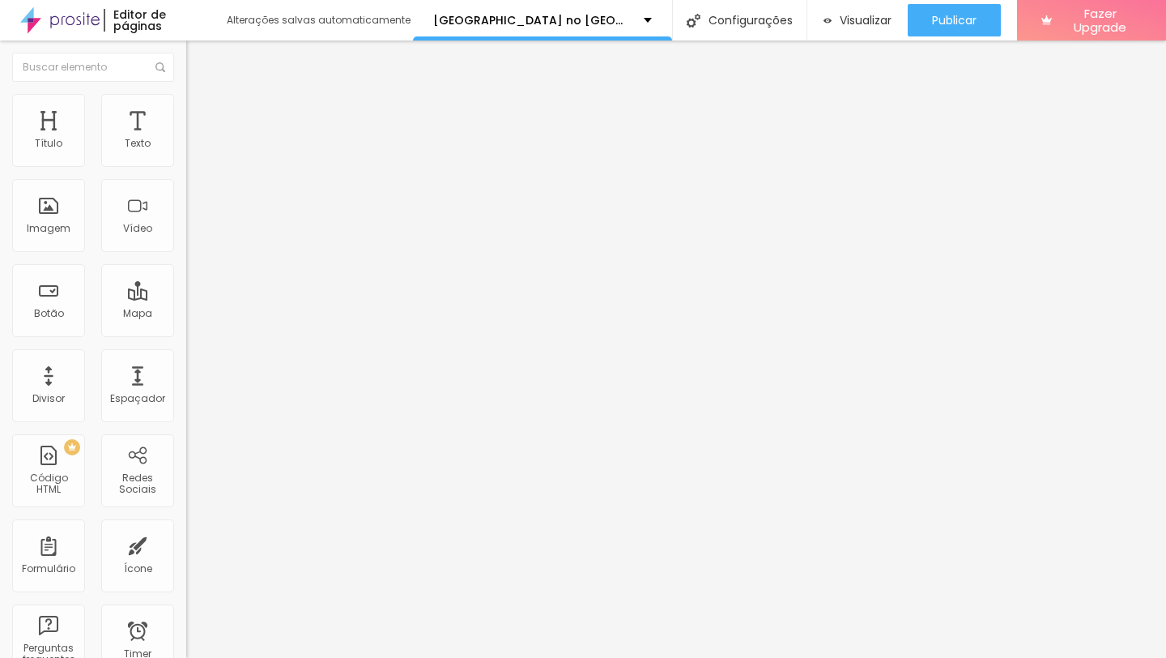
click at [186, 139] on span "Trocar imagem" at bounding box center [230, 133] width 88 height 14
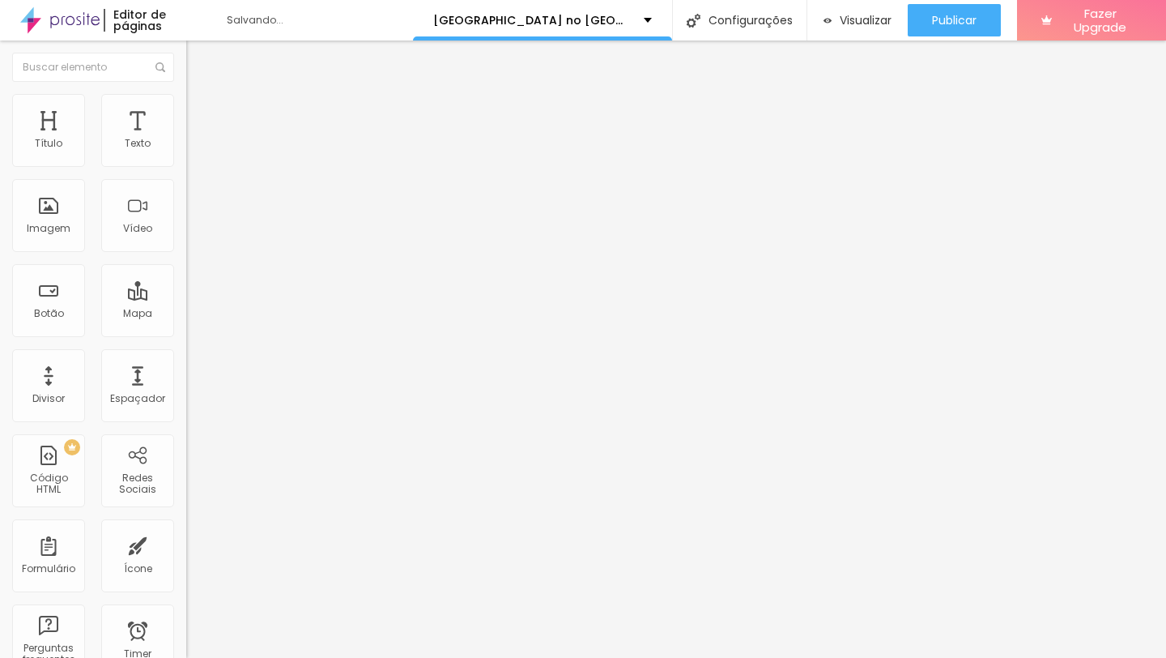
click at [186, 139] on span "Trocar imagem" at bounding box center [230, 133] width 88 height 14
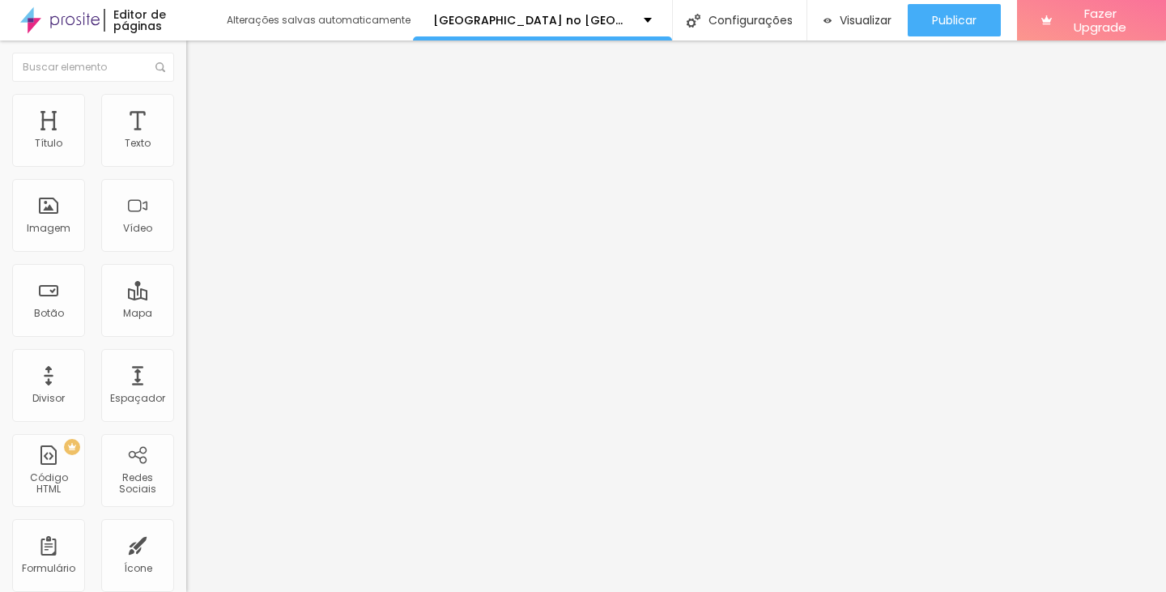
click at [186, 139] on span "Trocar imagem" at bounding box center [230, 133] width 88 height 14
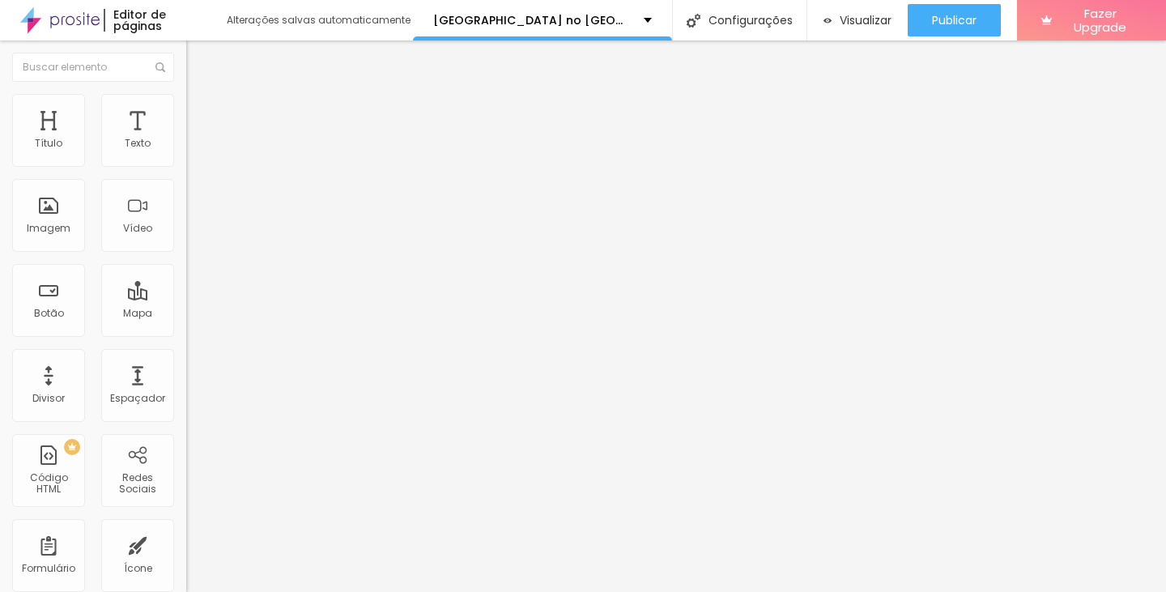
click at [186, 139] on span "Trocar imagem" at bounding box center [230, 133] width 88 height 14
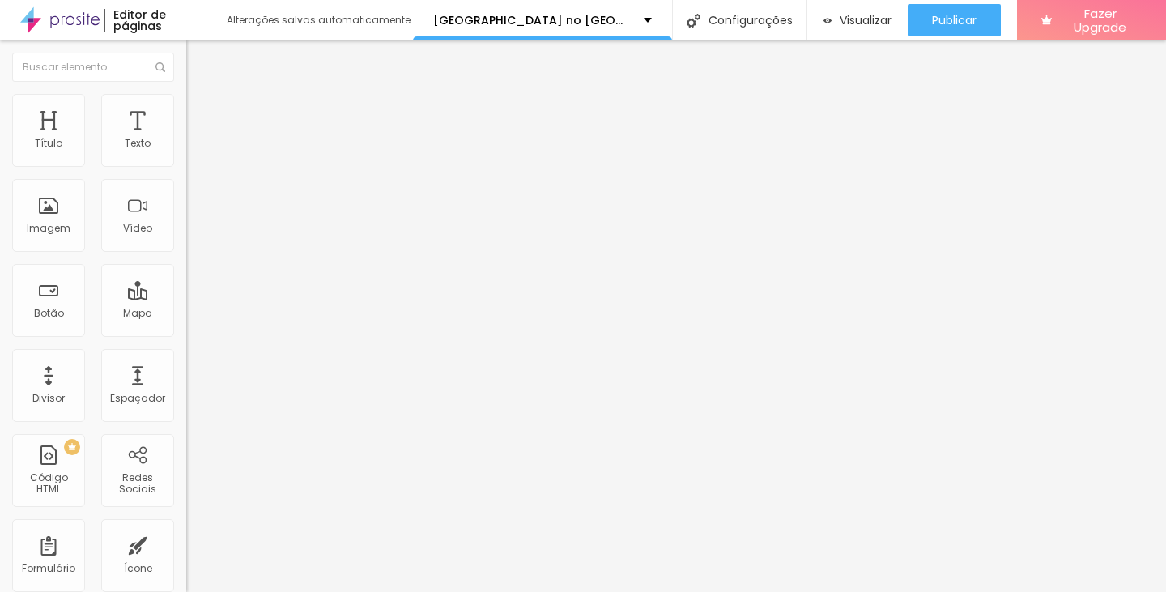
click at [850, 26] on span "Visualizar" at bounding box center [866, 20] width 52 height 13
click at [186, 139] on span "Trocar imagem" at bounding box center [230, 133] width 88 height 14
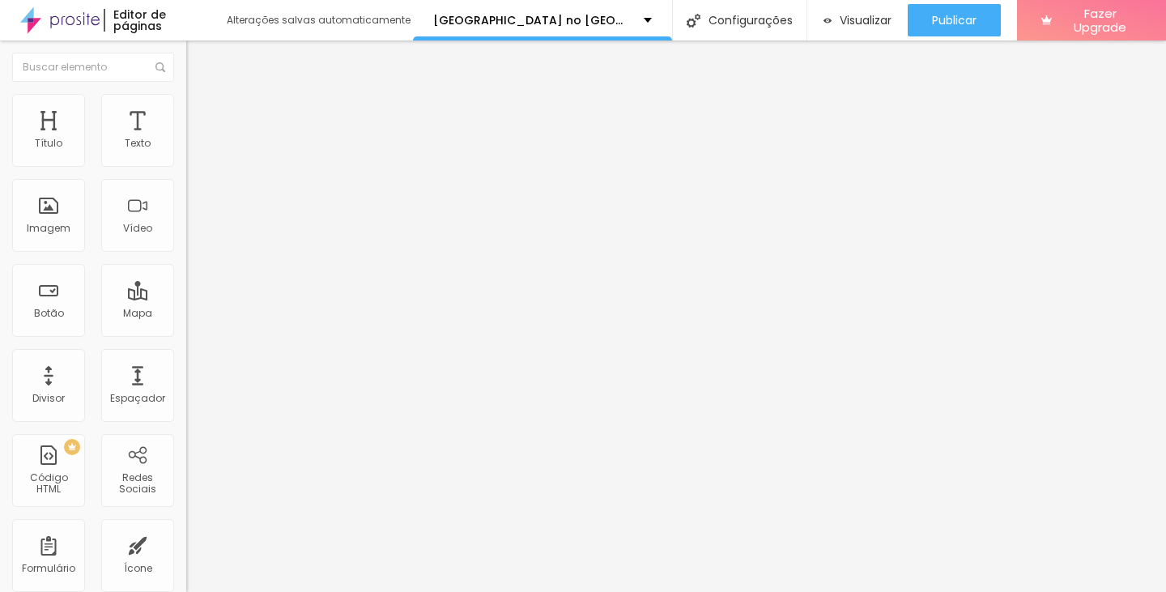
click at [186, 139] on span "Trocar imagem" at bounding box center [230, 133] width 88 height 14
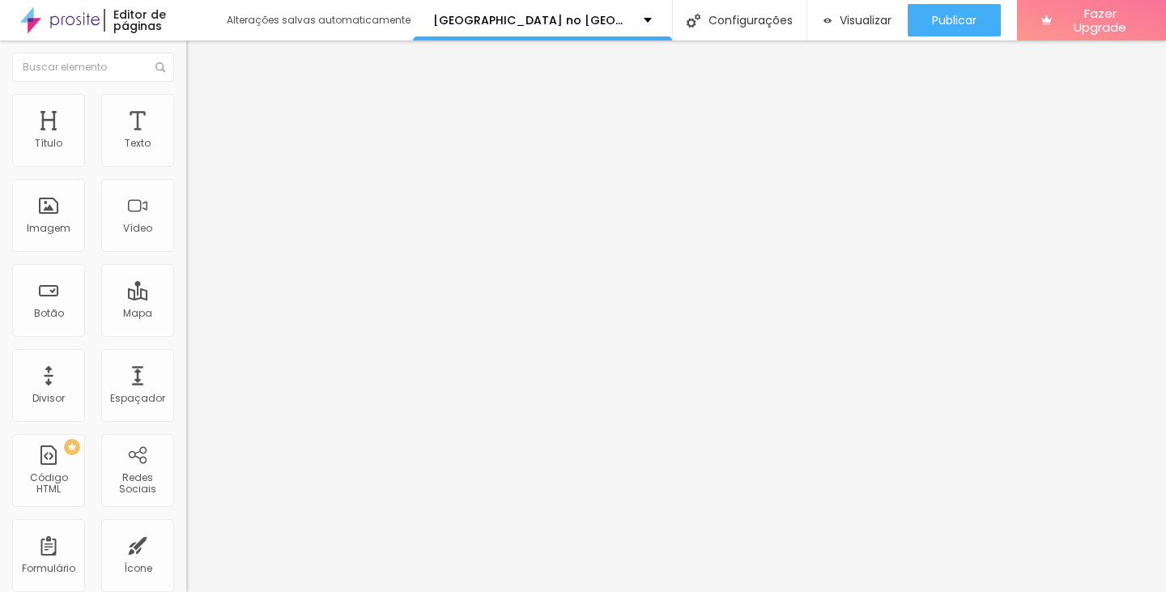
click at [186, 139] on span "Trocar imagem" at bounding box center [230, 133] width 88 height 14
click at [846, 19] on span "Visualizar" at bounding box center [866, 20] width 52 height 13
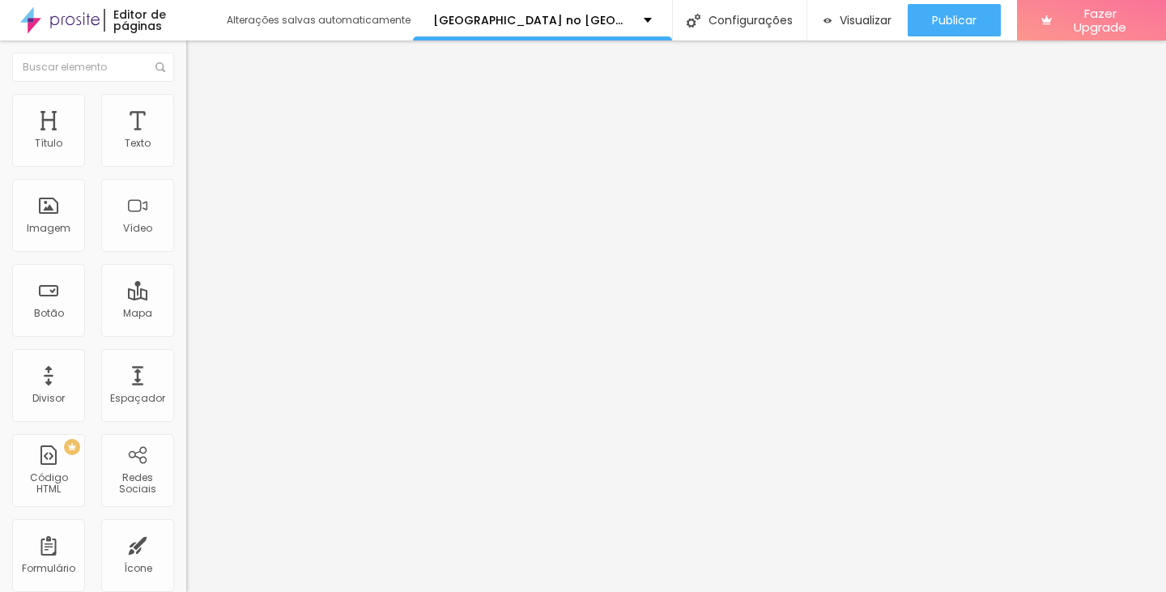
click at [186, 139] on span "Trocar imagem" at bounding box center [230, 133] width 88 height 14
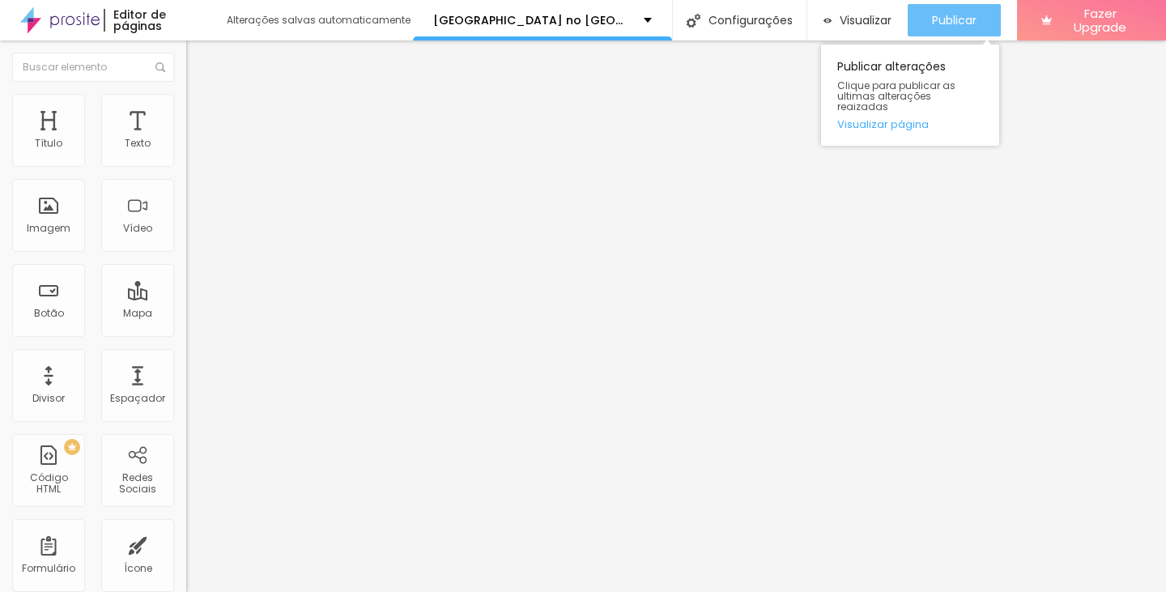
click at [932, 14] on span "Publicar" at bounding box center [954, 20] width 45 height 13
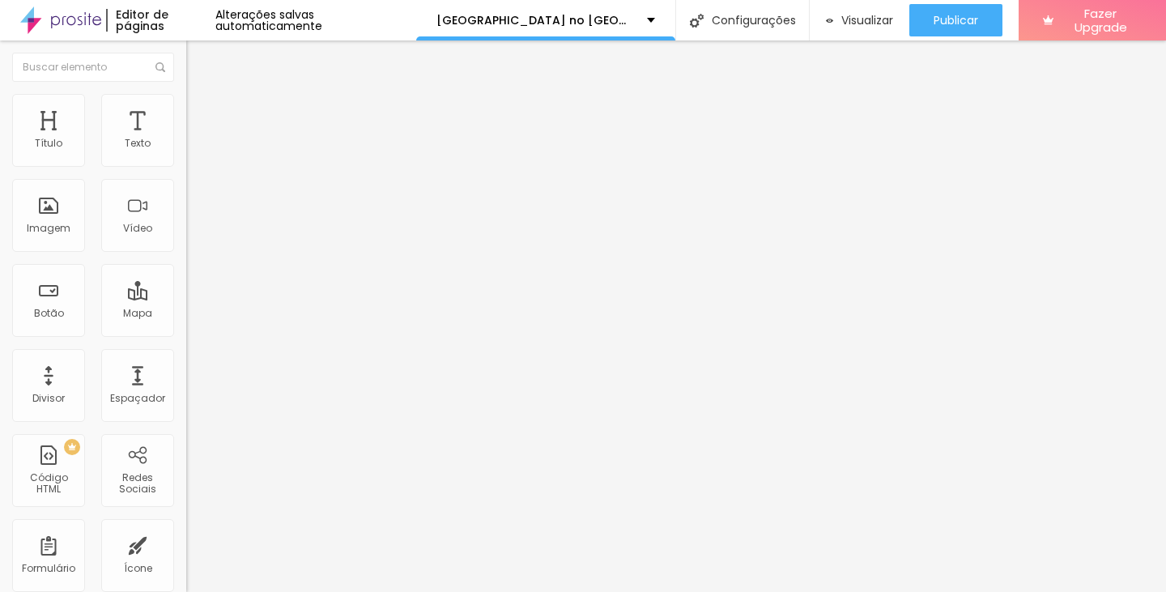
click at [186, 110] on img at bounding box center [193, 117] width 15 height 15
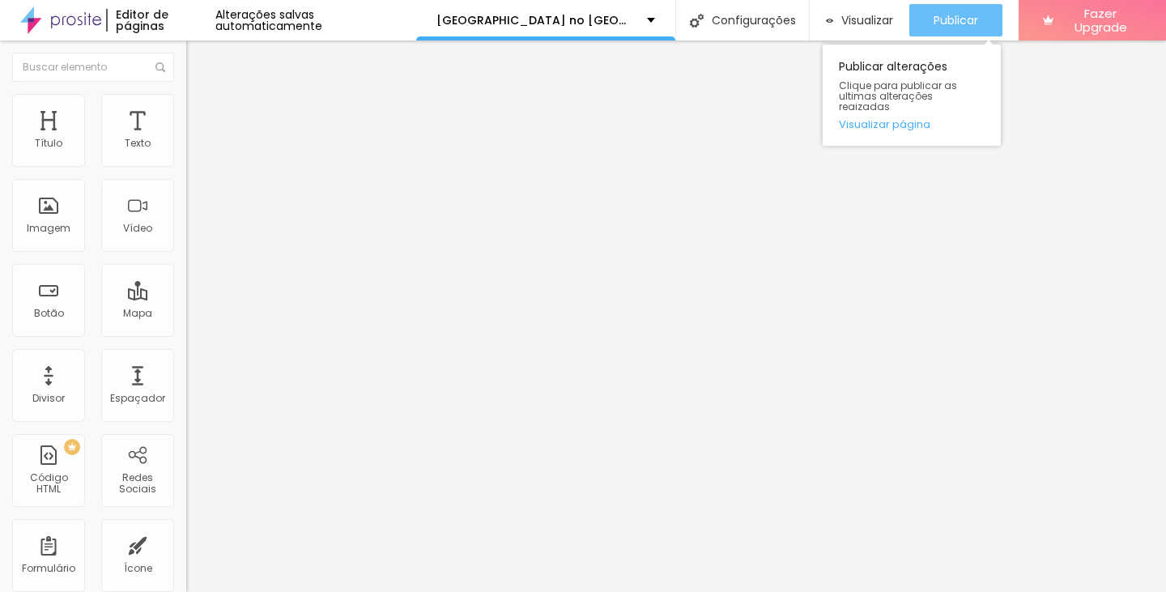
click at [943, 24] on span "Publicar" at bounding box center [956, 20] width 45 height 13
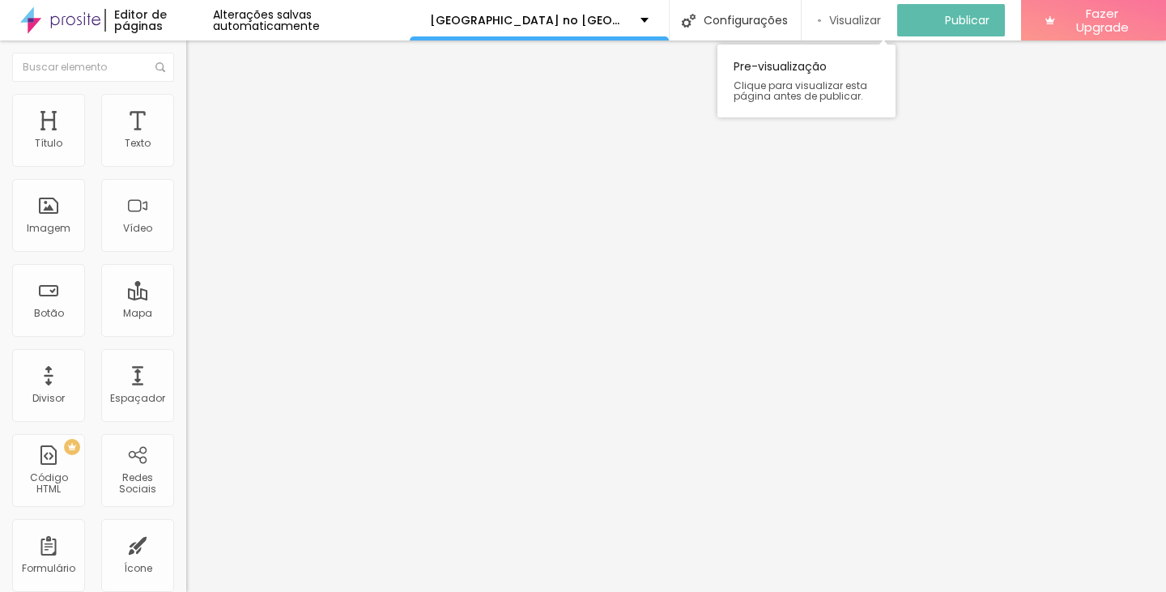
click at [842, 21] on span "Visualizar" at bounding box center [855, 20] width 52 height 13
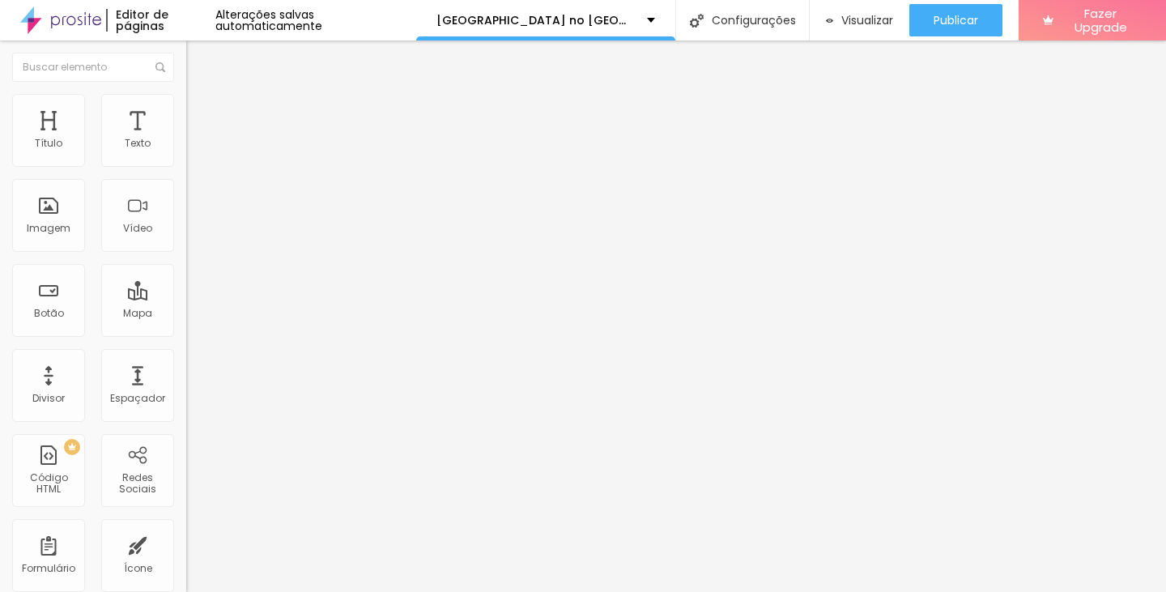
click at [201, 112] on span "Avançado" at bounding box center [227, 105] width 53 height 14
click at [186, 97] on ul "Estilo Avançado" at bounding box center [279, 94] width 186 height 32
click at [186, 94] on li "Estilo" at bounding box center [279, 86] width 186 height 16
type input "14"
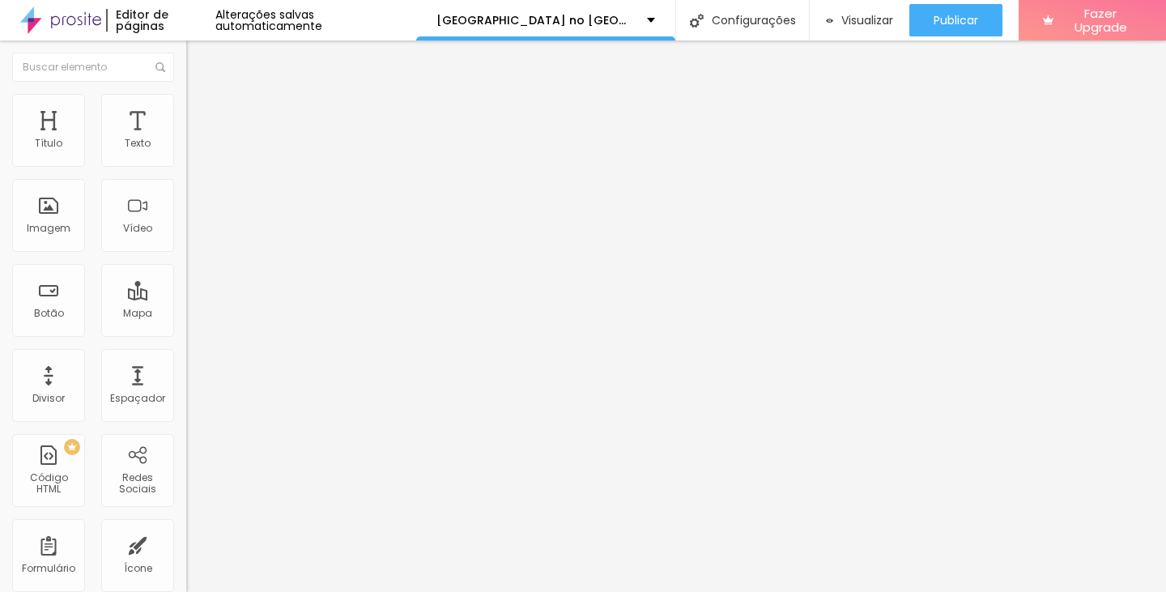
type input "13"
type input "12"
type input "11"
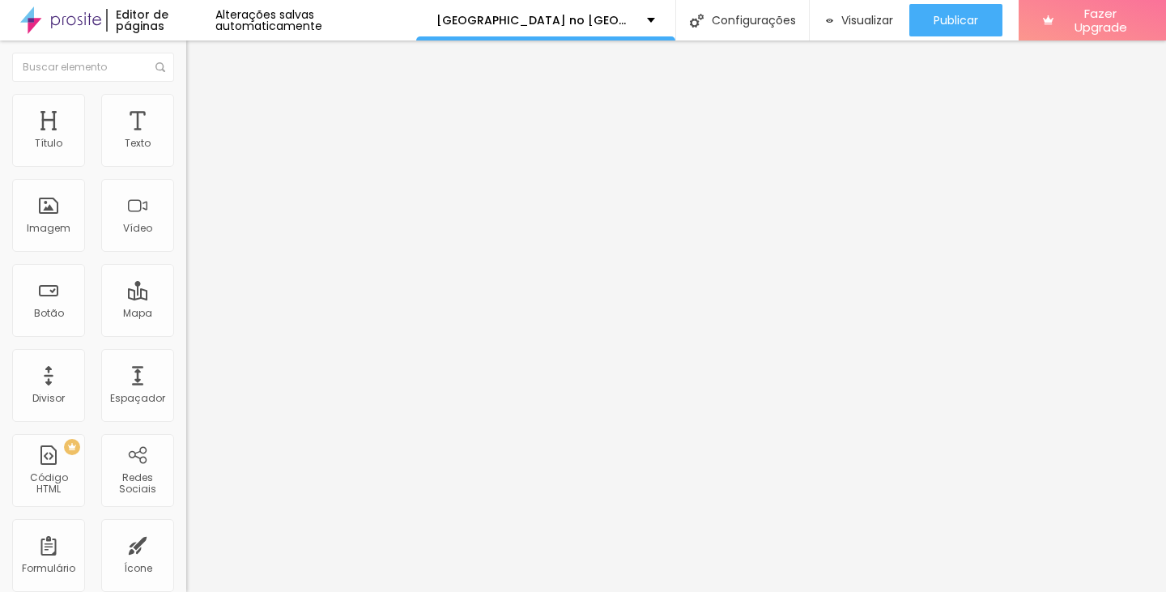
type input "11"
type input "12"
type input "13"
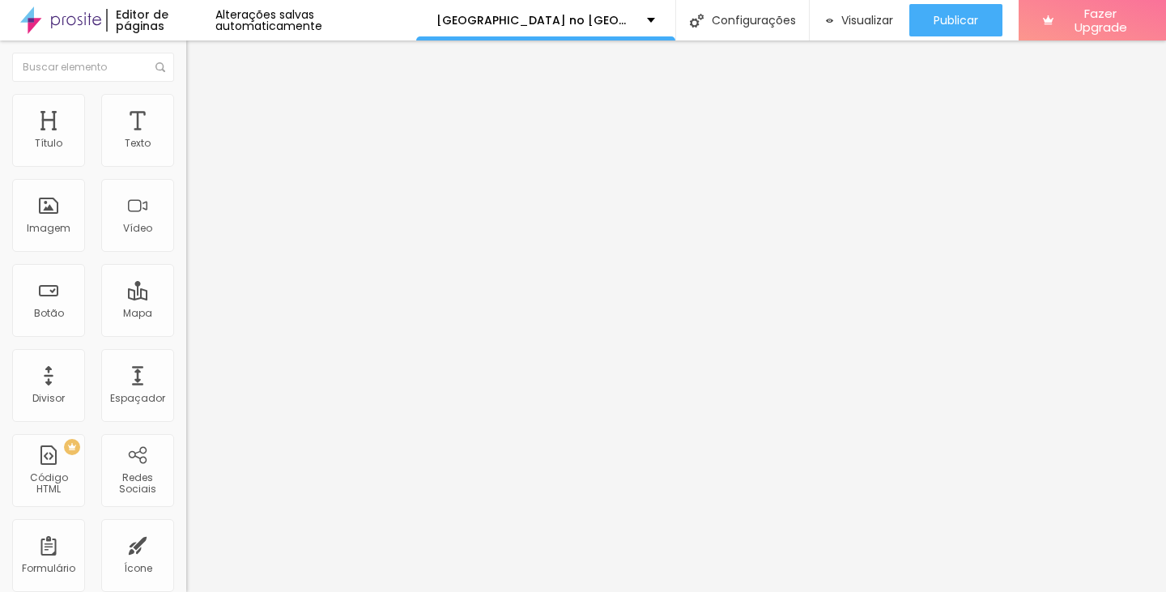
type input "14"
type input "15"
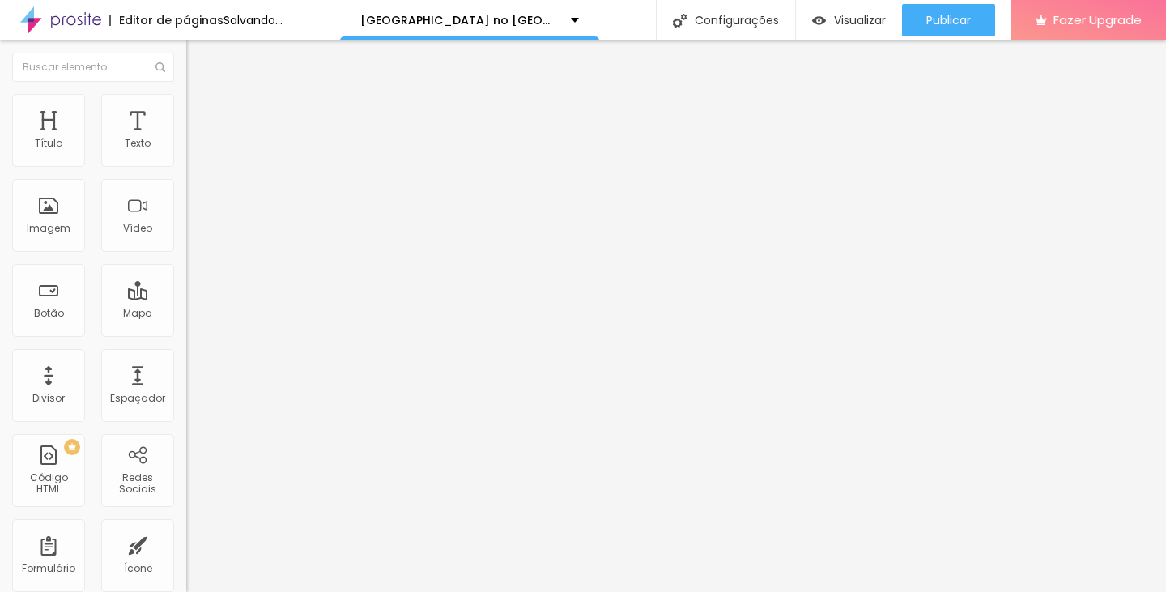
type input "14"
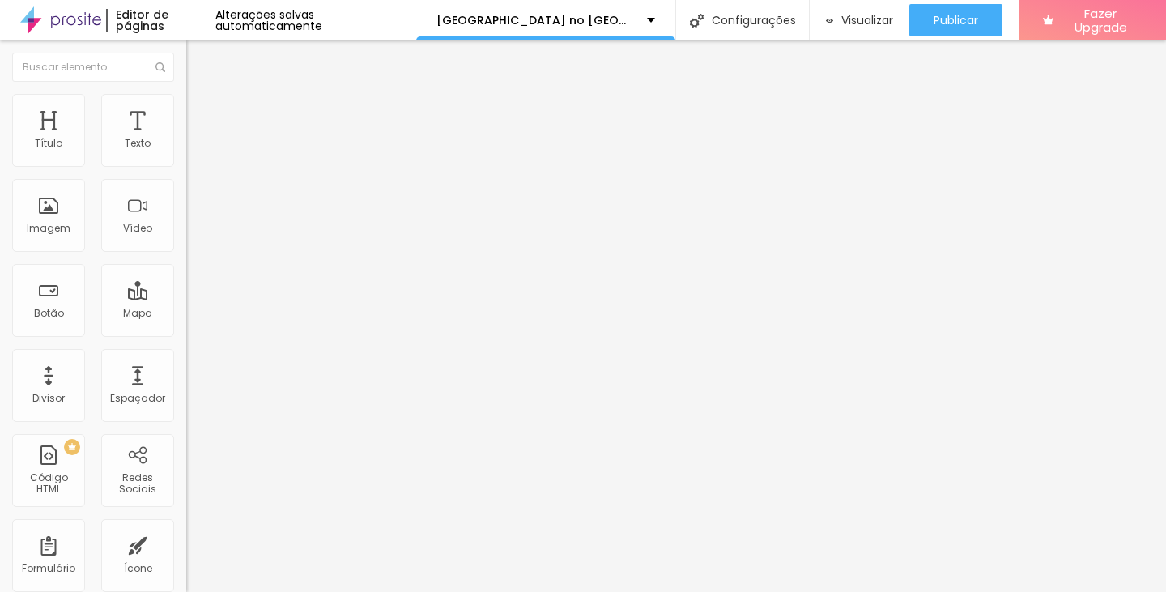
type input "15"
click at [186, 298] on input "range" at bounding box center [238, 304] width 104 height 13
type input "1.2"
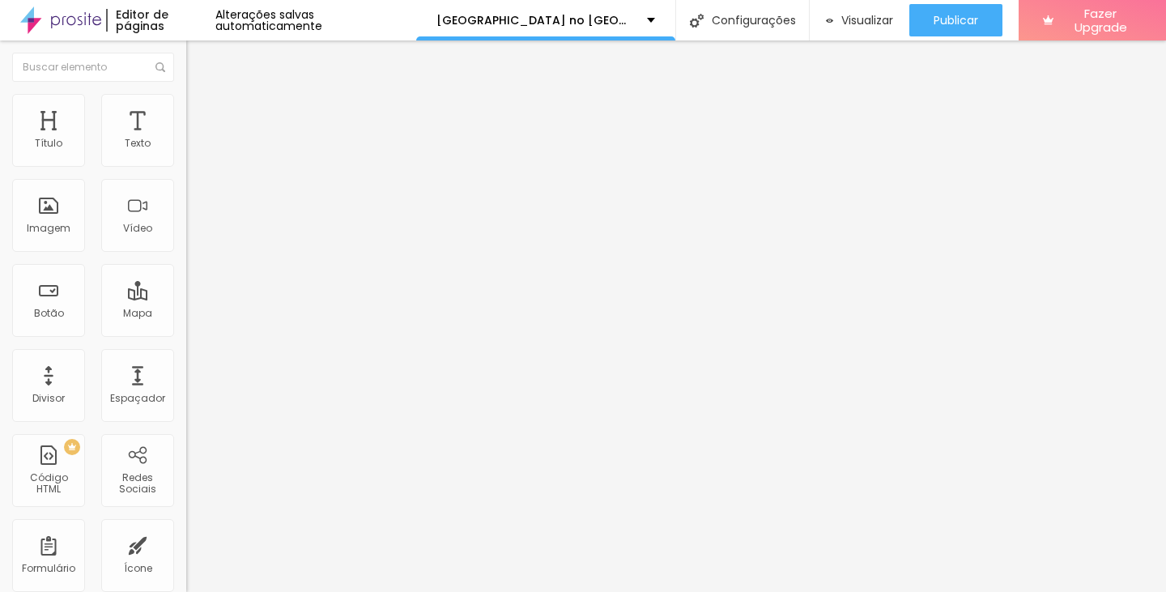
type input "1.2"
type input "1.1"
type input "1"
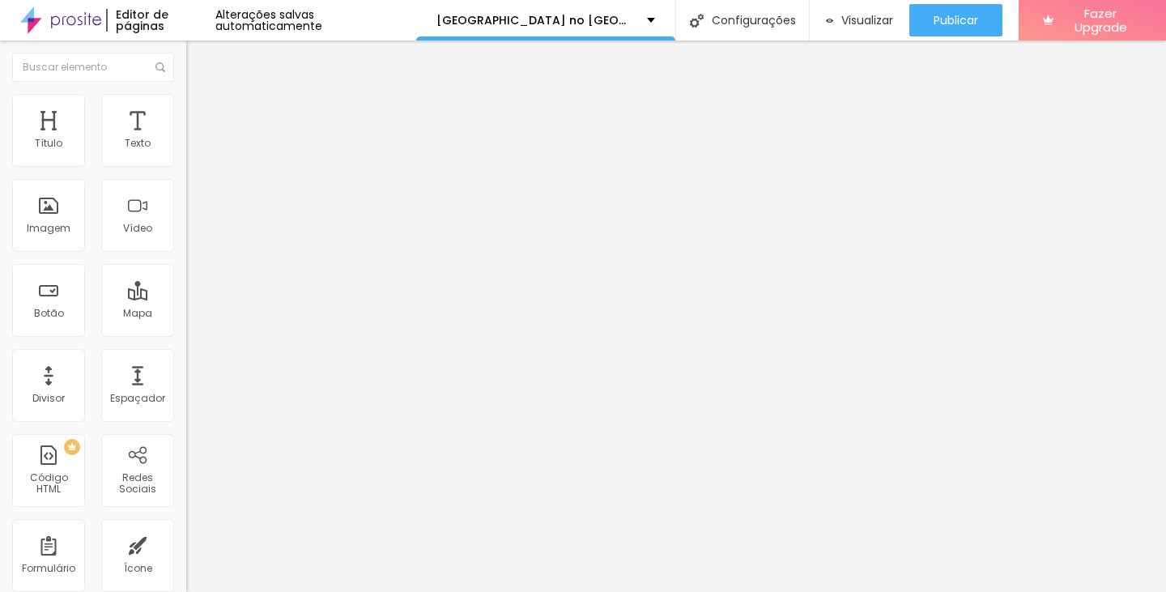
type input "0.9"
type input "1"
type input "1.1"
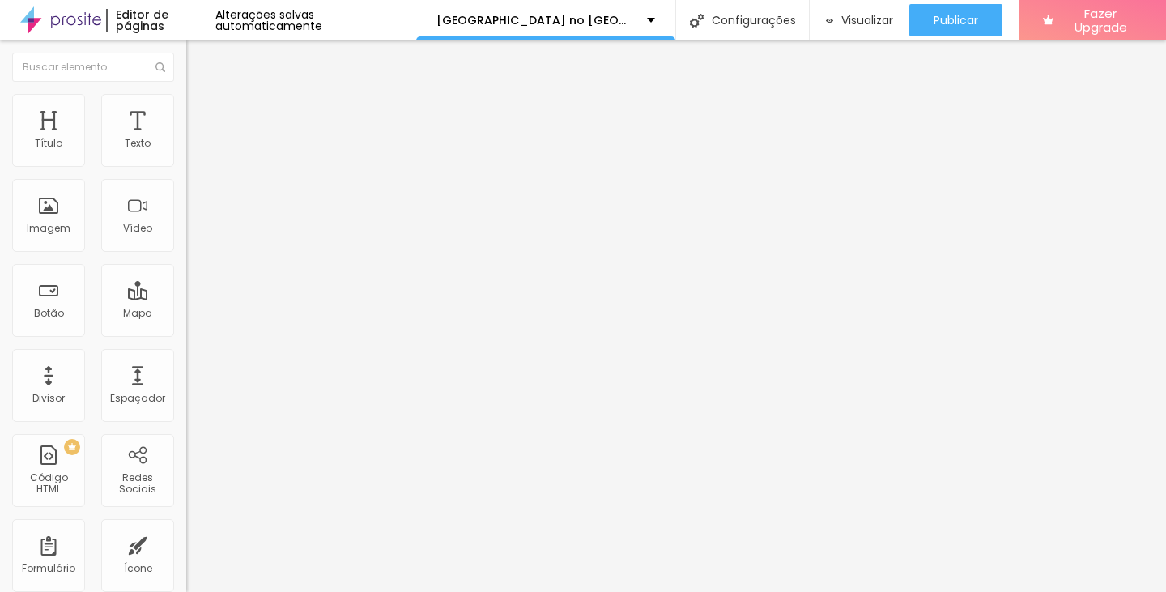
type input "1.1"
type input "1.2"
drag, startPoint x: 92, startPoint y: 222, endPoint x: 82, endPoint y: 221, distance: 10.6
type input "1.2"
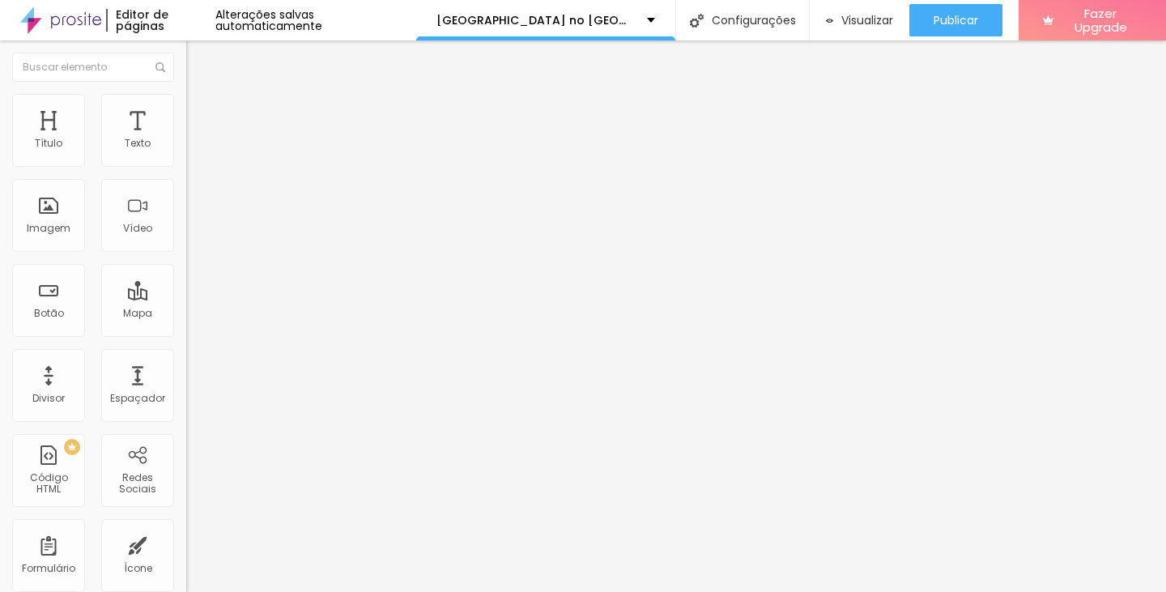
type input "0.1"
type input "0.9"
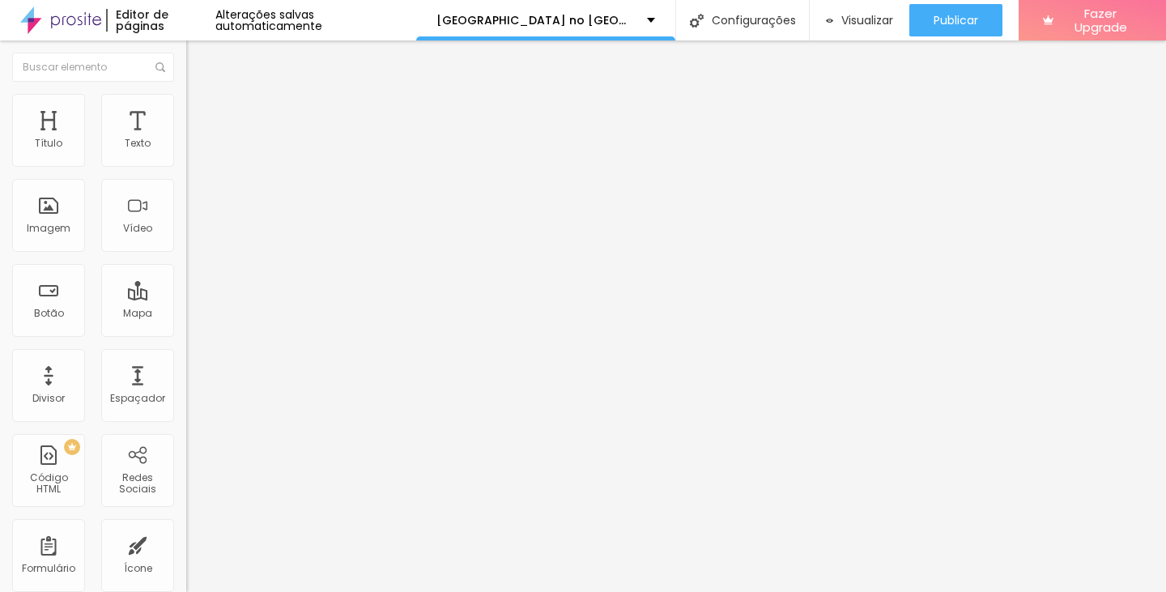
type input "1"
type input "1.1"
type input "1.2"
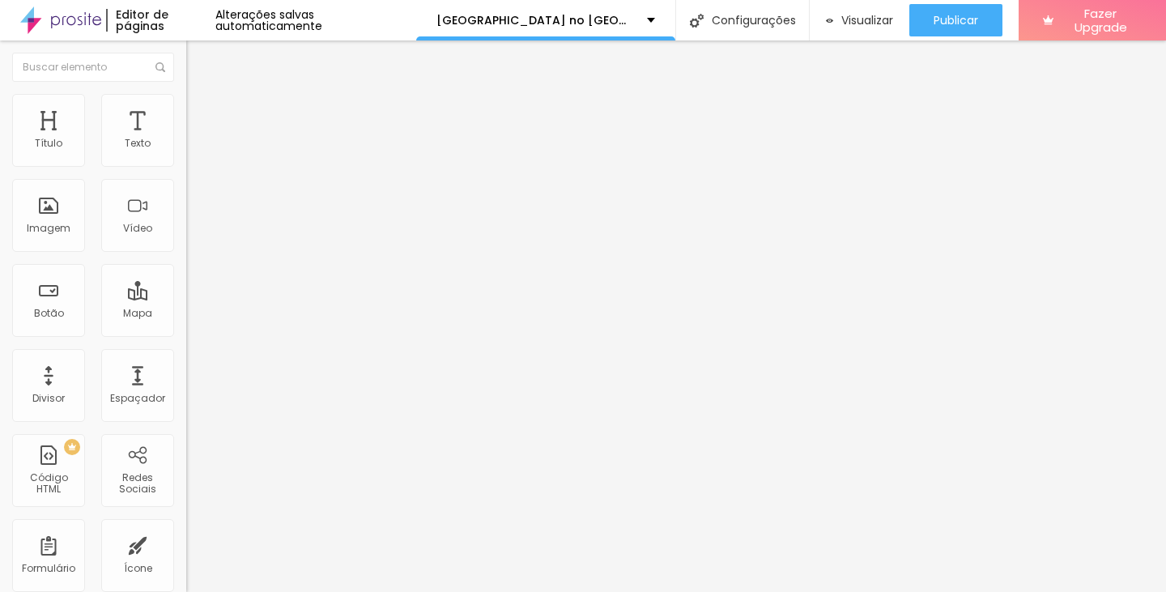
type input "1.2"
type input "1.1"
type input "0.7"
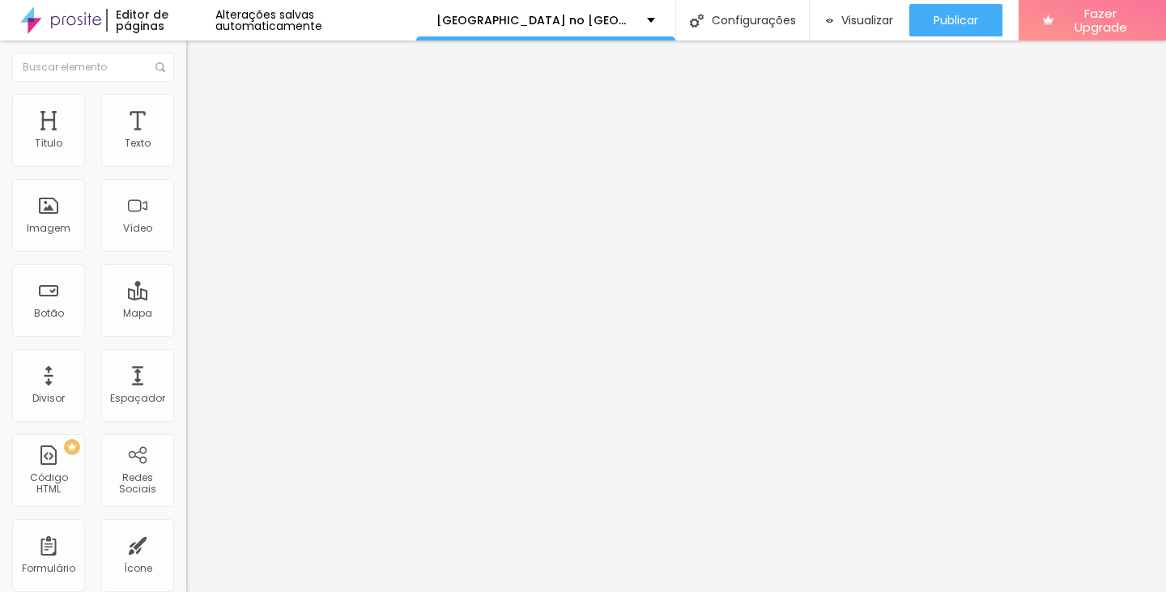
type input "0.6"
type input "0.5"
type input "0.6"
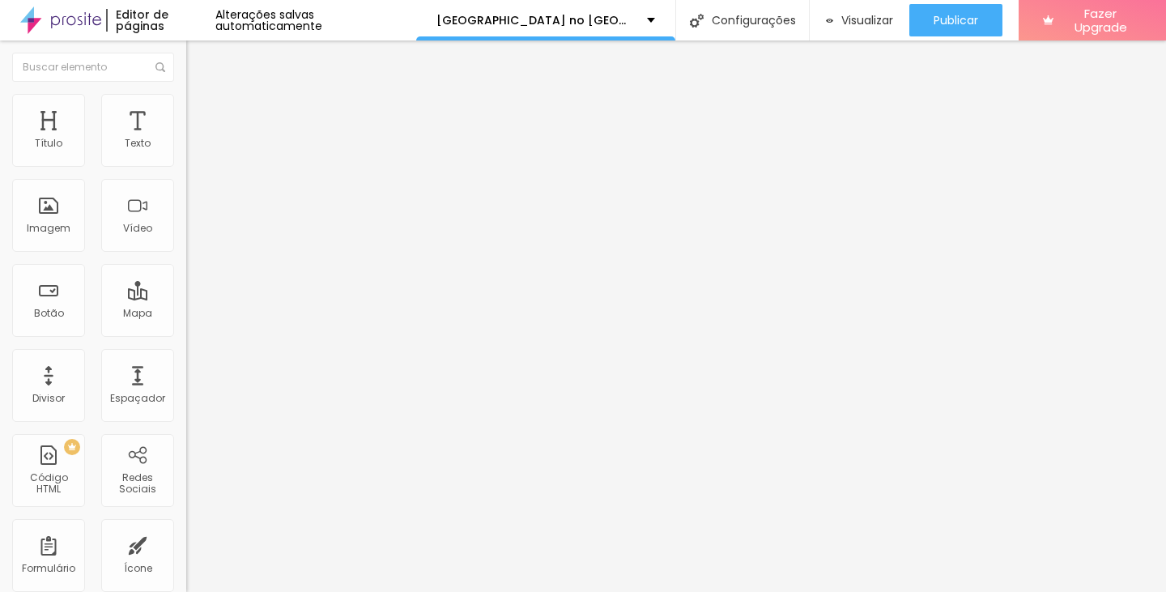
type input "0.6"
type input "0.7"
click at [186, 527] on input "range" at bounding box center [238, 533] width 104 height 13
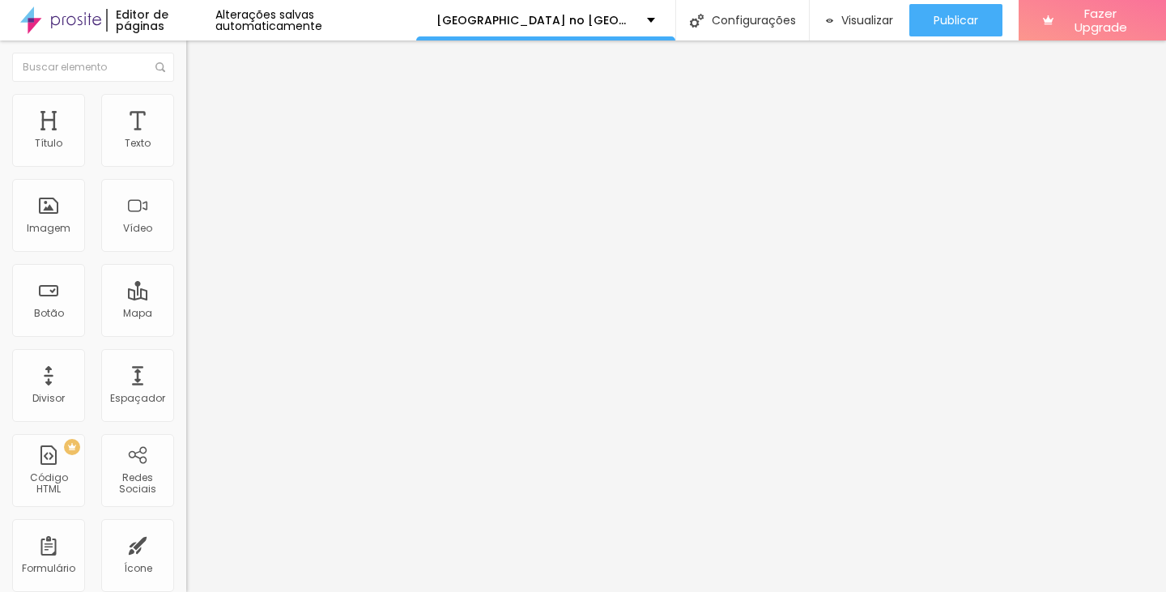
click at [201, 112] on span "Avançado" at bounding box center [227, 105] width 53 height 14
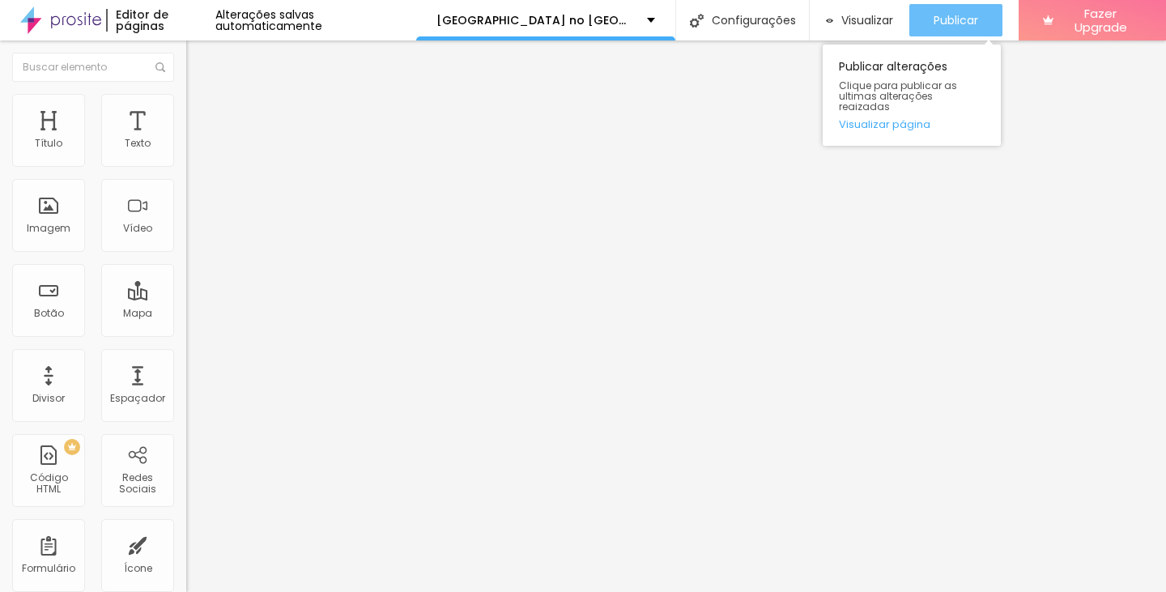
click at [951, 29] on div "Publicar" at bounding box center [956, 20] width 45 height 32
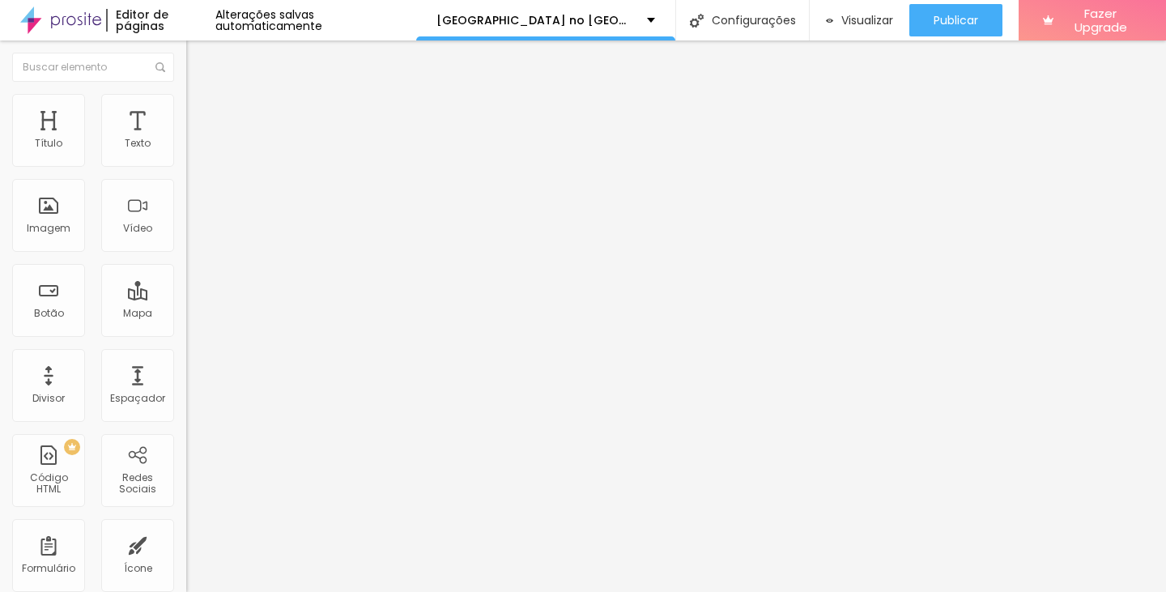
click at [186, 96] on img at bounding box center [193, 101] width 15 height 15
click at [201, 114] on span "Avançado" at bounding box center [227, 121] width 53 height 14
click at [201, 112] on span "Estilo" at bounding box center [213, 105] width 25 height 14
click at [186, 94] on li "Conteúdo" at bounding box center [279, 86] width 186 height 16
click at [186, 327] on div "Instagram" at bounding box center [279, 332] width 186 height 10
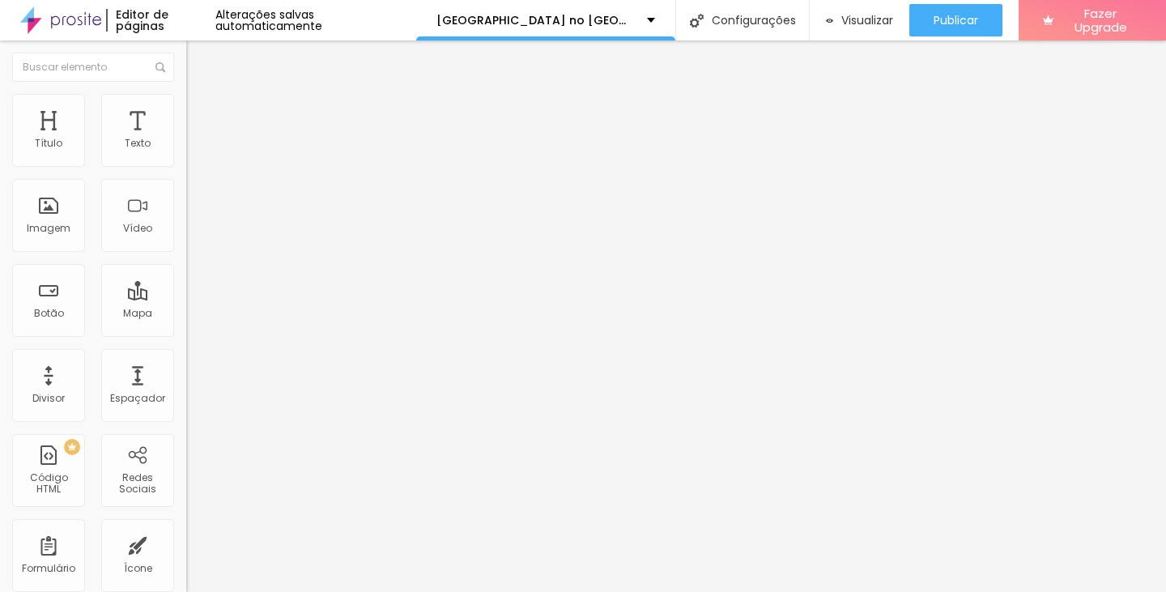
click at [186, 551] on input "https://[URL][DOMAIN_NAME]" at bounding box center [283, 559] width 194 height 16
drag, startPoint x: 103, startPoint y: 263, endPoint x: 65, endPoint y: 262, distance: 38.1
click at [186, 551] on input "https://[URL][DOMAIN_NAME]" at bounding box center [283, 559] width 194 height 16
type input "[URL][DOMAIN_NAME]"
click at [186, 327] on div "Instagram" at bounding box center [279, 332] width 186 height 10
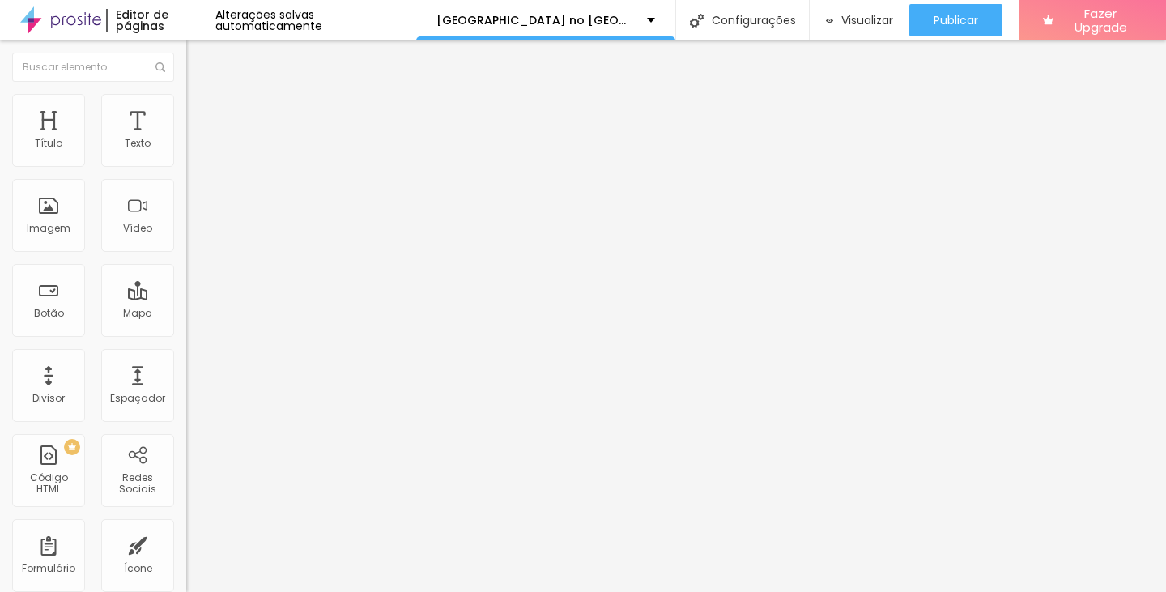
scroll to position [0, 87]
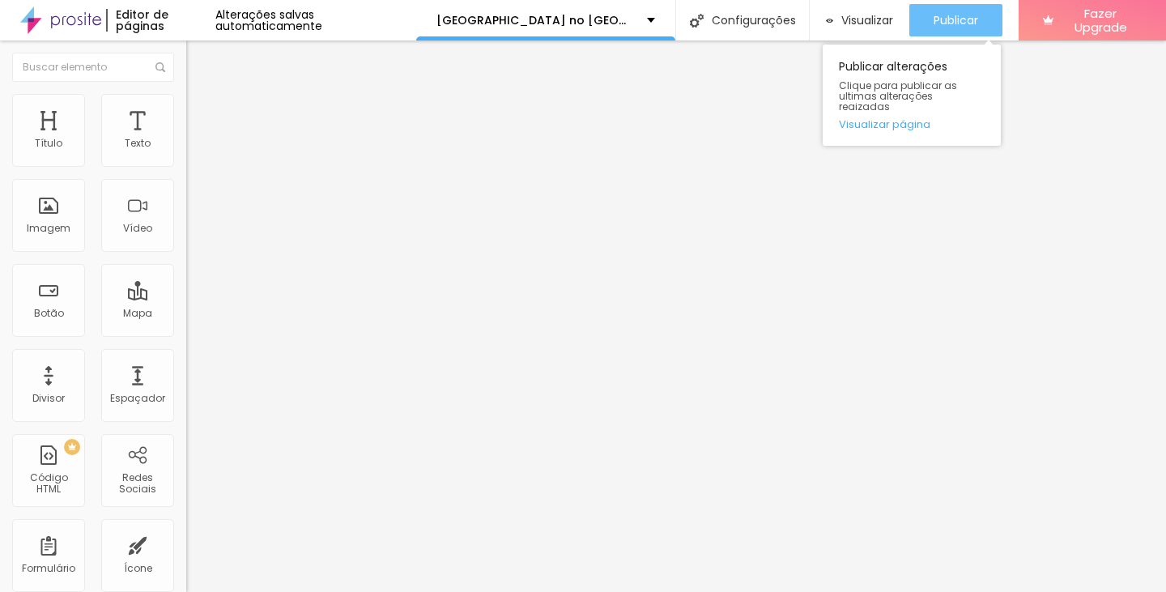
click at [958, 23] on span "Publicar" at bounding box center [956, 20] width 45 height 13
